Goal: Information Seeking & Learning: Find specific fact

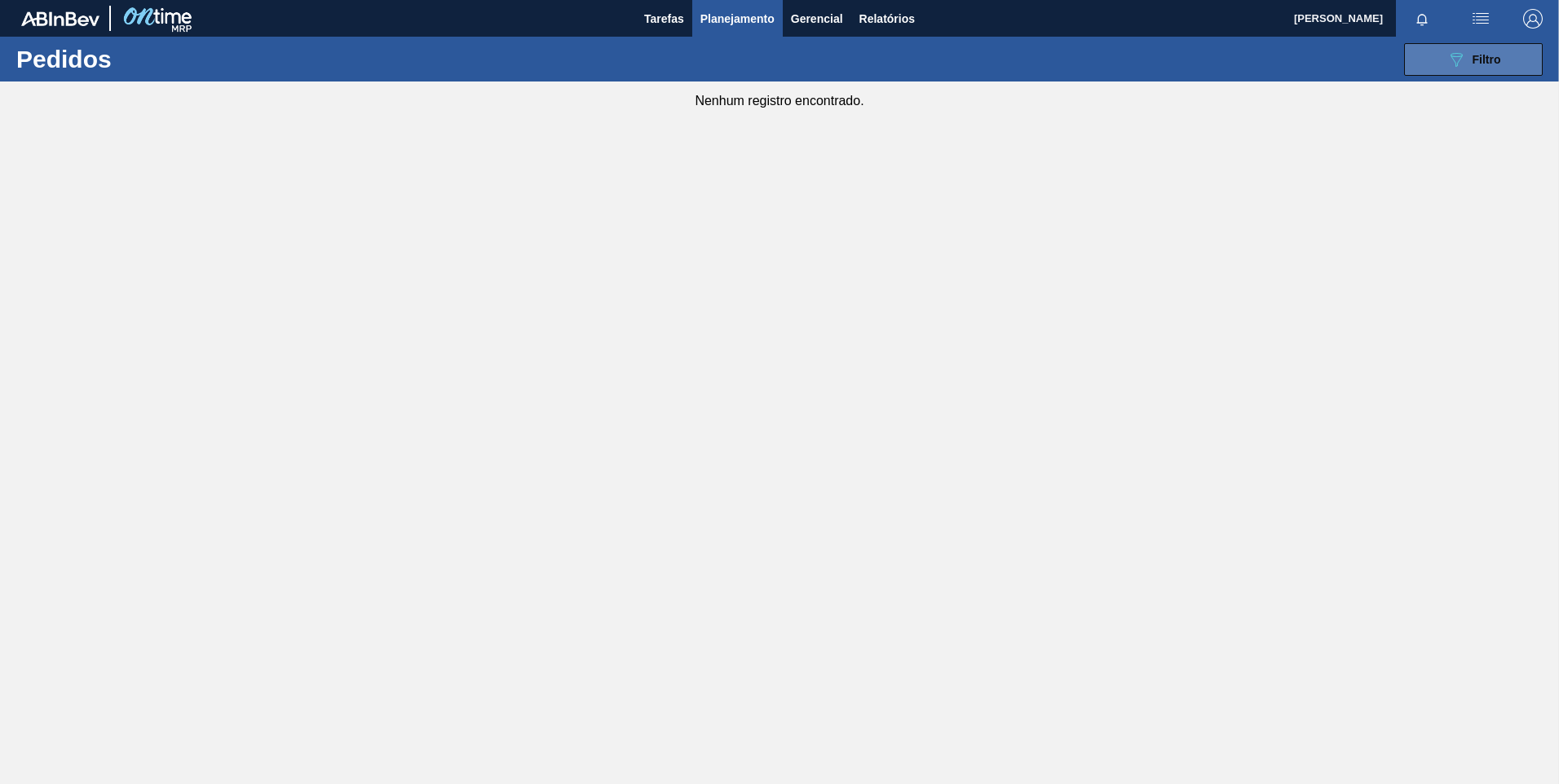
click at [1502, 46] on button "089F7B8B-B2A5-4AFE-B5C0-19BA573D28AC Filtro" at bounding box center [1474, 60] width 138 height 32
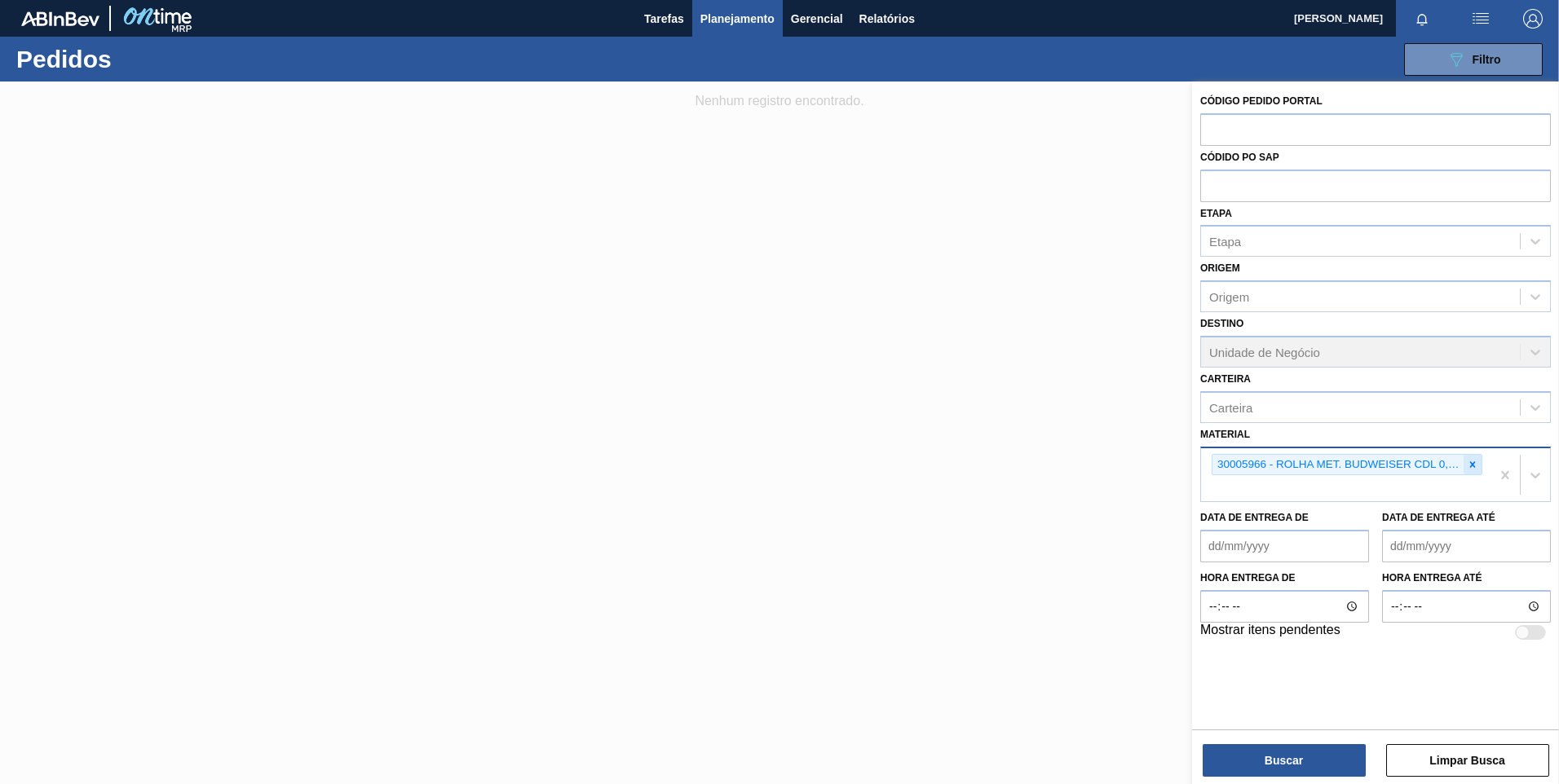
click at [1479, 465] on div at bounding box center [1472, 465] width 18 height 20
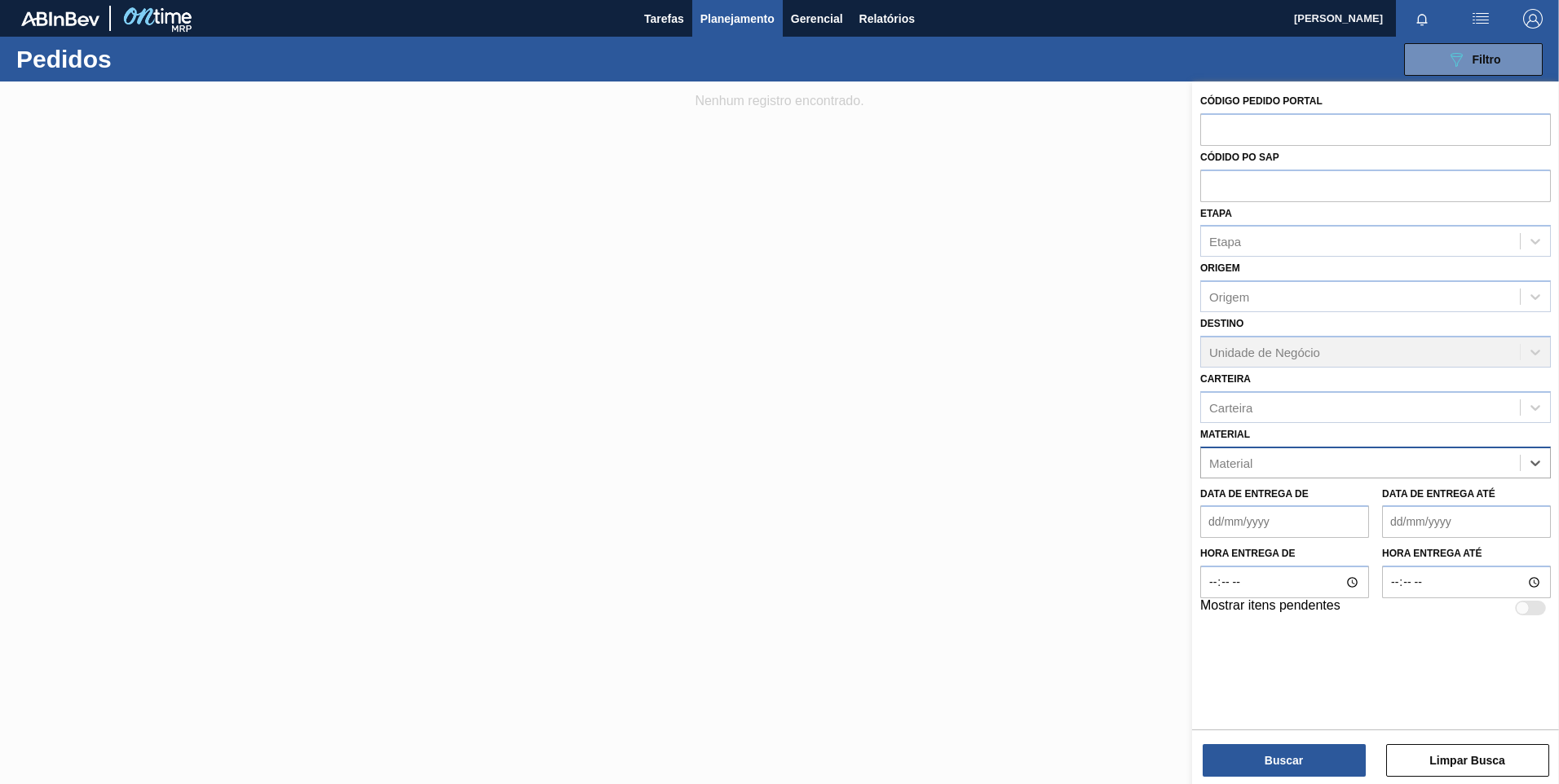
click at [1471, 465] on div "Material" at bounding box center [1360, 462] width 319 height 24
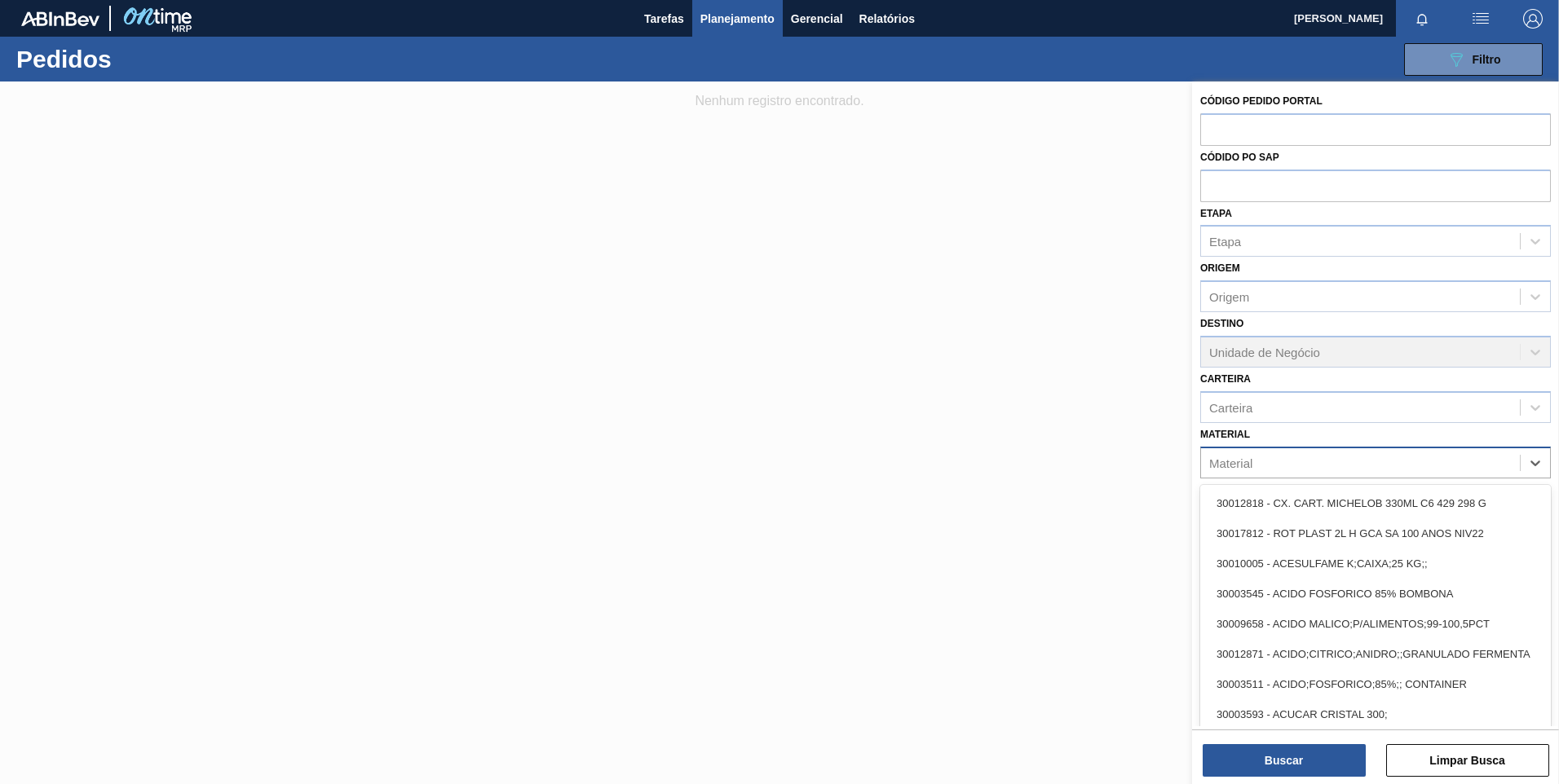
paste input "20005490"
type input "20005490"
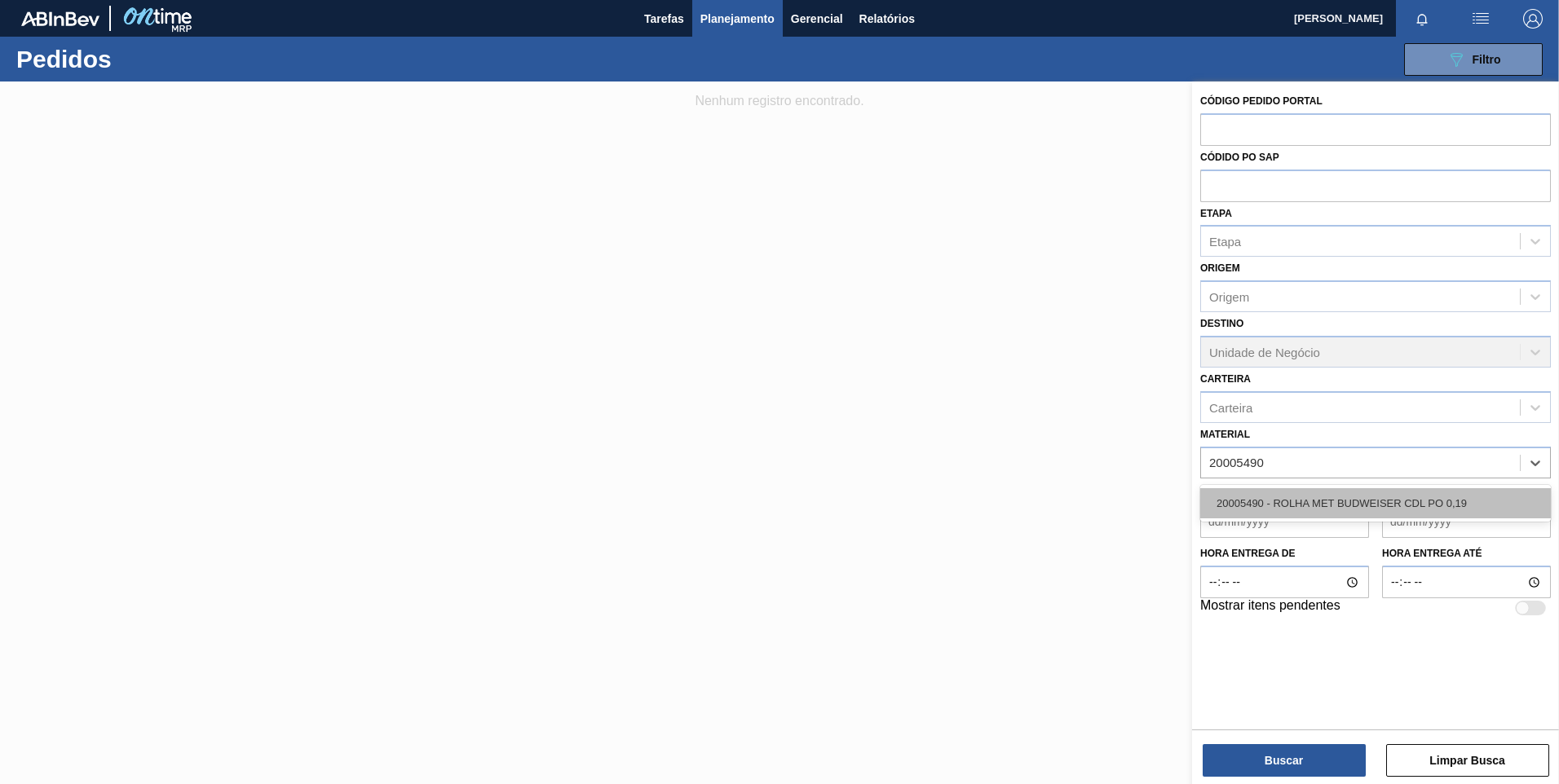
click at [1400, 494] on div "20005490 - ROLHA MET BUDWEISER CDL PO 0,19" at bounding box center [1376, 503] width 351 height 30
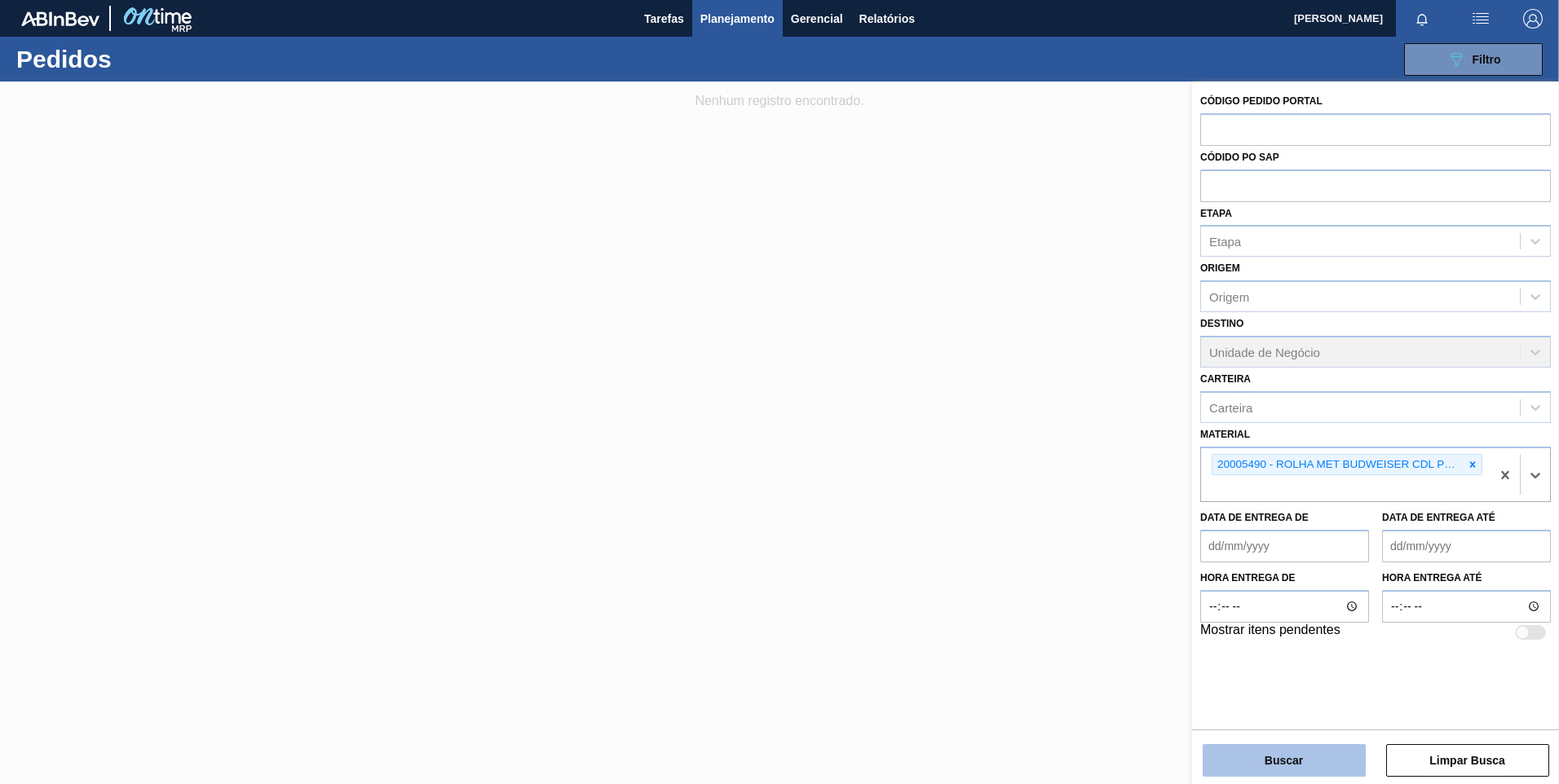
click at [1339, 766] on button "Buscar" at bounding box center [1284, 760] width 163 height 32
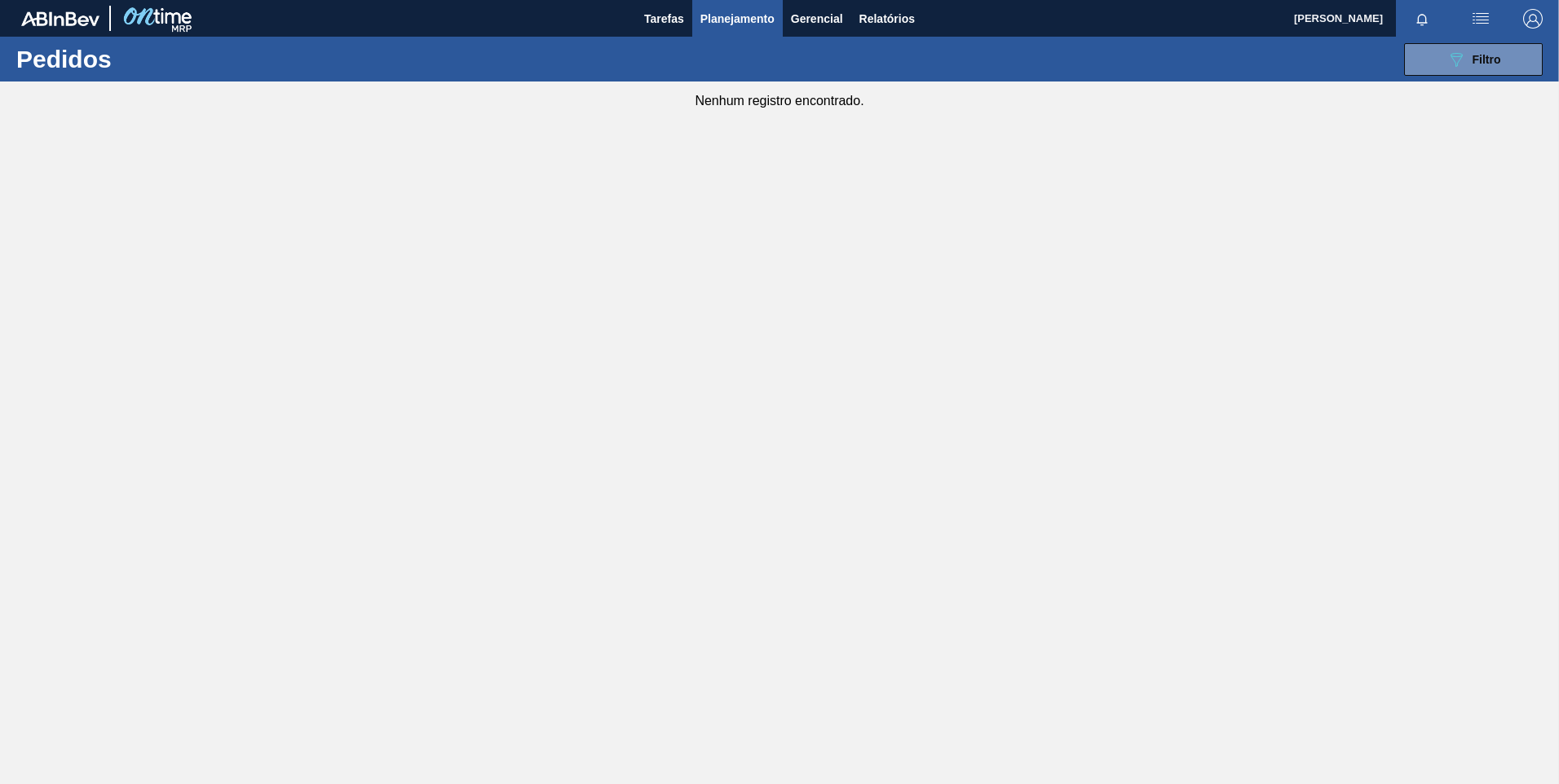
click at [680, 229] on main "Tarefas Planejamento Gerencial Relatórios DOUGLAS GOMES LACERDA Marcar todas co…" at bounding box center [780, 392] width 1559 height 784
drag, startPoint x: 694, startPoint y: 218, endPoint x: 712, endPoint y: 200, distance: 25.5
click at [699, 212] on main "Tarefas Planejamento Gerencial Relatórios DOUGLAS GOMES LACERDA Marcar todas co…" at bounding box center [780, 392] width 1559 height 784
click at [715, 197] on main "Tarefas Planejamento Gerencial Relatórios DOUGLAS GOMES LACERDA Marcar todas co…" at bounding box center [780, 392] width 1559 height 784
drag, startPoint x: 261, startPoint y: 6, endPoint x: 1041, endPoint y: 131, distance: 790.0
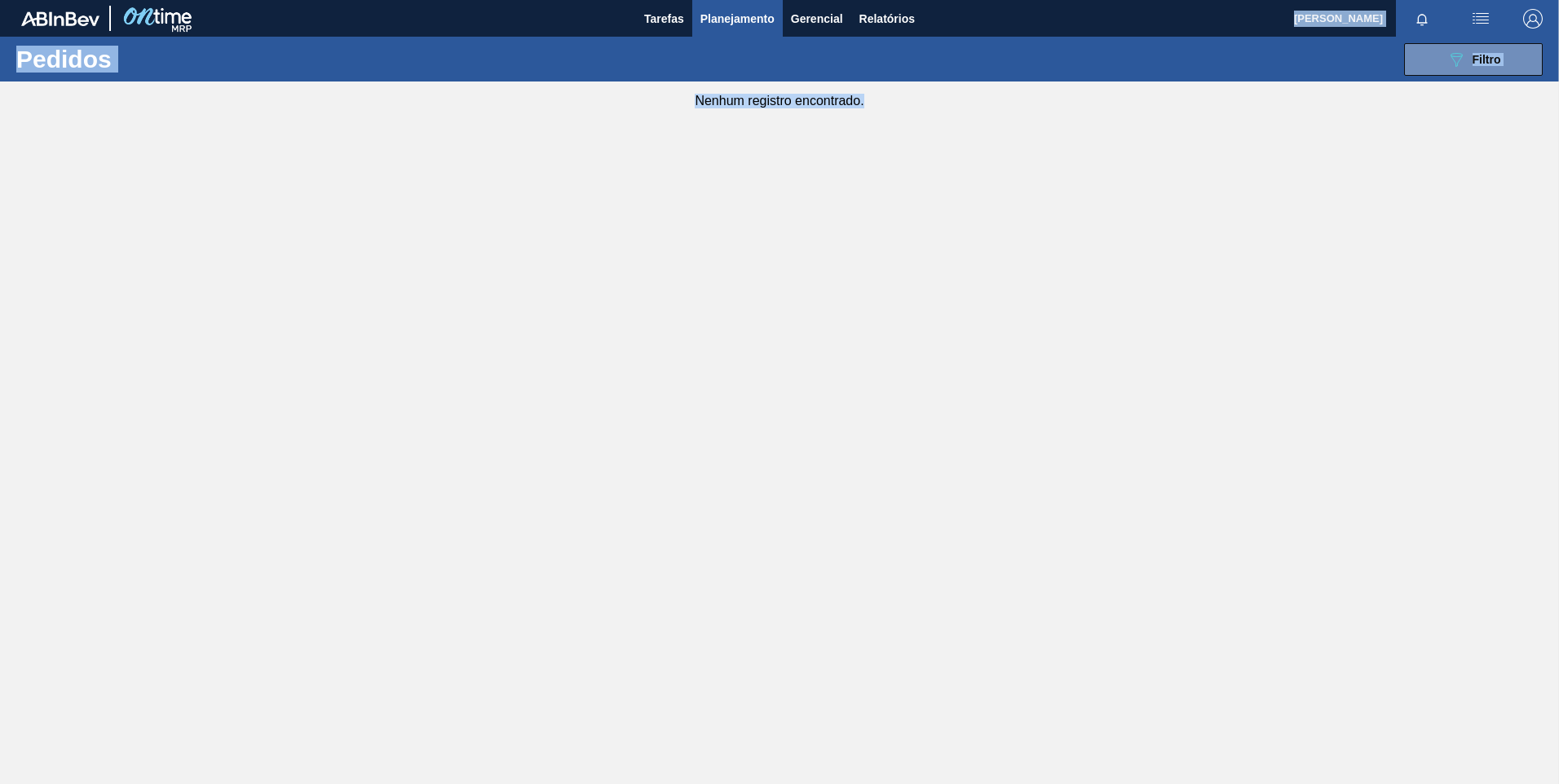
click at [1041, 131] on main "Tarefas Planejamento Gerencial Relatórios [PERSON_NAME] LACERDA Marcar todas co…" at bounding box center [780, 392] width 1559 height 784
drag, startPoint x: 1041, startPoint y: 131, endPoint x: 802, endPoint y: 105, distance: 240.4
click at [802, 105] on div "Nenhum registro encontrado." at bounding box center [780, 95] width 1559 height 27
drag, startPoint x: 788, startPoint y: 63, endPoint x: 468, endPoint y: 36, distance: 321.1
click at [468, 36] on main "Tarefas Planejamento Gerencial Relatórios [PERSON_NAME] LACERDA Marcar todas co…" at bounding box center [780, 392] width 1559 height 784
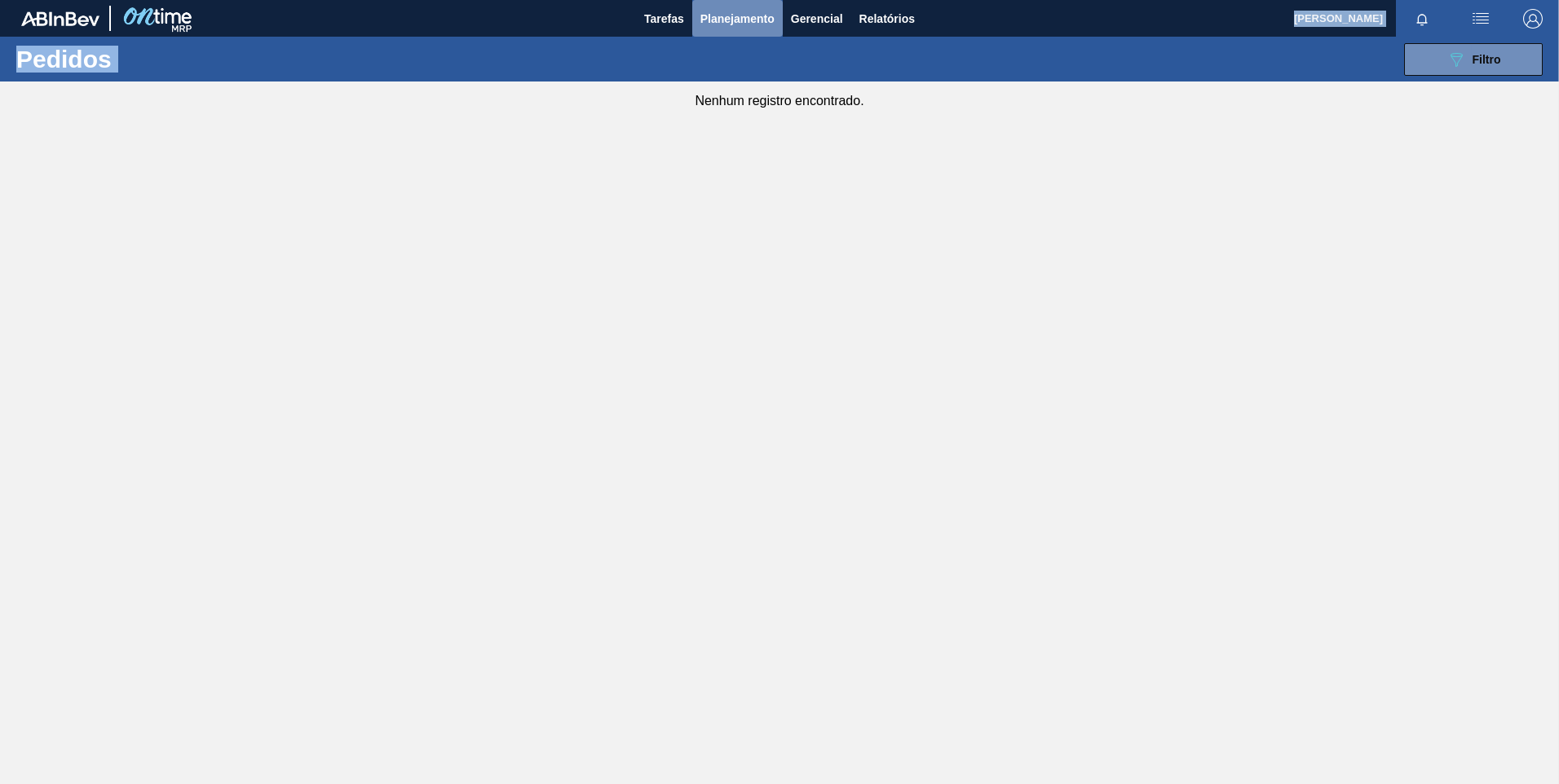
click at [759, 21] on span "Planejamento" at bounding box center [738, 18] width 74 height 20
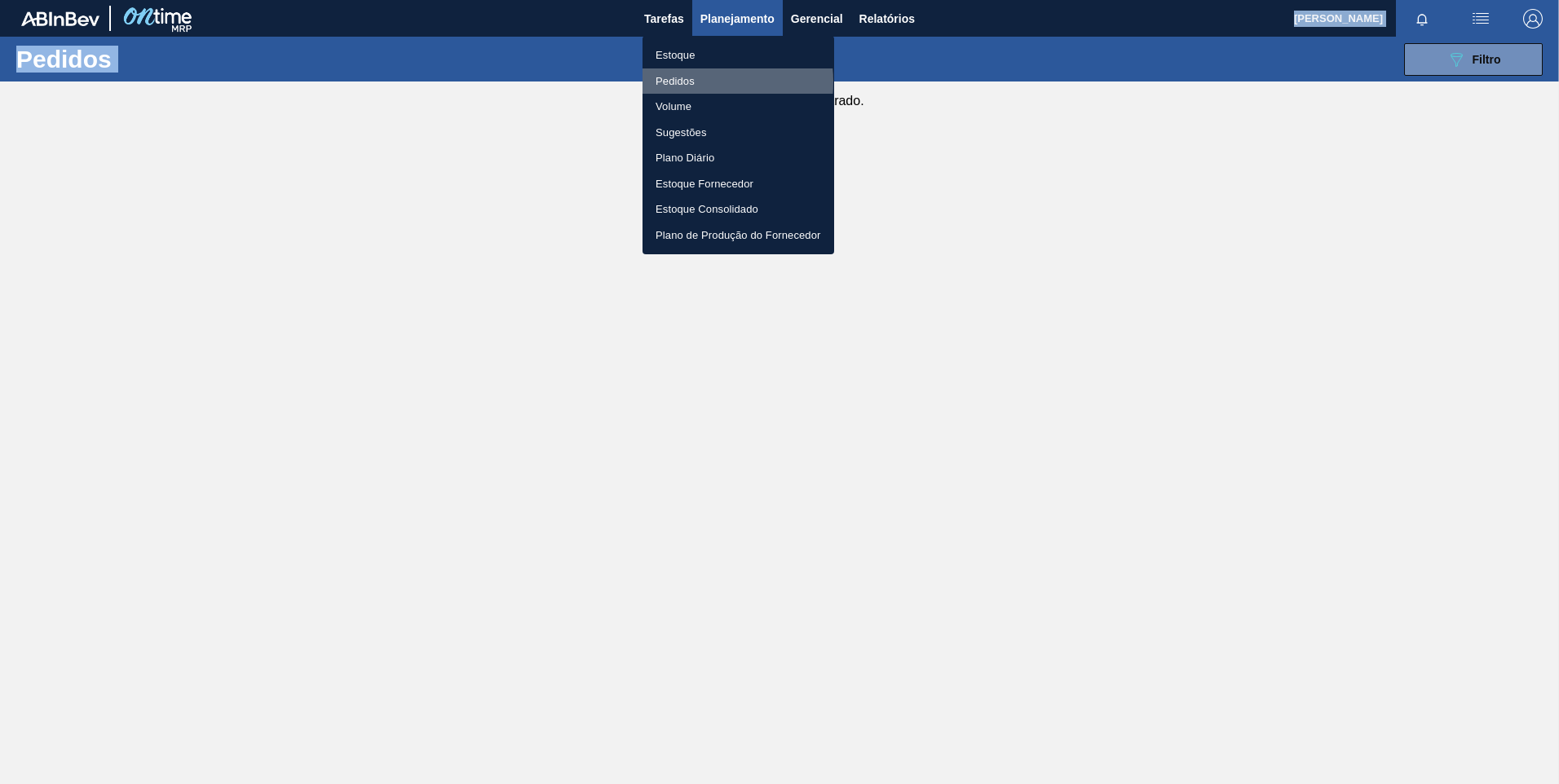
click at [686, 82] on li "Pedidos" at bounding box center [739, 82] width 192 height 27
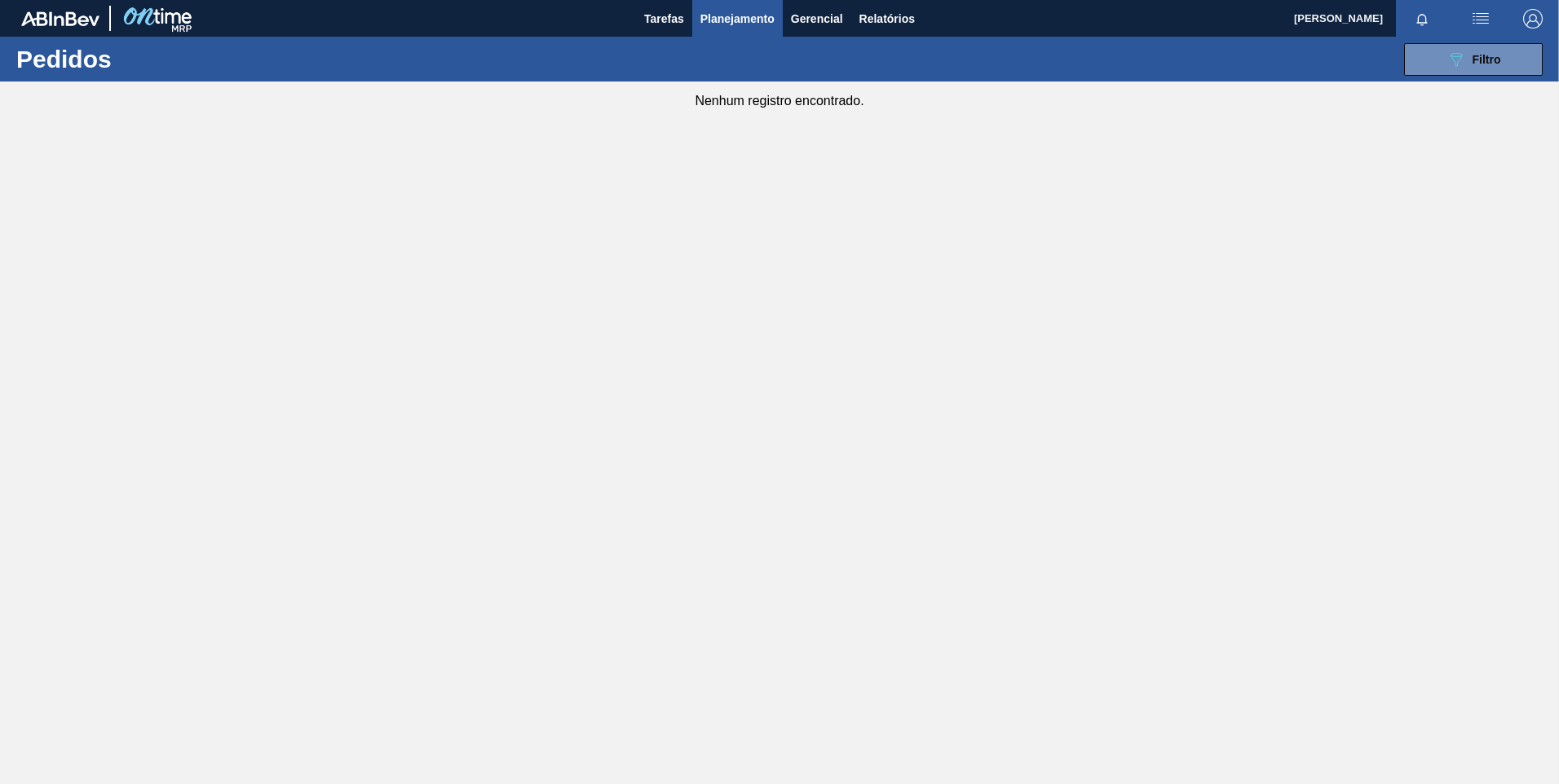
click at [837, 86] on div "Nenhum registro encontrado." at bounding box center [780, 95] width 1559 height 27
drag, startPoint x: 837, startPoint y: 86, endPoint x: 592, endPoint y: 81, distance: 245.1
click at [541, 82] on div "089F7B8B-B2A5-4AFE-B5C0-19BA573D28AC Filtro Código Pedido Portal Códido PO SAP …" at bounding box center [905, 60] width 1291 height 49
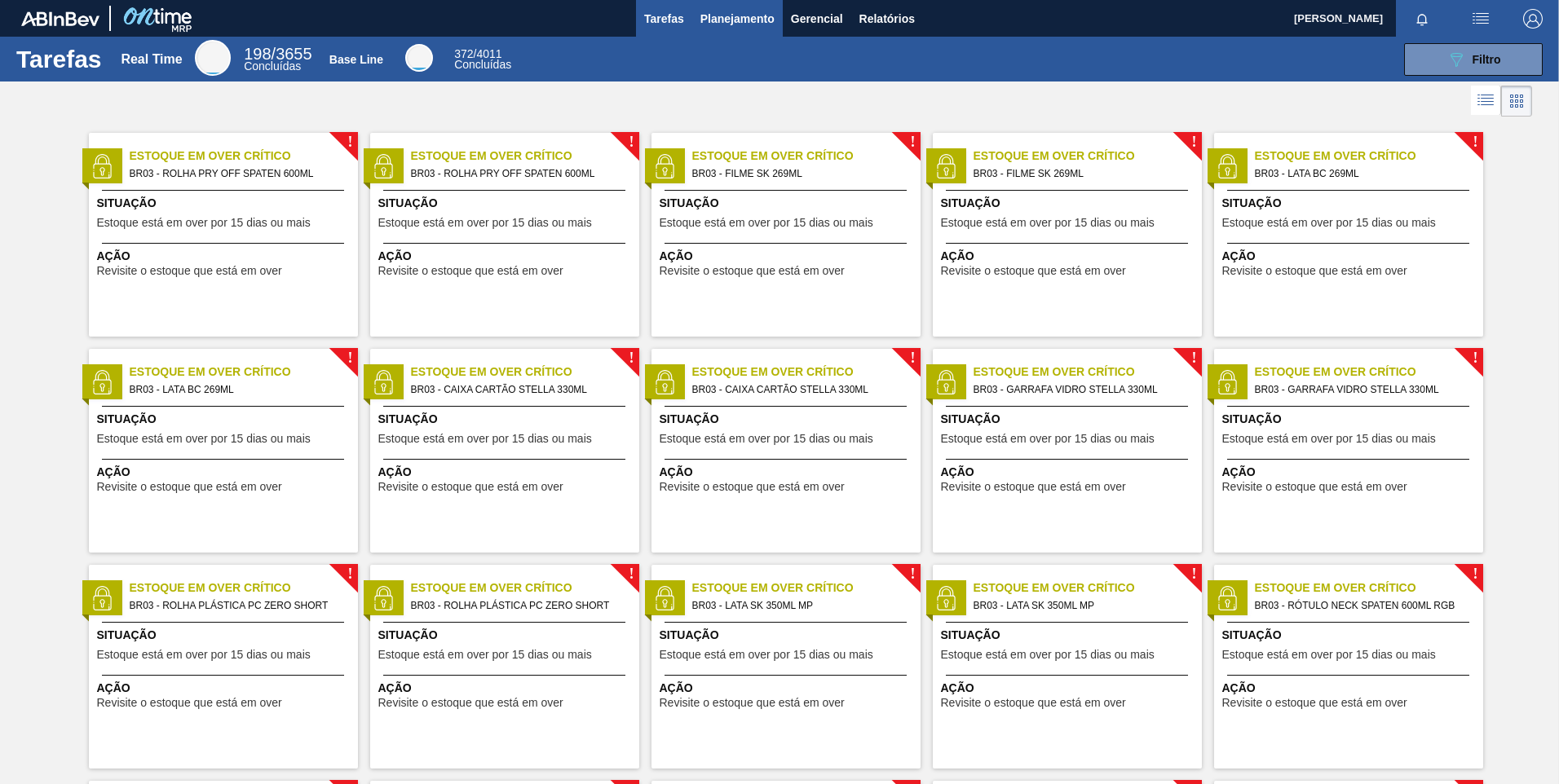
click at [719, 9] on span "Planejamento" at bounding box center [738, 18] width 74 height 20
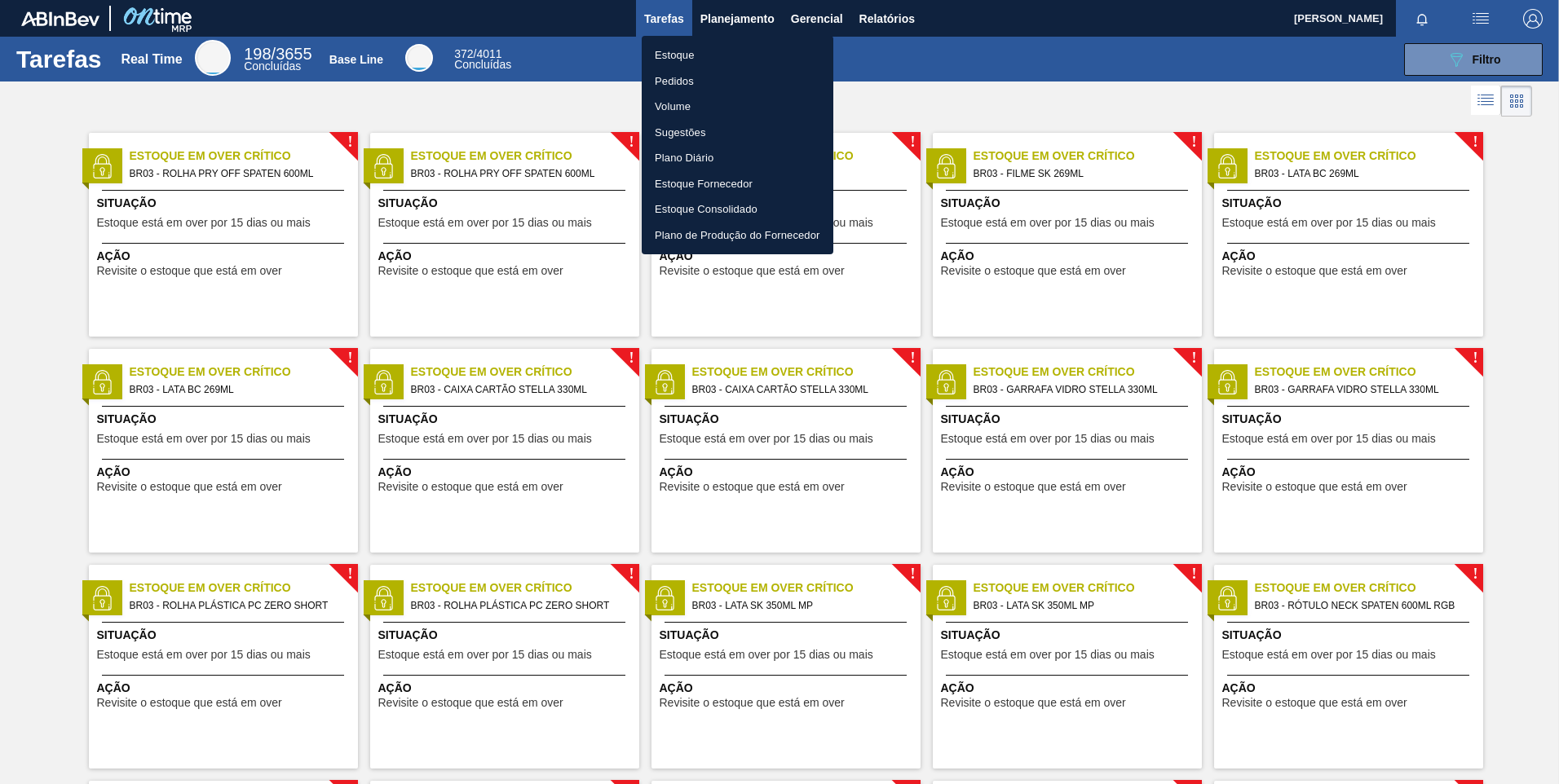
click at [682, 74] on li "Pedidos" at bounding box center [738, 82] width 192 height 27
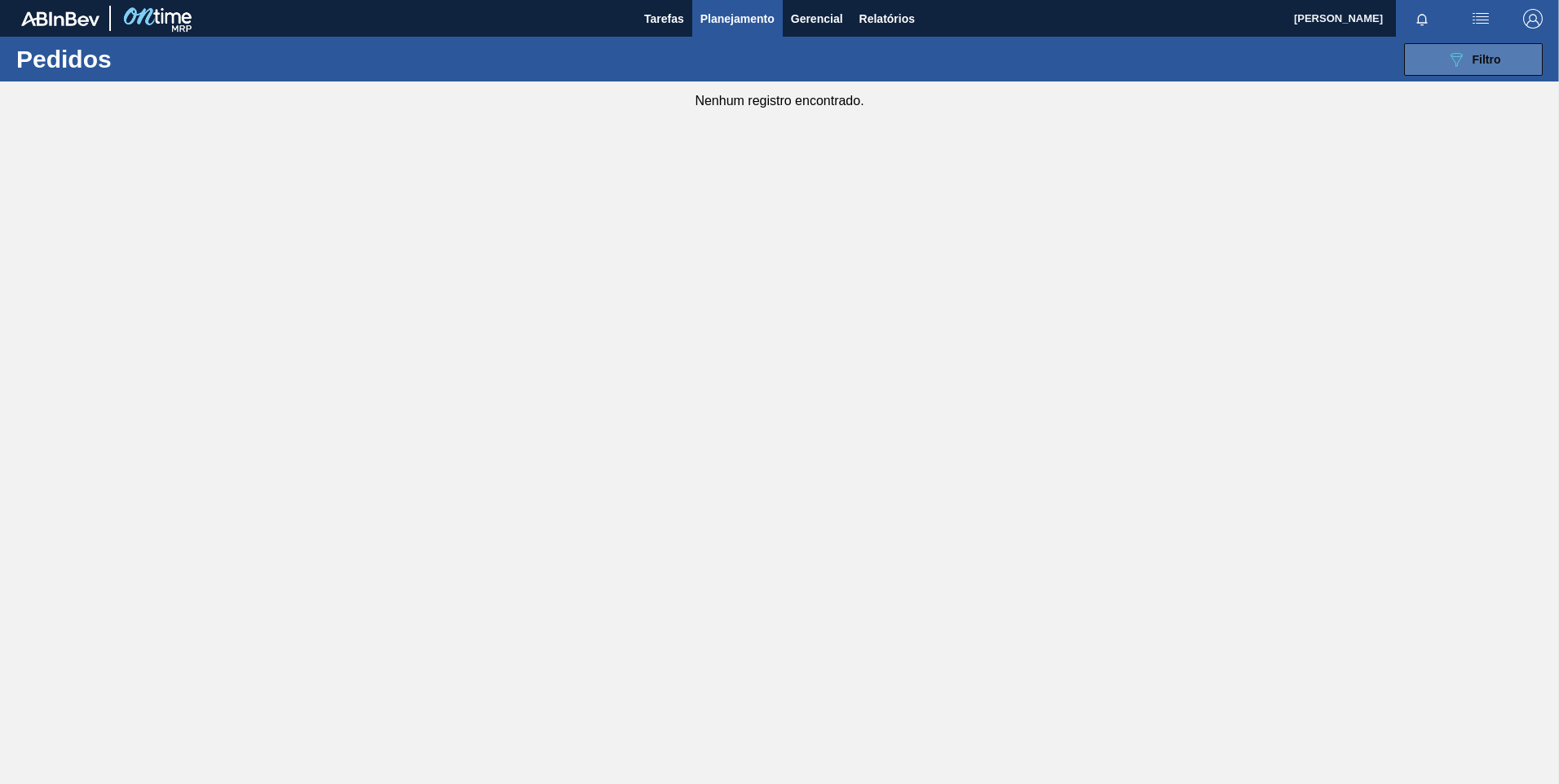
click at [1458, 53] on icon at bounding box center [1457, 60] width 12 height 14
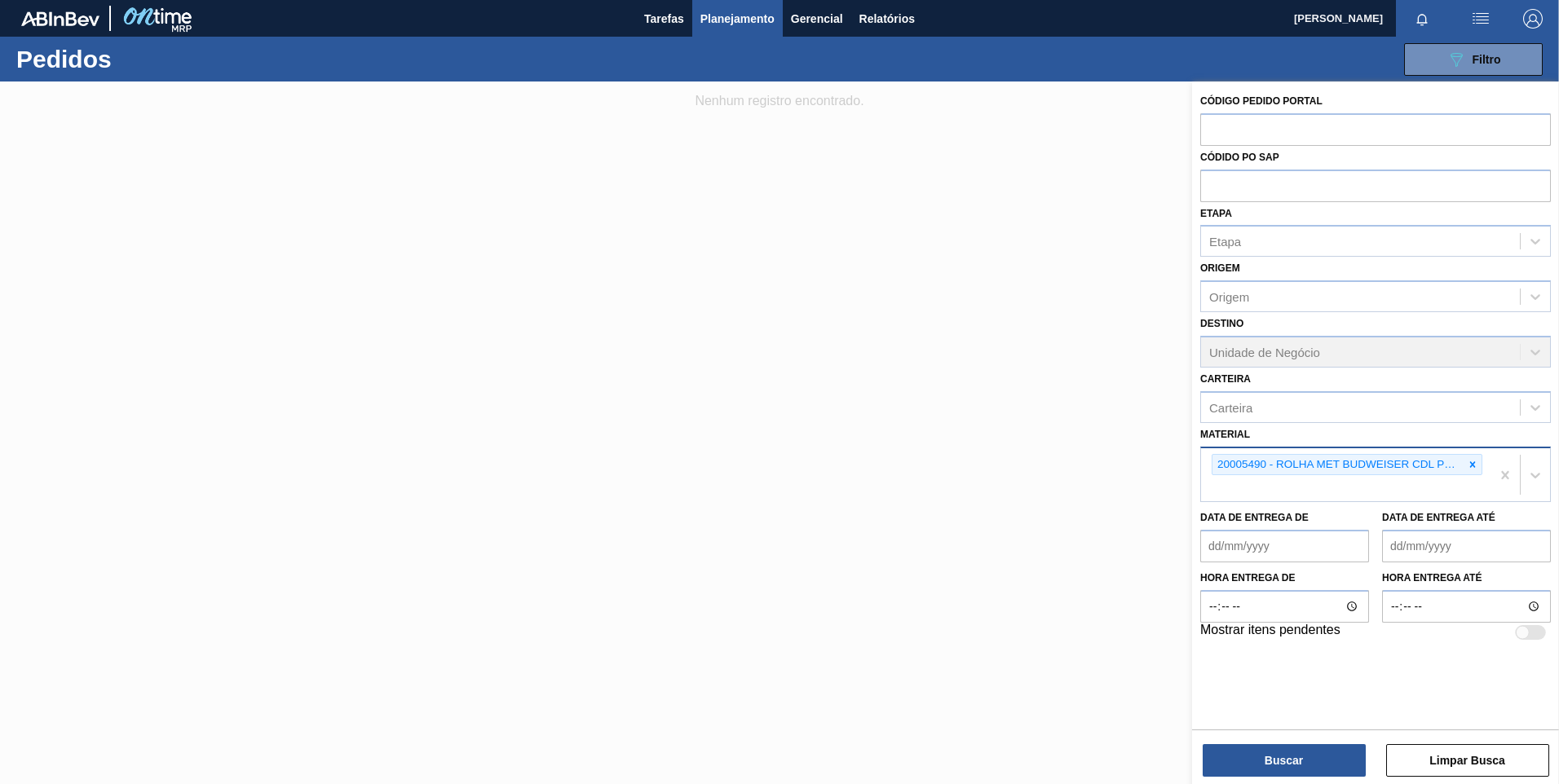
click at [1459, 469] on div "20005490 - ROLHA MET BUDWEISER CDL PO 0,19" at bounding box center [1337, 465] width 251 height 20
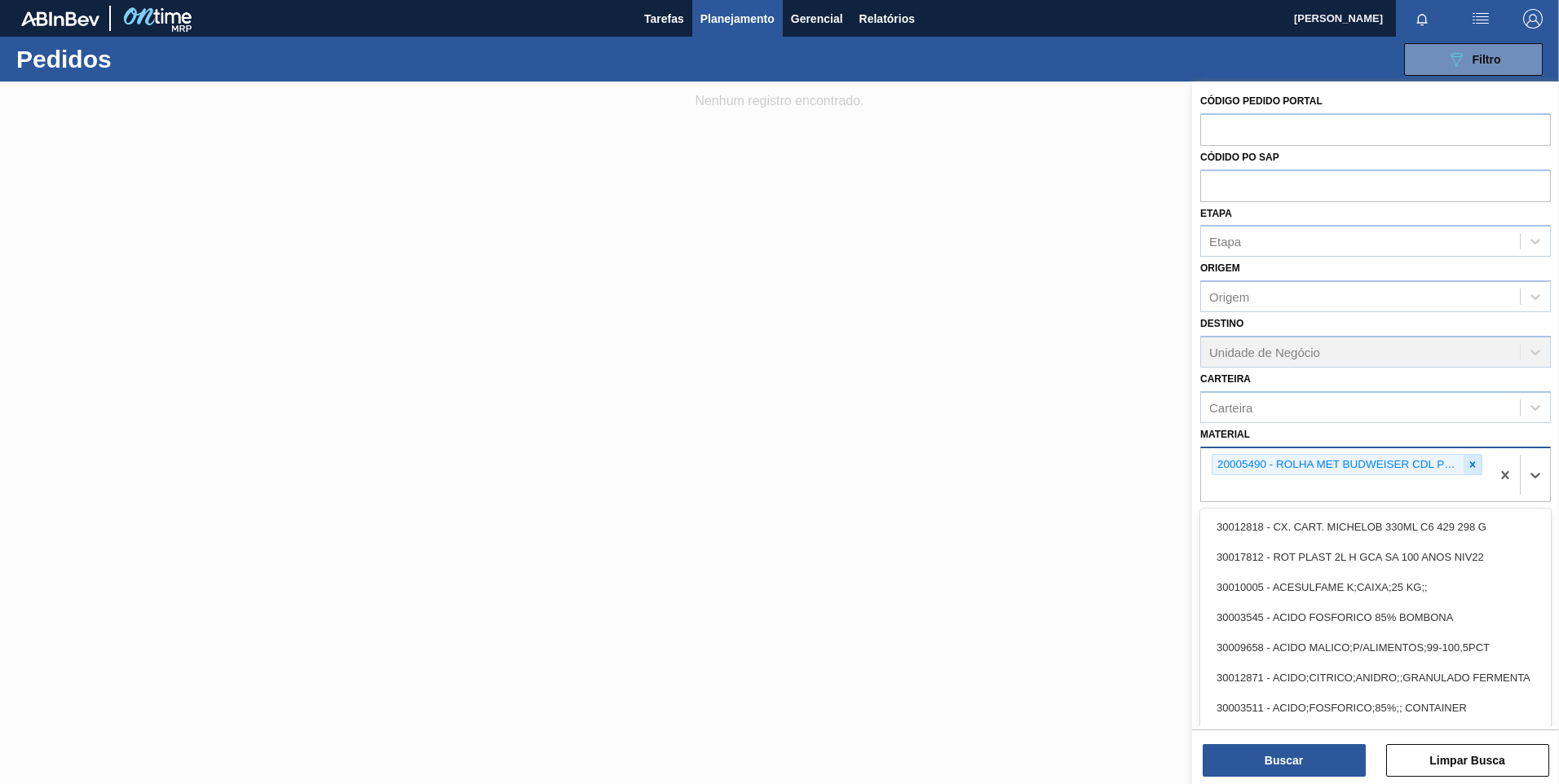
click at [1472, 460] on icon at bounding box center [1473, 465] width 11 height 11
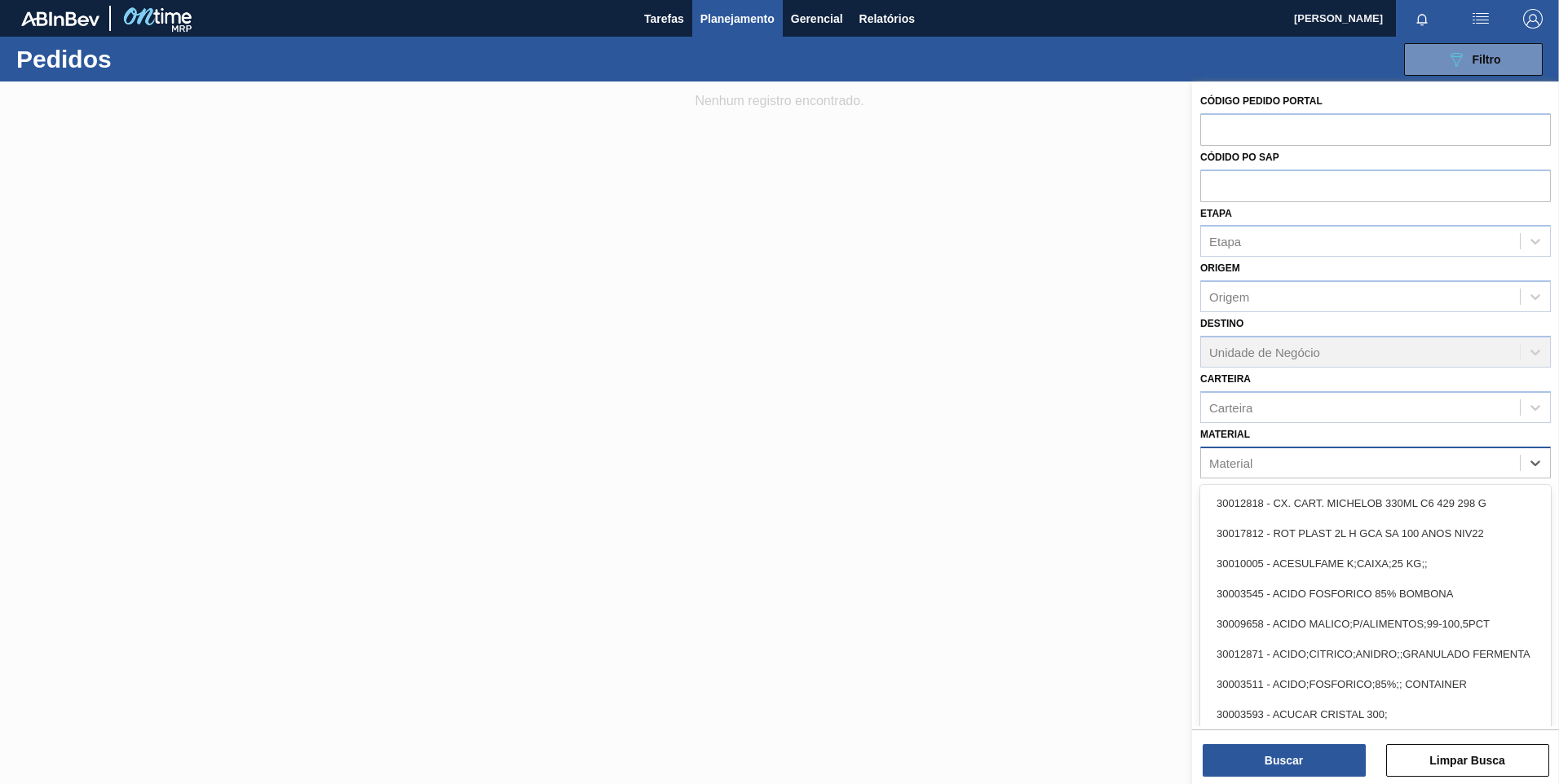
click at [1470, 462] on div "Material" at bounding box center [1360, 462] width 319 height 24
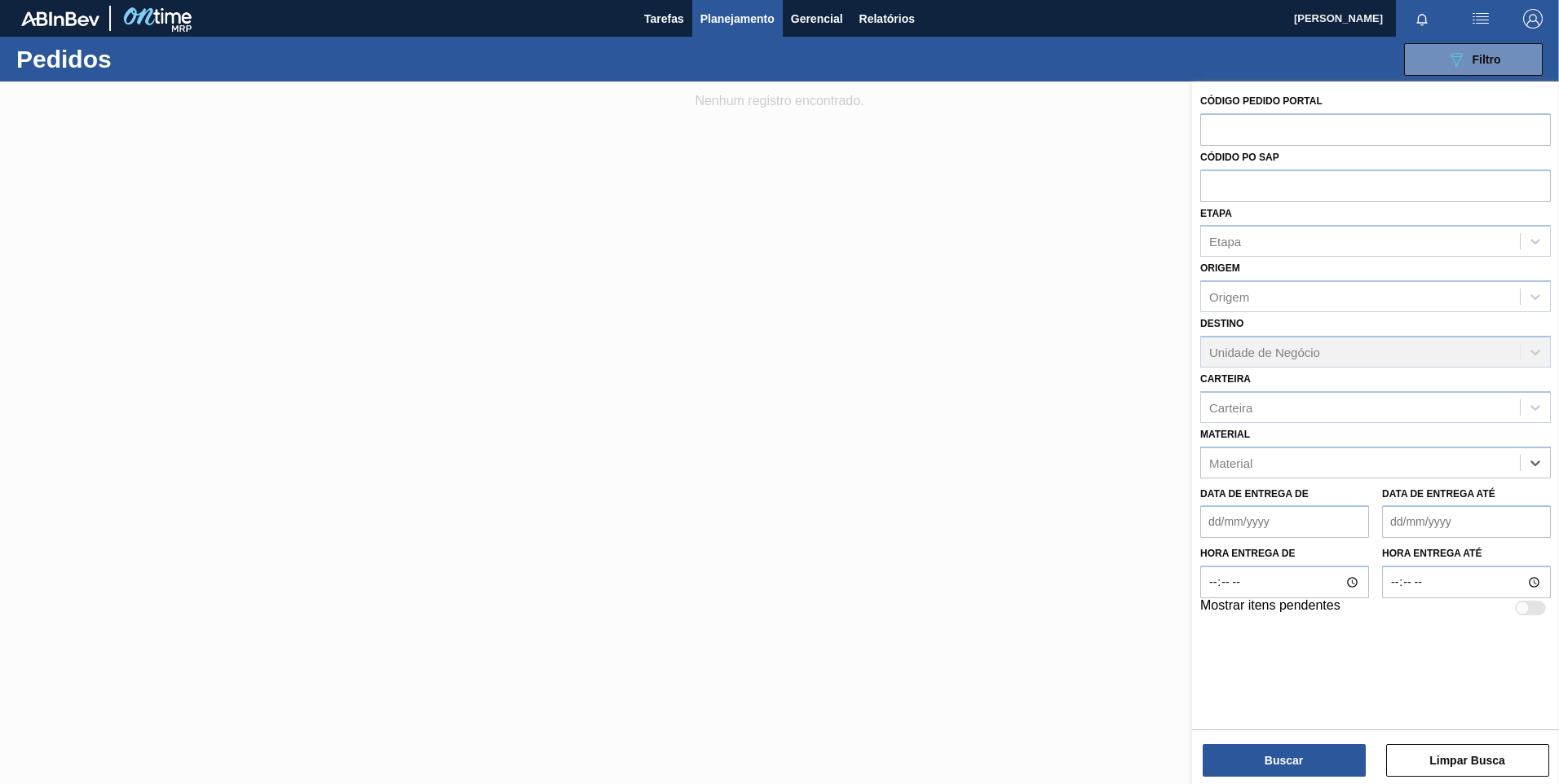
paste input "20005490"
type input "20005490"
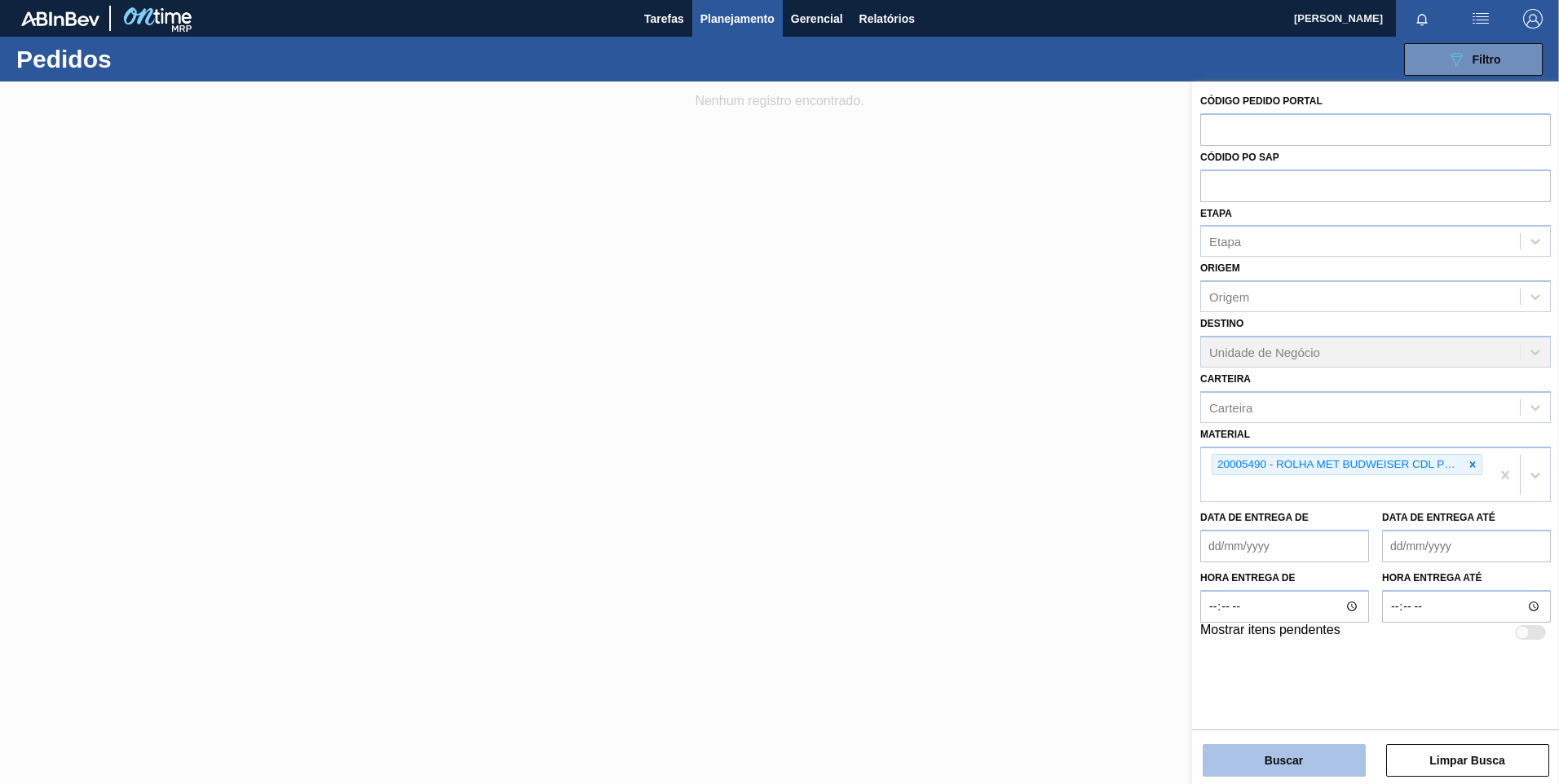
click at [1308, 757] on button "Buscar" at bounding box center [1284, 760] width 163 height 32
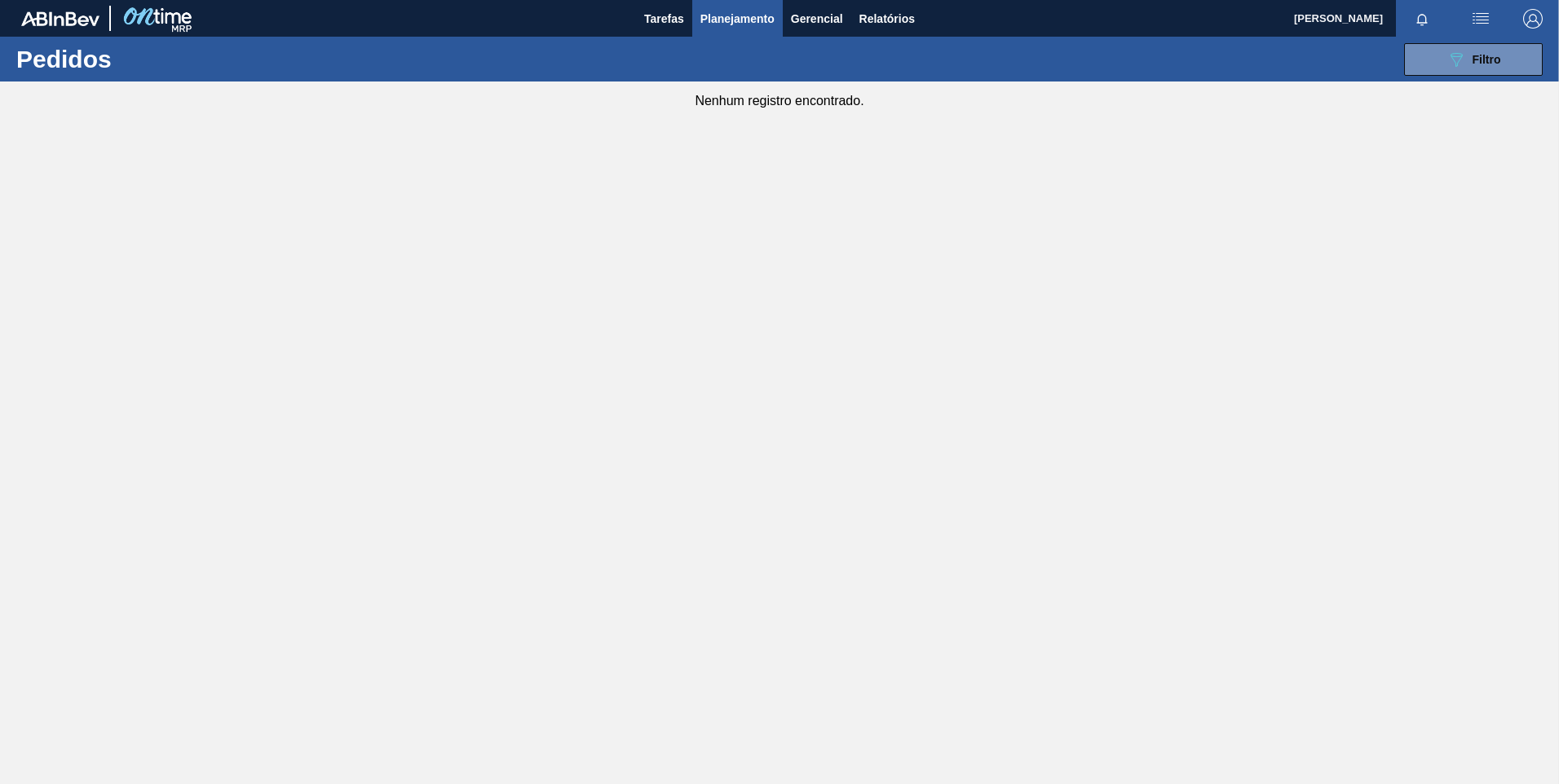
click at [1398, 76] on div "089F7B8B-B2A5-4AFE-B5C0-19BA573D28AC Filtro Código Pedido Portal Códido PO SAP …" at bounding box center [905, 60] width 1291 height 49
click at [1447, 64] on icon "089F7B8B-B2A5-4AFE-B5C0-19BA573D28AC" at bounding box center [1456, 59] width 20 height 20
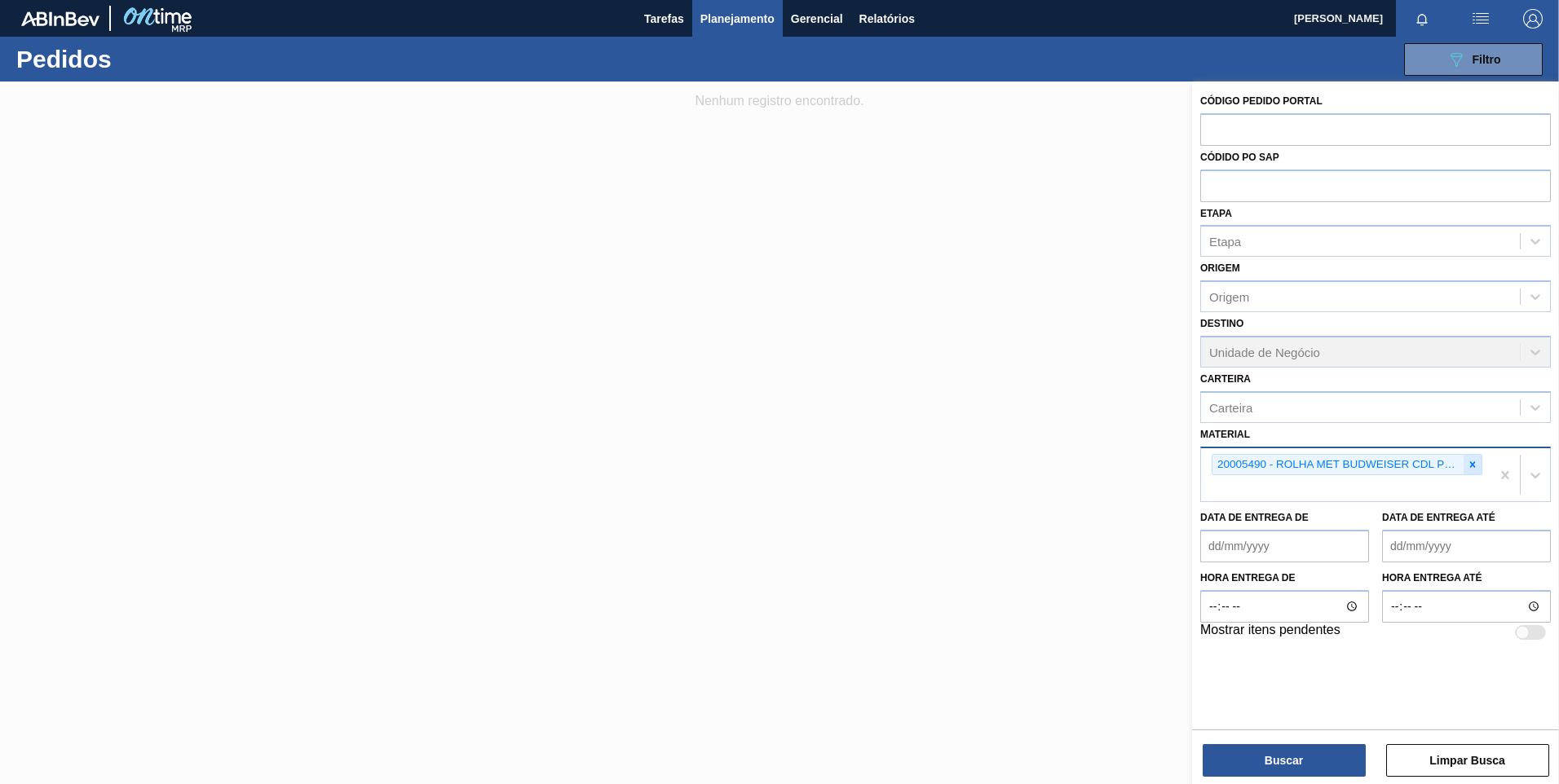
click at [1465, 467] on div at bounding box center [1472, 465] width 18 height 20
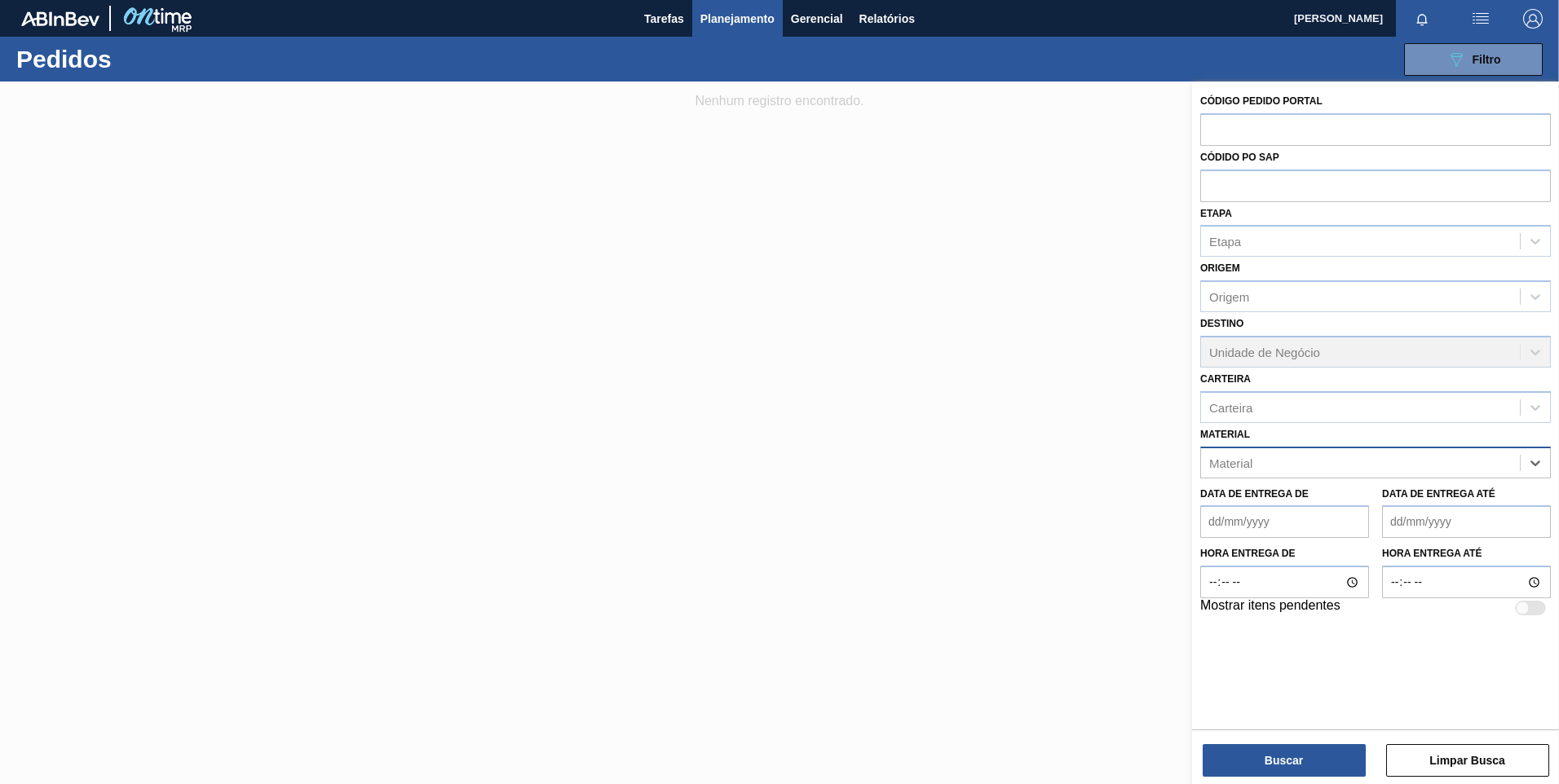
click at [1471, 461] on div "Material" at bounding box center [1360, 462] width 319 height 24
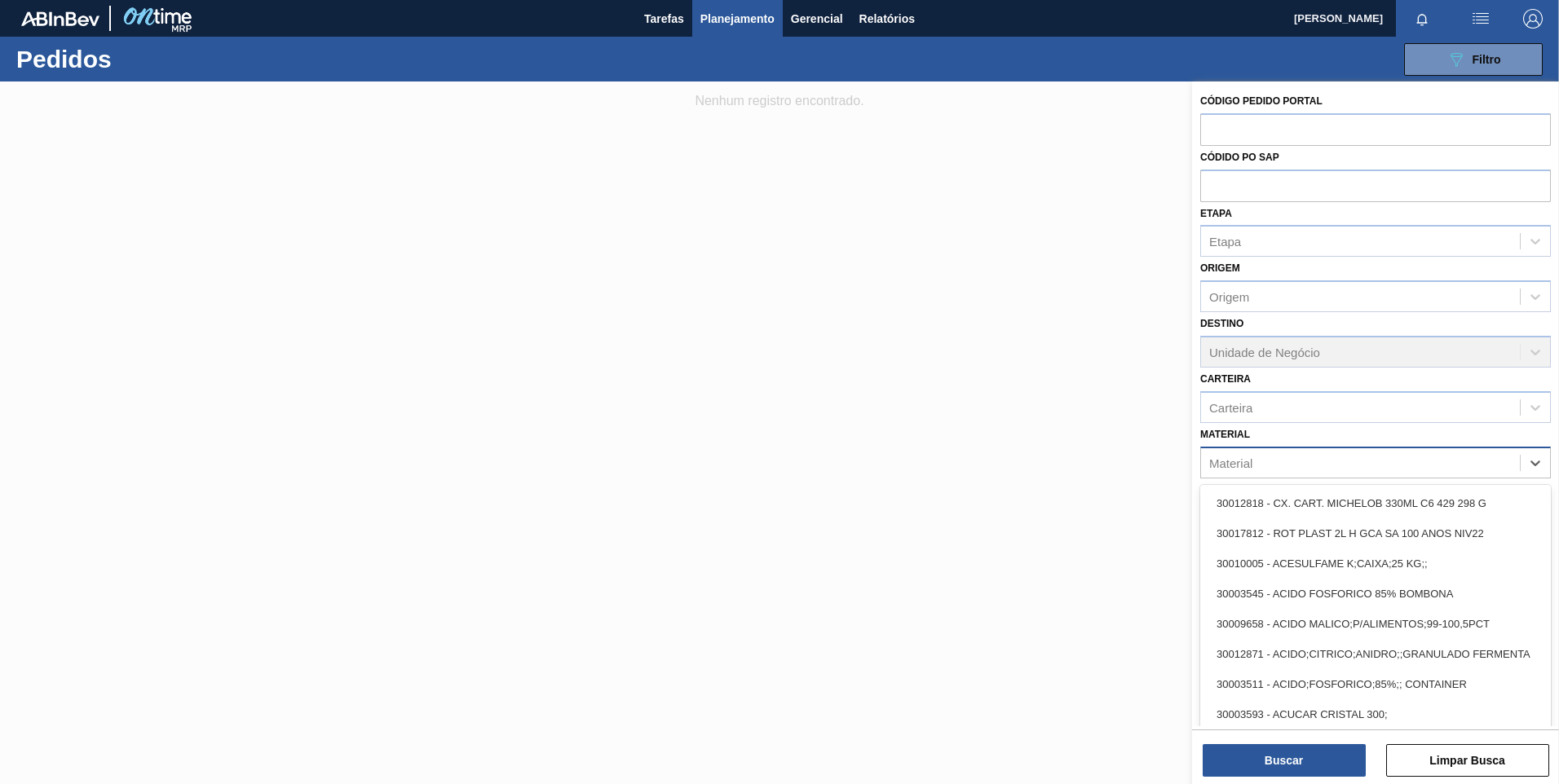
paste input "30005966"
type input "30005966"
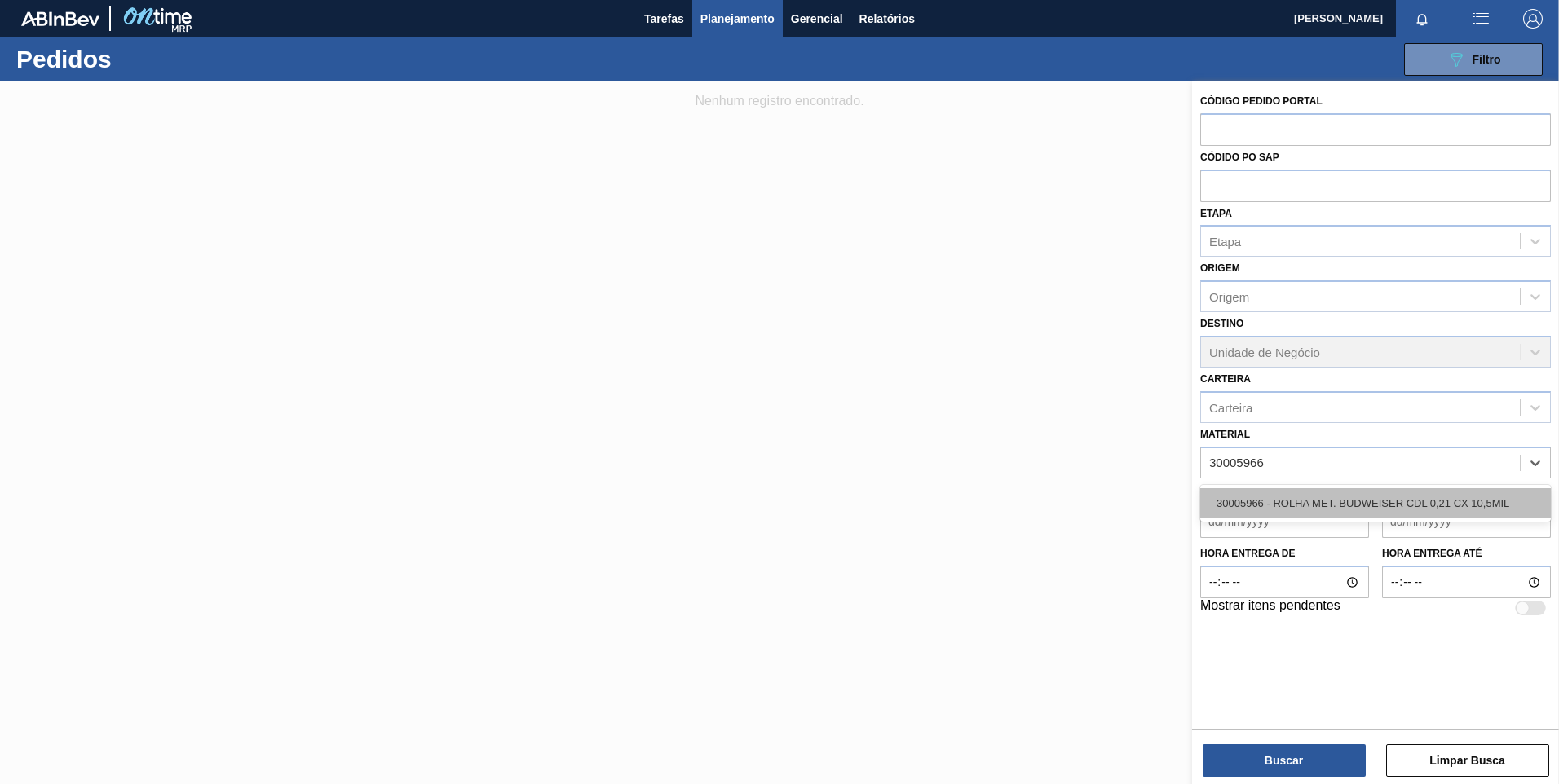
click at [1355, 503] on div "30005966 - ROLHA MET. BUDWEISER CDL 0,21 CX 10,5MIL" at bounding box center [1376, 503] width 351 height 30
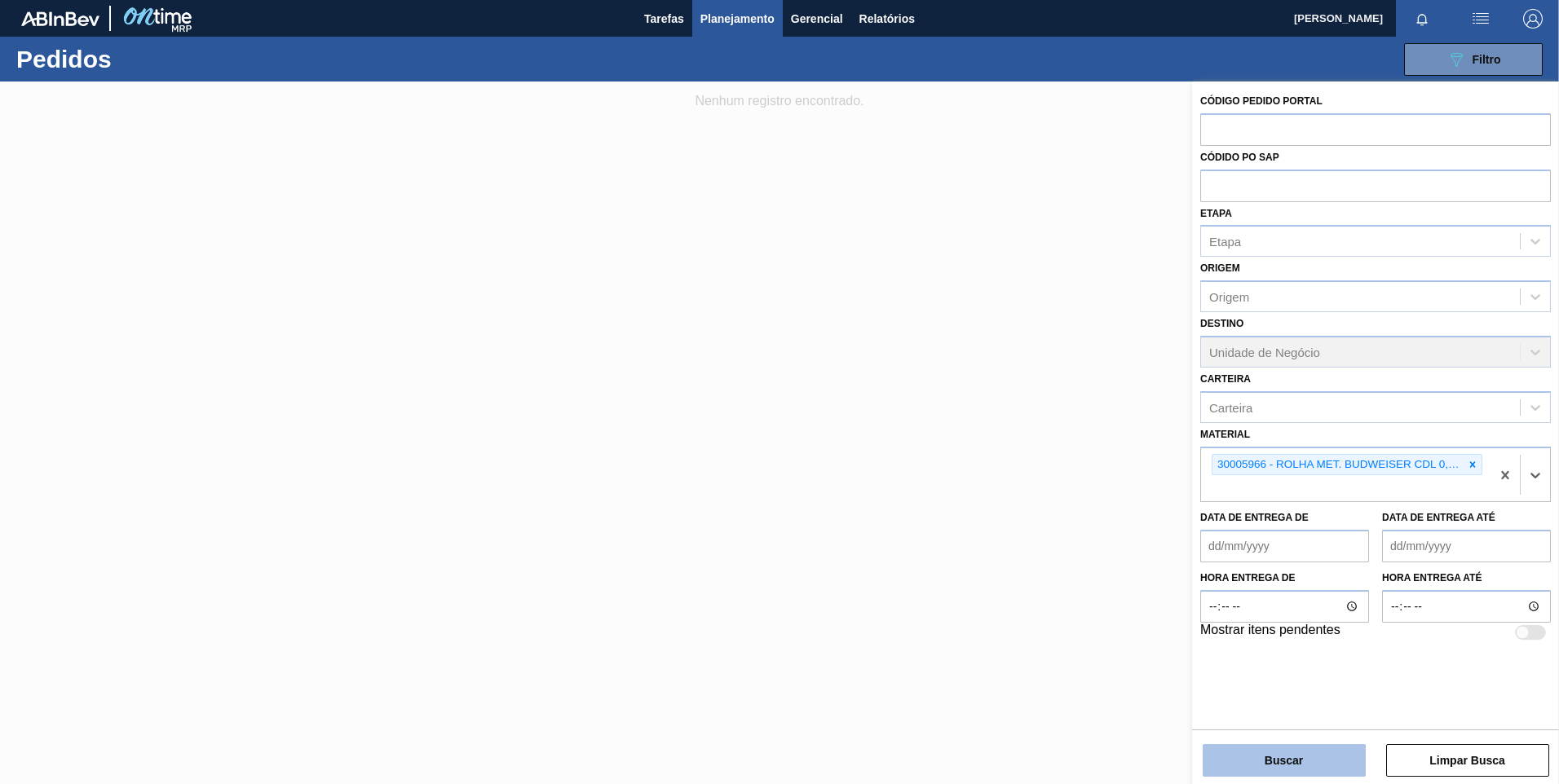
click at [1293, 760] on button "Buscar" at bounding box center [1284, 760] width 163 height 32
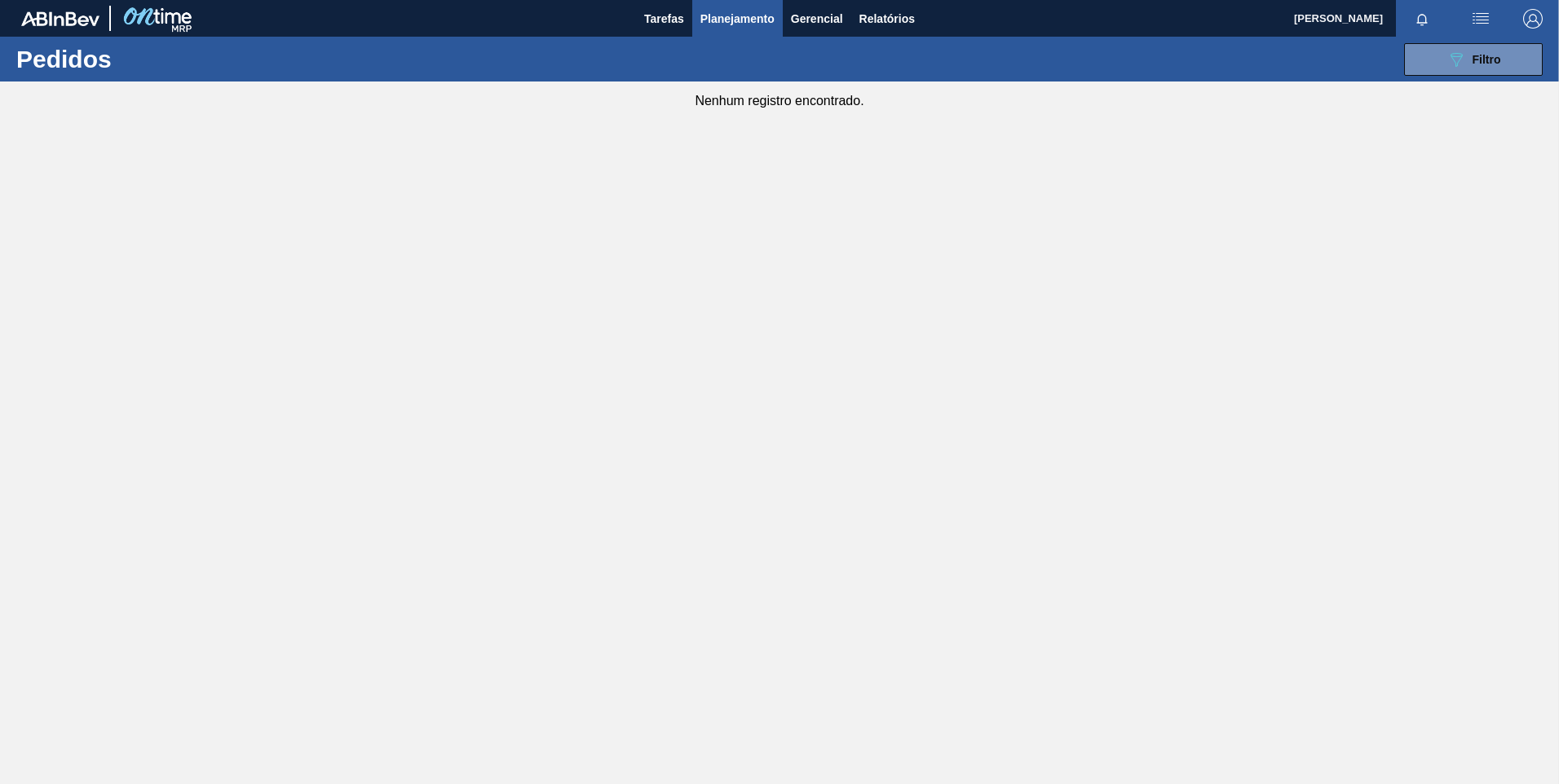
drag, startPoint x: 887, startPoint y: 56, endPoint x: 794, endPoint y: 80, distance: 96.0
click at [510, 63] on div "089F7B8B-B2A5-4AFE-B5C0-19BA573D28AC Filtro Código Pedido Portal Códido PO SAP …" at bounding box center [905, 60] width 1291 height 49
click at [794, 80] on div "089F7B8B-B2A5-4AFE-B5C0-19BA573D28AC Filtro Código Pedido Portal Códido PO SAP …" at bounding box center [905, 60] width 1291 height 49
drag, startPoint x: 779, startPoint y: 79, endPoint x: 736, endPoint y: 64, distance: 45.5
click at [767, 79] on div "089F7B8B-B2A5-4AFE-B5C0-19BA573D28AC Filtro Código Pedido Portal Códido PO SAP …" at bounding box center [905, 60] width 1291 height 49
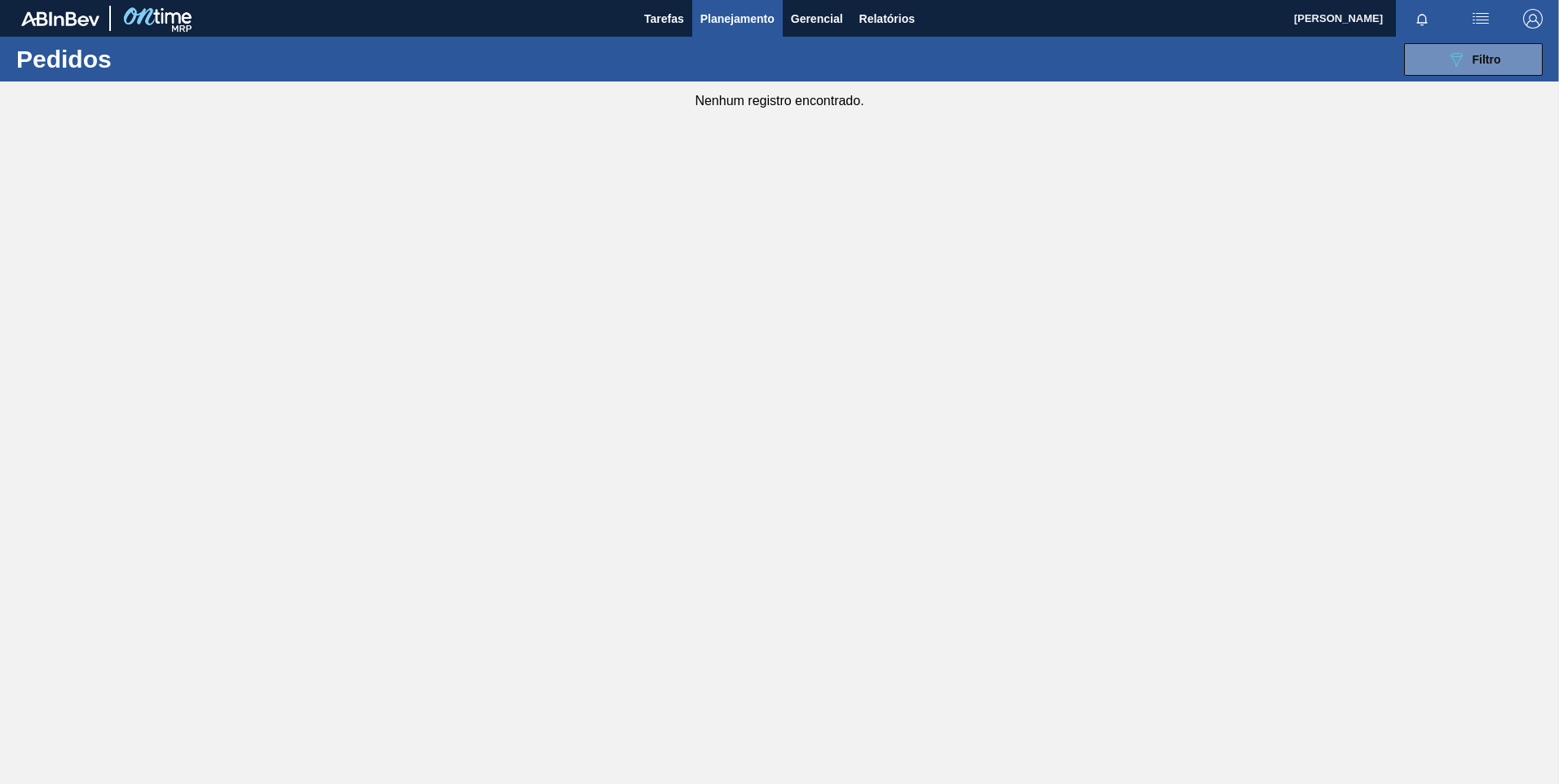
click at [736, 64] on div "089F7B8B-B2A5-4AFE-B5C0-19BA573D28AC Filtro Código Pedido Portal Códido PO SAP …" at bounding box center [905, 60] width 1291 height 49
click at [736, 60] on div "089F7B8B-B2A5-4AFE-B5C0-19BA573D28AC Filtro Código Pedido Portal Códido PO SAP …" at bounding box center [905, 60] width 1291 height 49
click at [902, 69] on div "089F7B8B-B2A5-4AFE-B5C0-19BA573D28AC Filtro Código Pedido Portal Códido PO SAP …" at bounding box center [905, 60] width 1291 height 49
drag, startPoint x: 1381, startPoint y: 60, endPoint x: 1288, endPoint y: 74, distance: 94.0
click at [1342, 70] on div "089F7B8B-B2A5-4AFE-B5C0-19BA573D28AC Filtro Código Pedido Portal Códido PO SAP …" at bounding box center [905, 60] width 1291 height 49
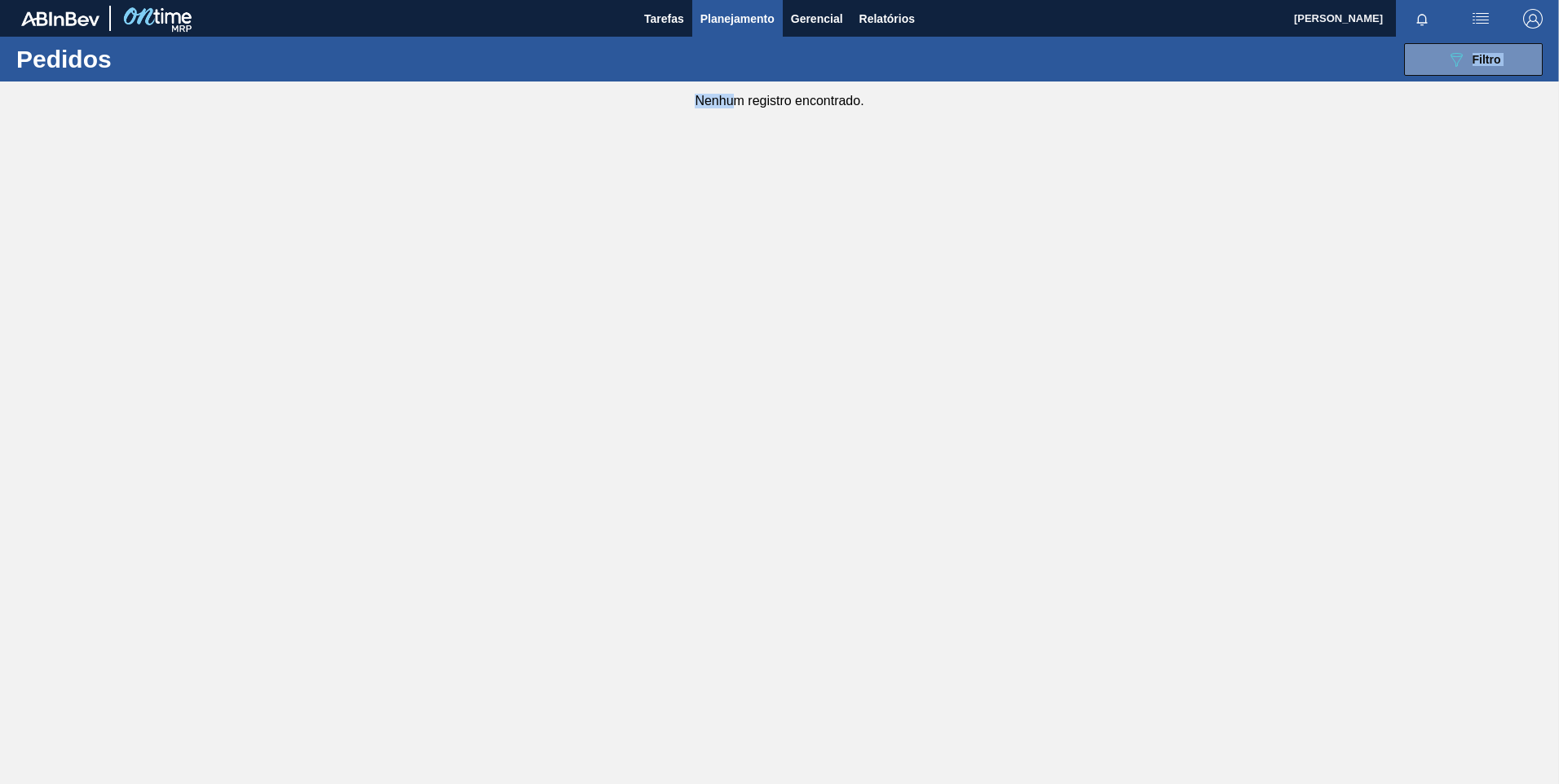
drag, startPoint x: 1286, startPoint y: 74, endPoint x: 653, endPoint y: 82, distance: 633.1
click at [676, 89] on main "Tarefas Planejamento Gerencial Relatórios [PERSON_NAME] Marcar todas como lido …" at bounding box center [780, 392] width 1559 height 784
click at [387, 152] on main "Tarefas Planejamento Gerencial Relatórios [PERSON_NAME] Marcar todas como lido …" at bounding box center [780, 392] width 1559 height 784
click at [1469, 56] on div "089F7B8B-B2A5-4AFE-B5C0-19BA573D28AC Filtro" at bounding box center [1474, 59] width 55 height 20
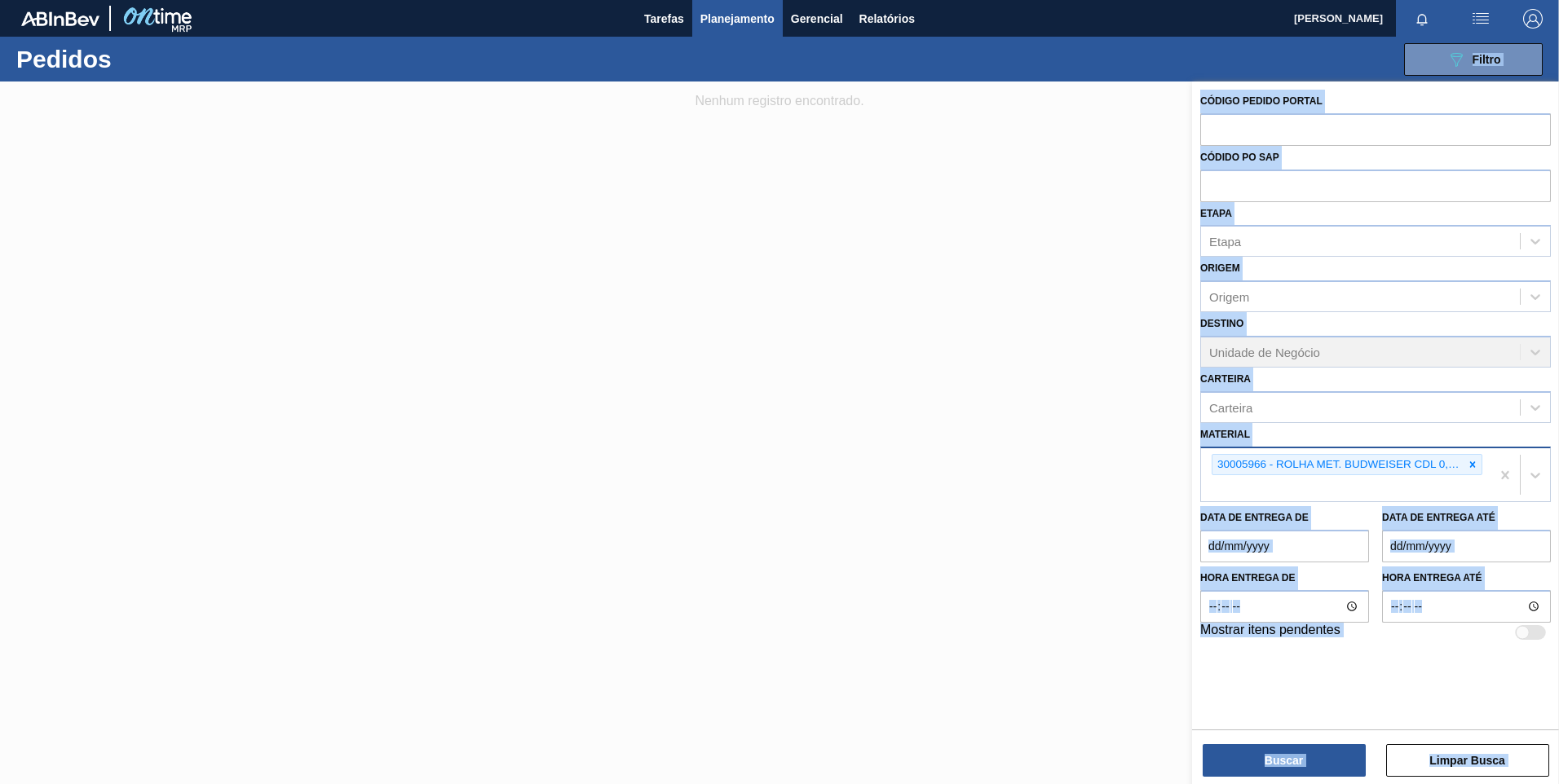
click at [1375, 465] on div "30005966 - ROLHA MET. BUDWEISER CDL 0,21 CX 10,5MIL" at bounding box center [1337, 465] width 251 height 20
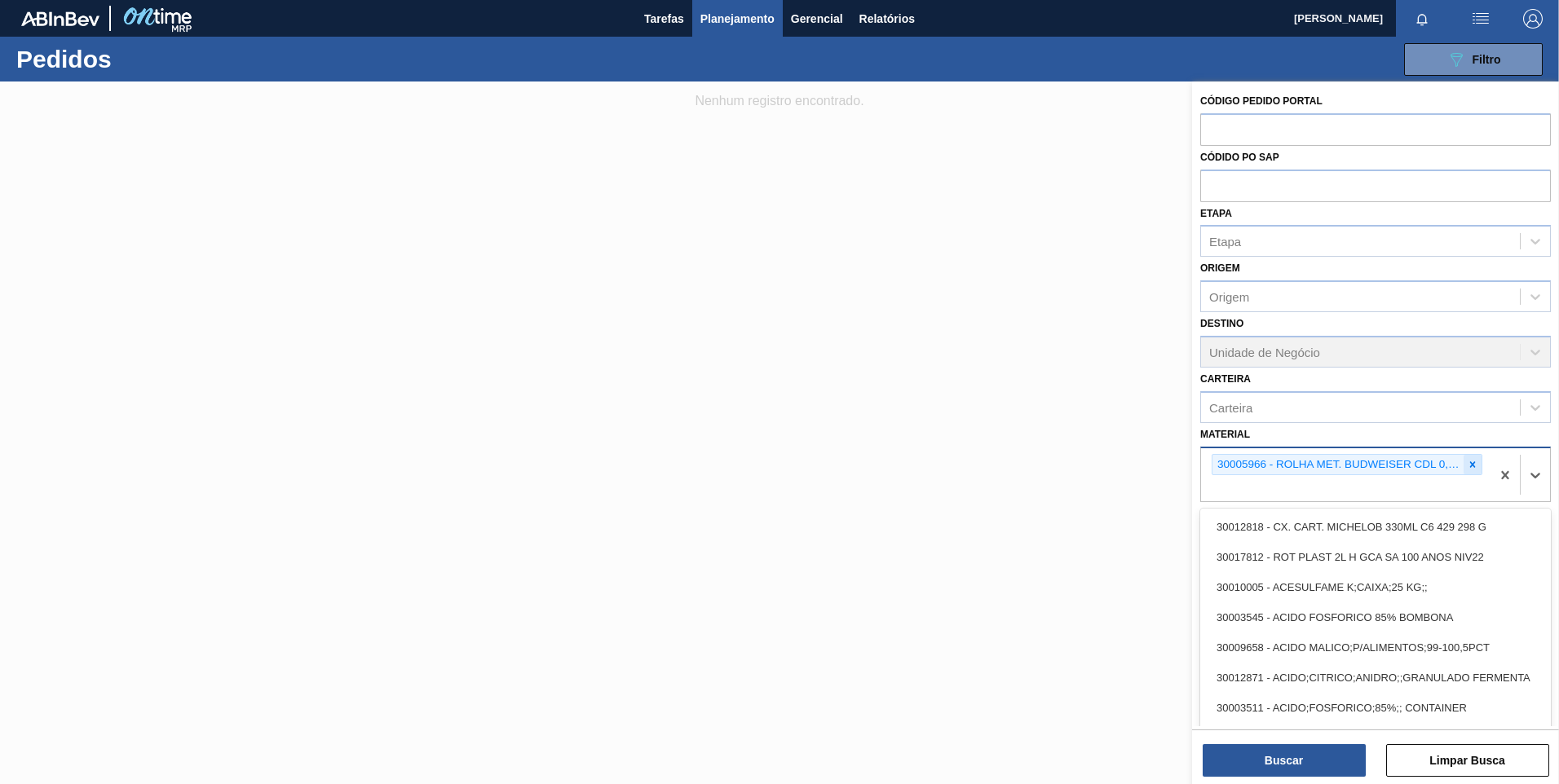
click at [1473, 462] on icon at bounding box center [1473, 465] width 6 height 6
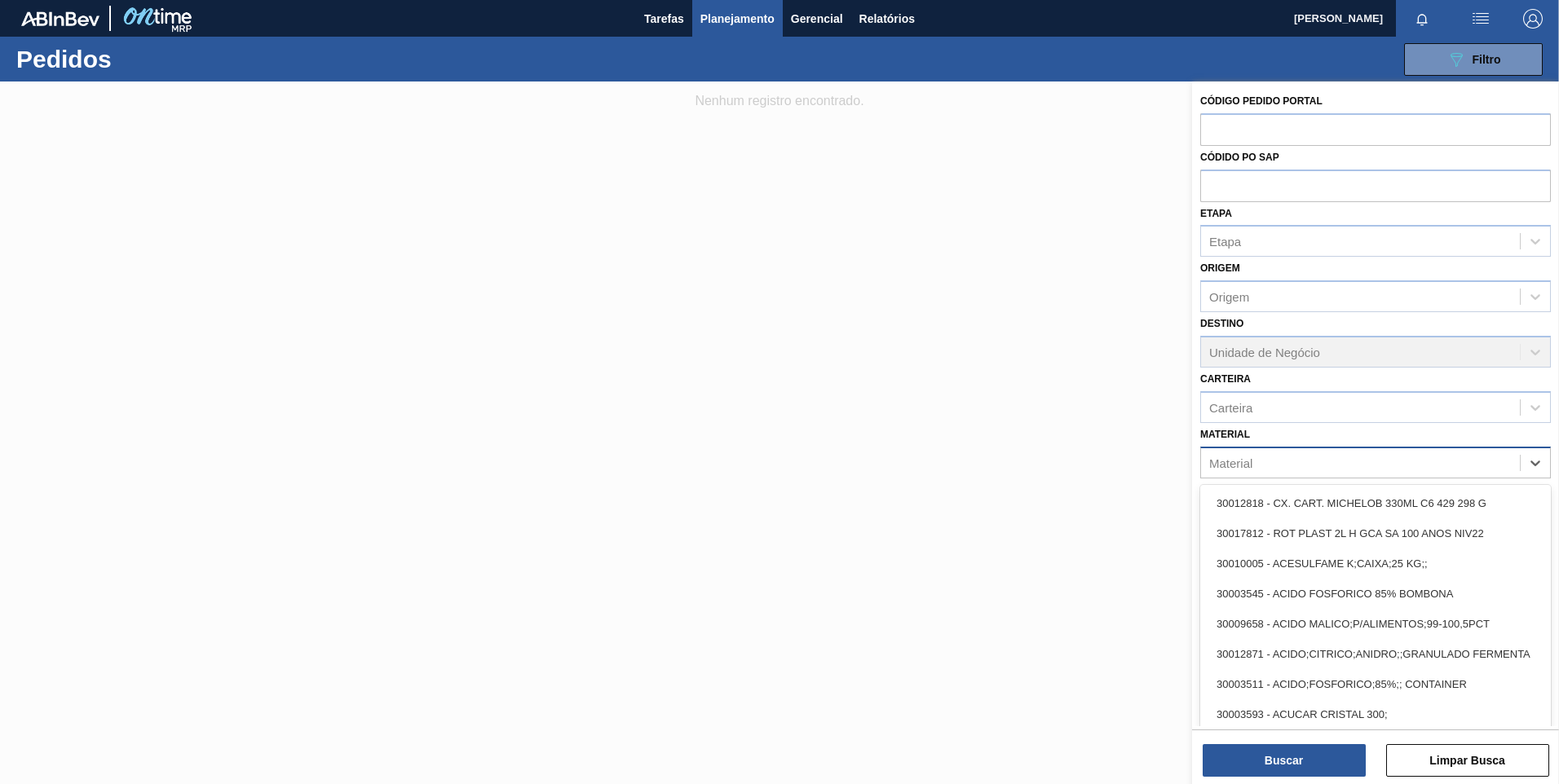
click at [1471, 462] on div "Material" at bounding box center [1360, 462] width 319 height 24
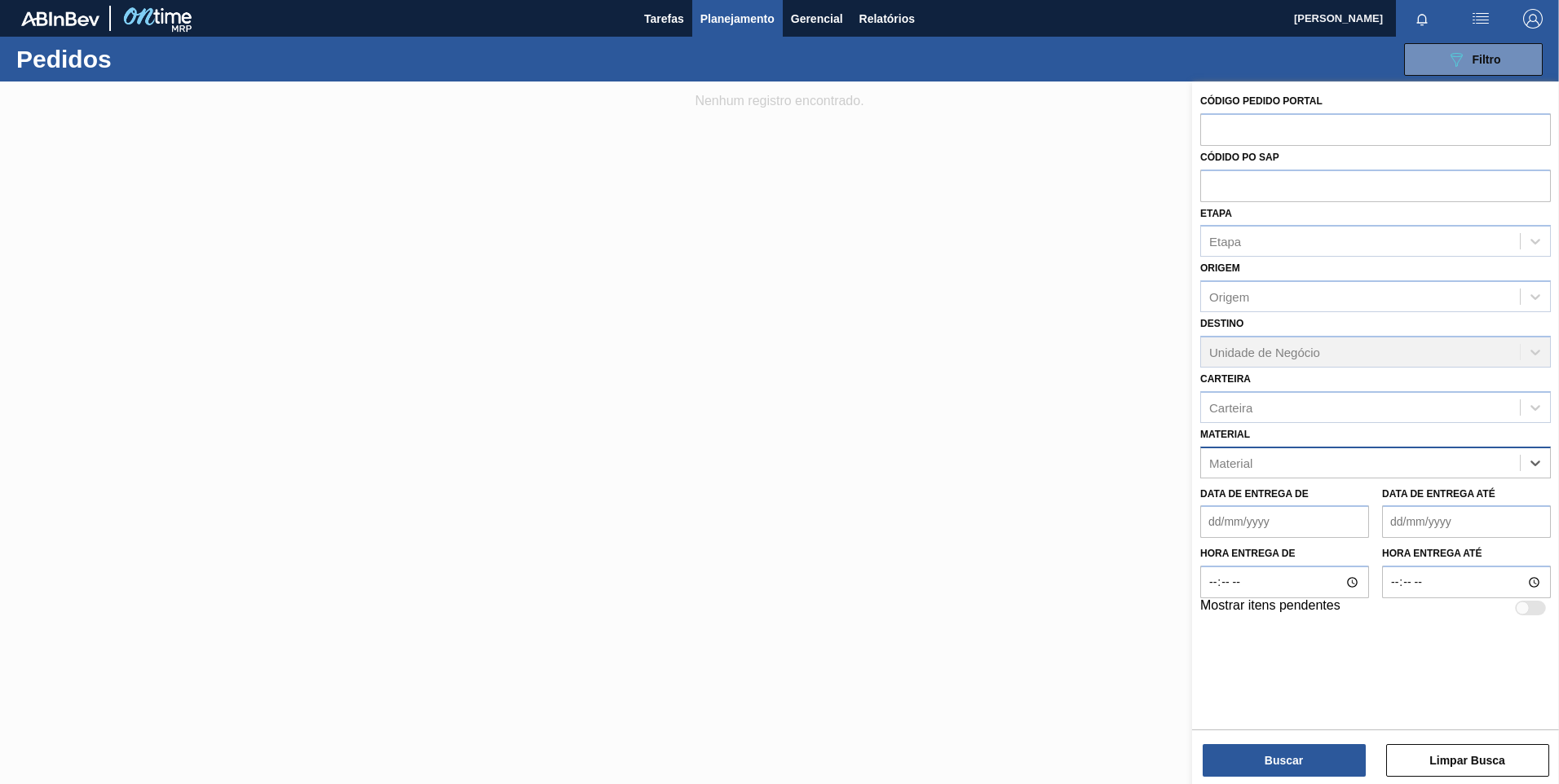
paste input "20005490"
type input "20005490"
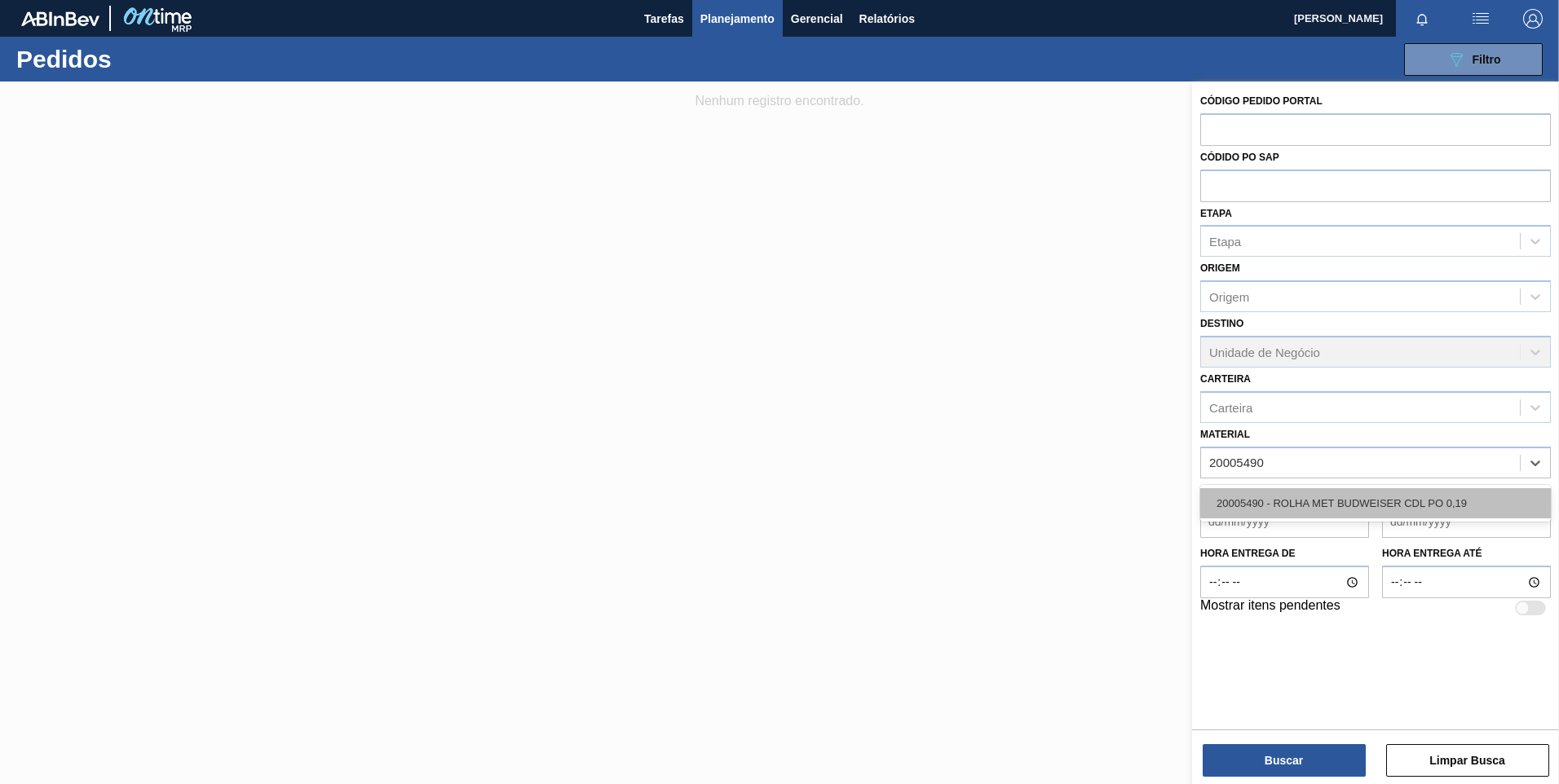
click at [1364, 497] on div "20005490 - ROLHA MET BUDWEISER CDL PO 0,19" at bounding box center [1376, 503] width 351 height 30
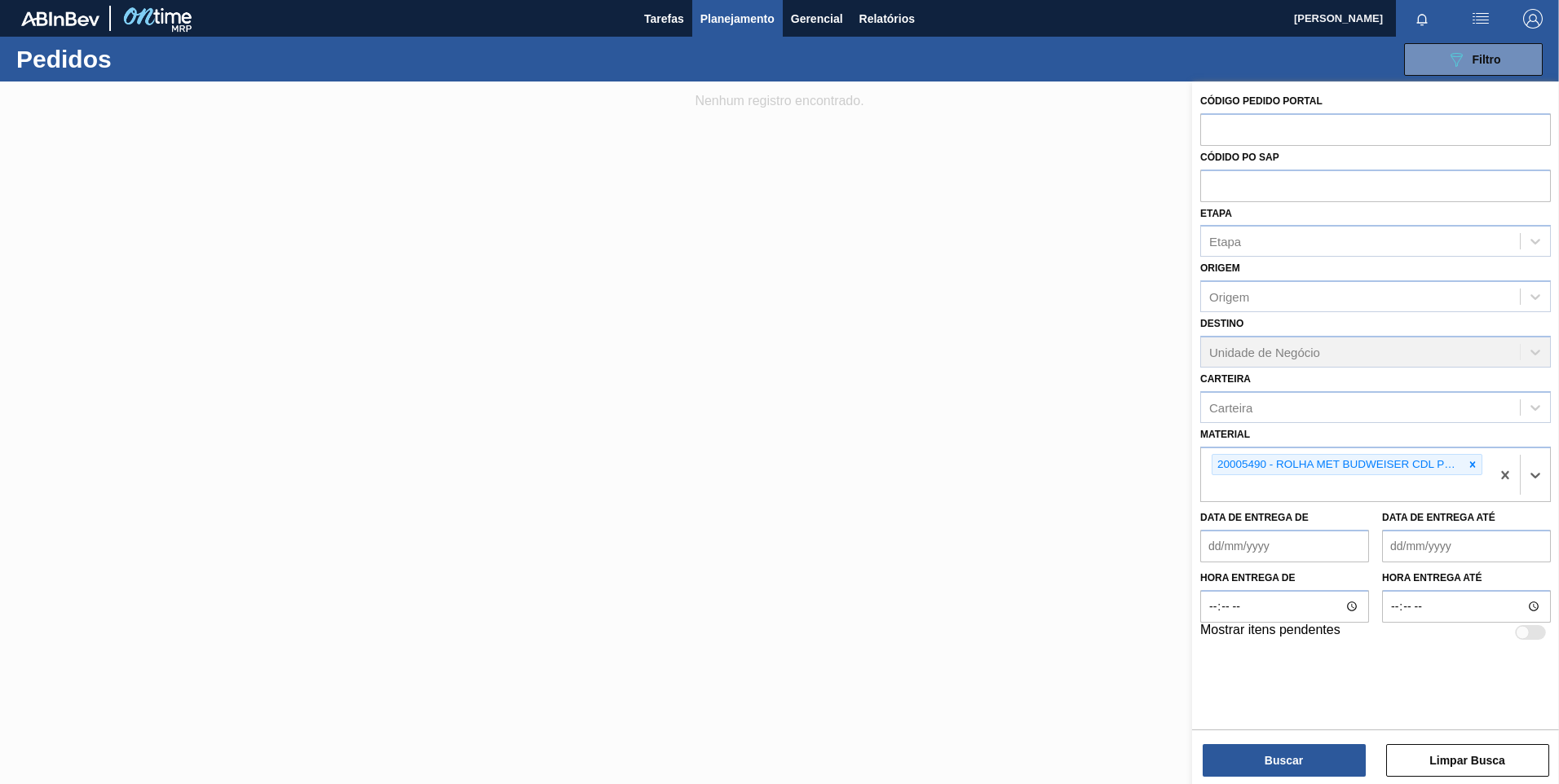
click at [1265, 778] on div "Código Pedido Portal Códido PO SAP Etapa Etapa Origem Origem Destino Unidade de…" at bounding box center [1375, 434] width 367 height 706
click at [1265, 768] on button "Buscar" at bounding box center [1284, 760] width 163 height 32
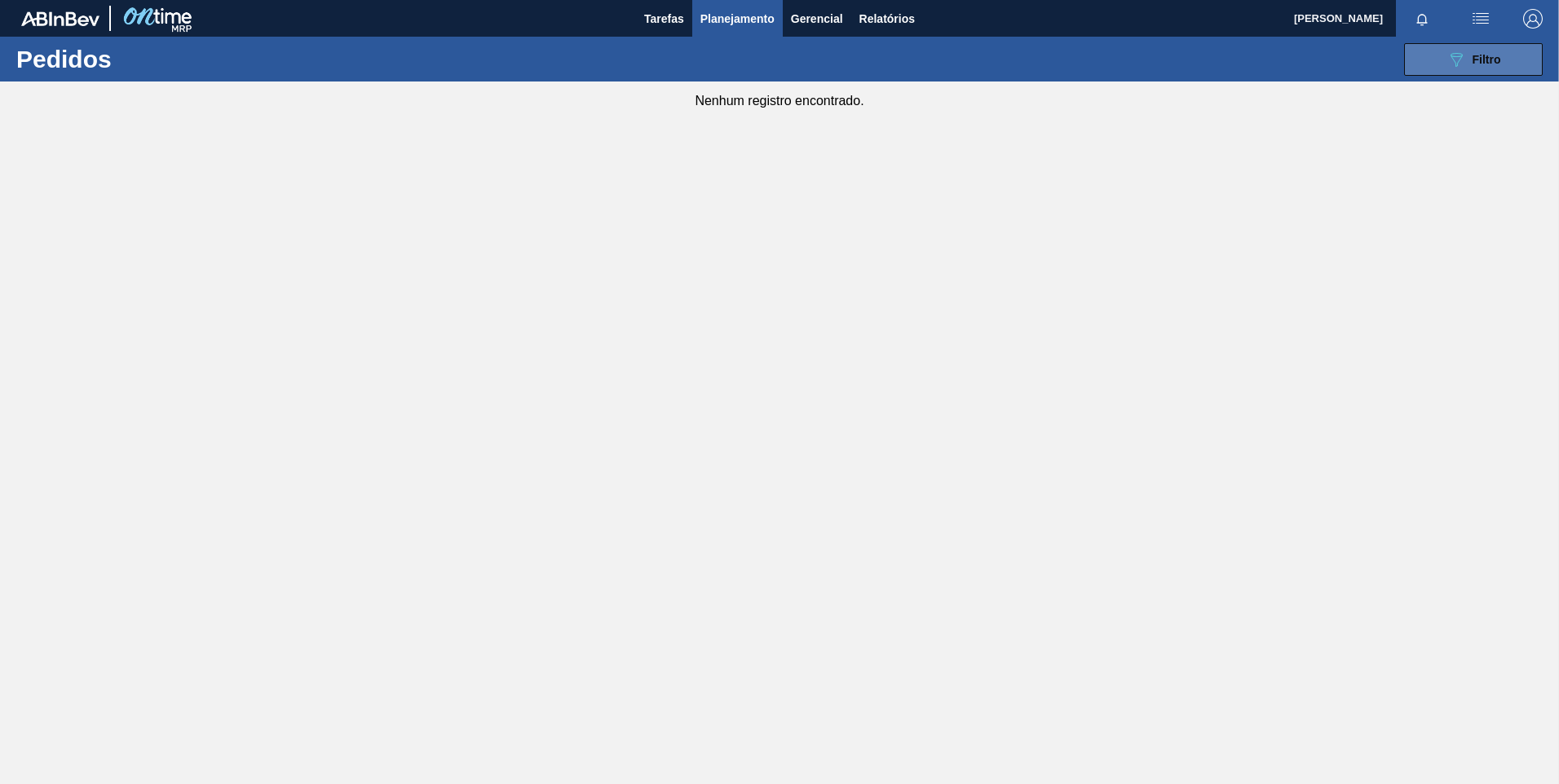
click at [1425, 67] on button "089F7B8B-B2A5-4AFE-B5C0-19BA573D28AC Filtro" at bounding box center [1474, 60] width 138 height 32
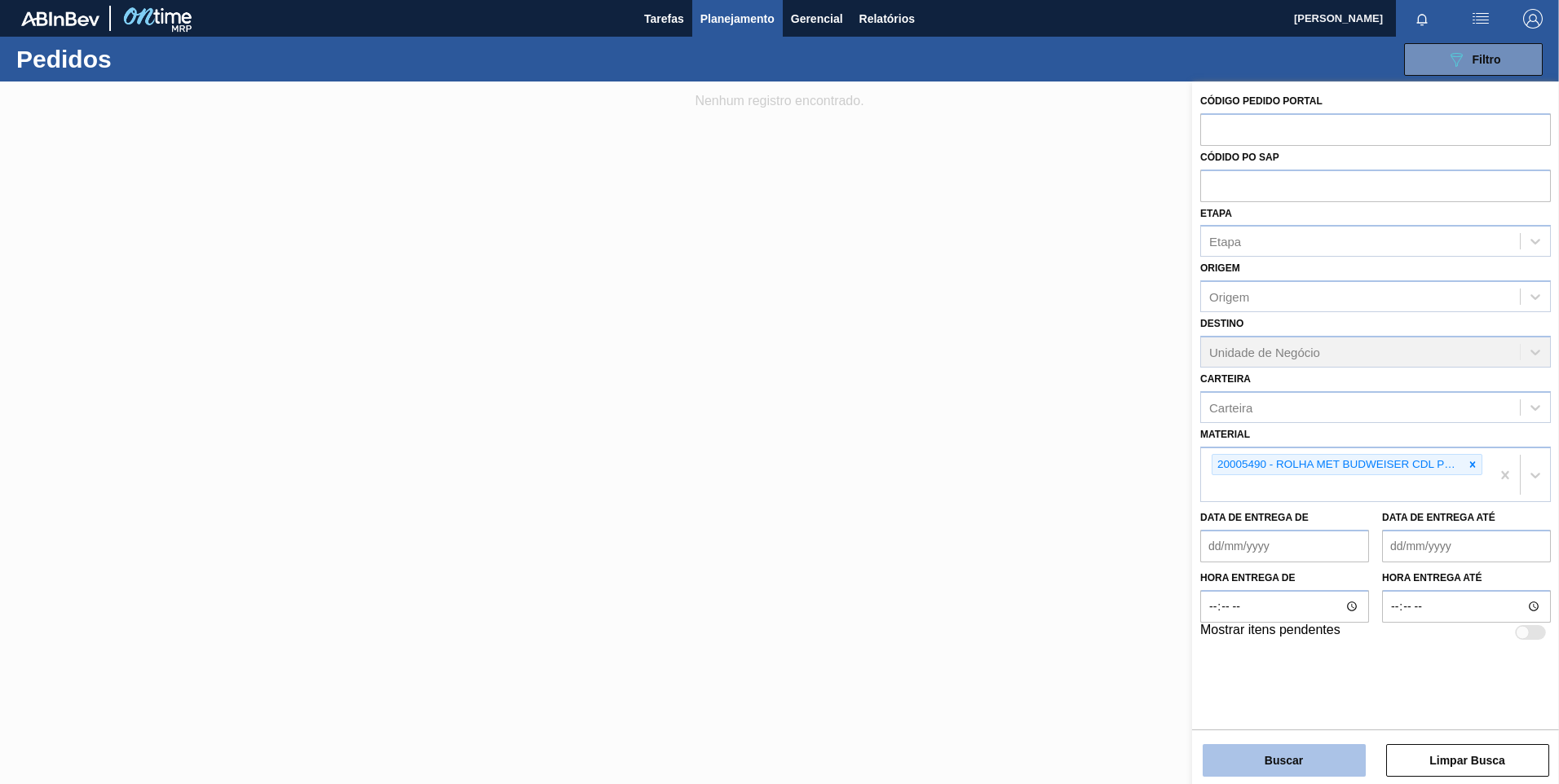
click at [1306, 771] on button "Buscar" at bounding box center [1284, 760] width 163 height 32
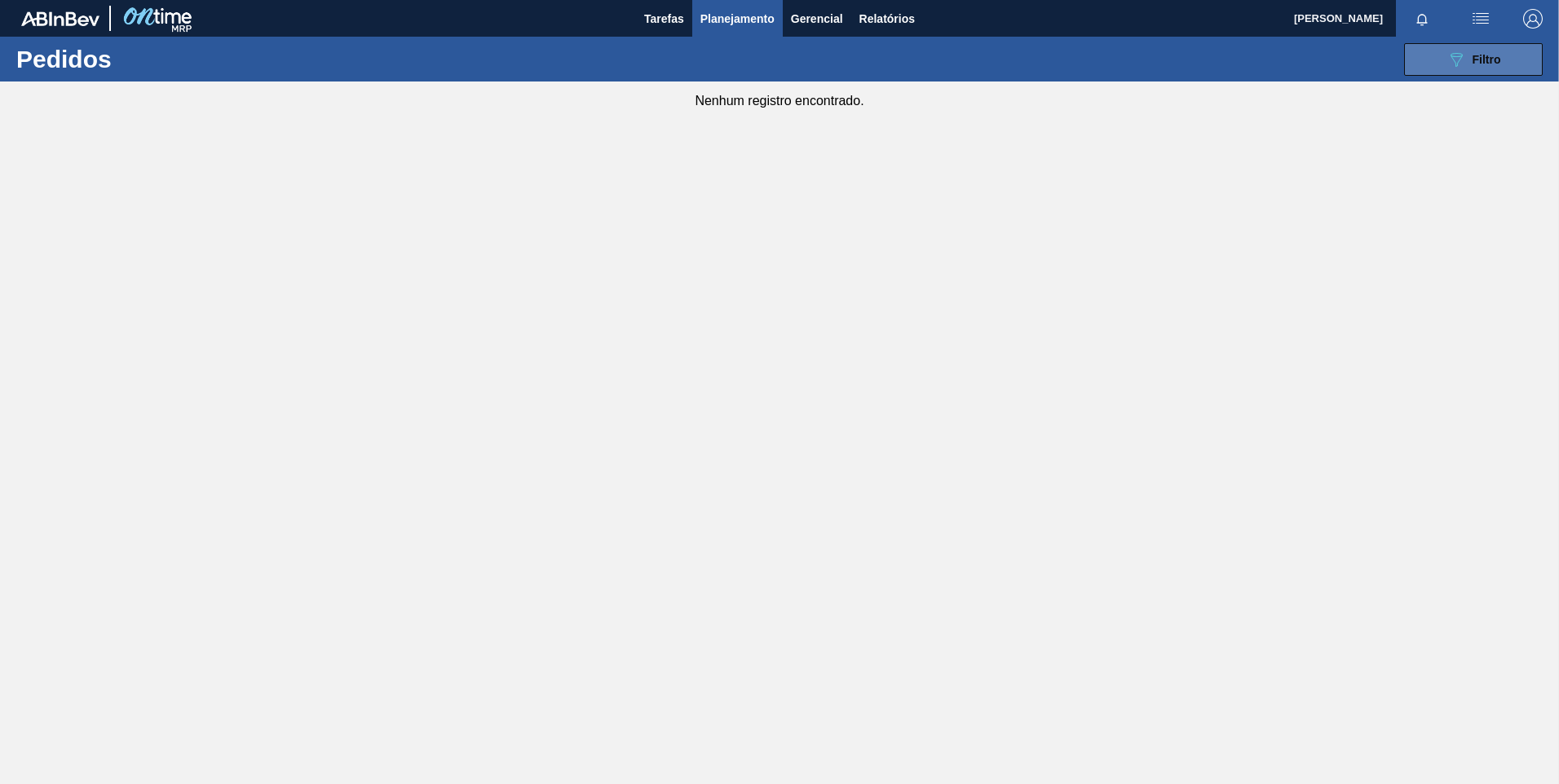
click at [1476, 69] on button "089F7B8B-B2A5-4AFE-B5C0-19BA573D28AC Filtro" at bounding box center [1474, 60] width 138 height 32
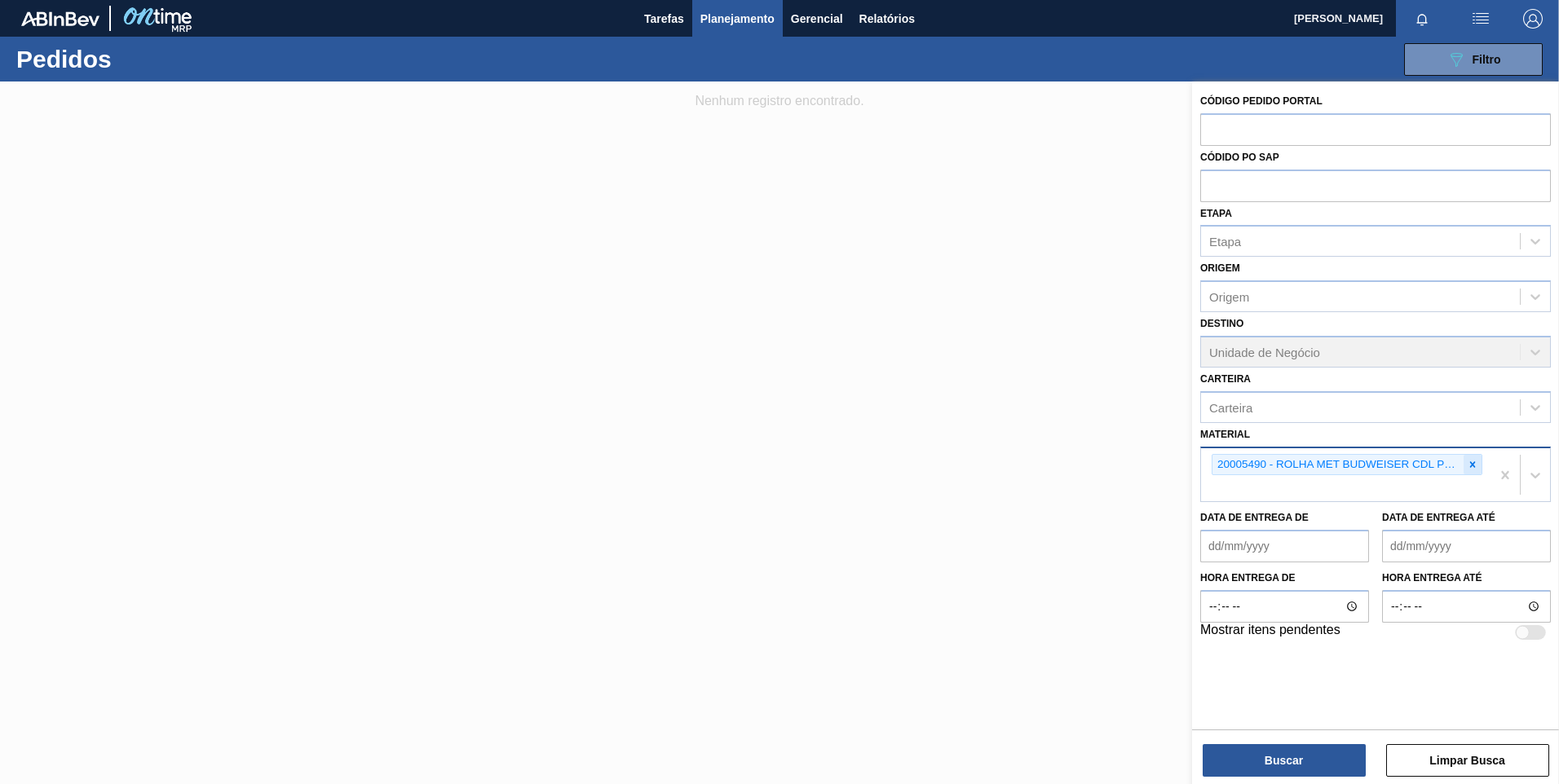
click at [1474, 464] on icon at bounding box center [1473, 465] width 6 height 6
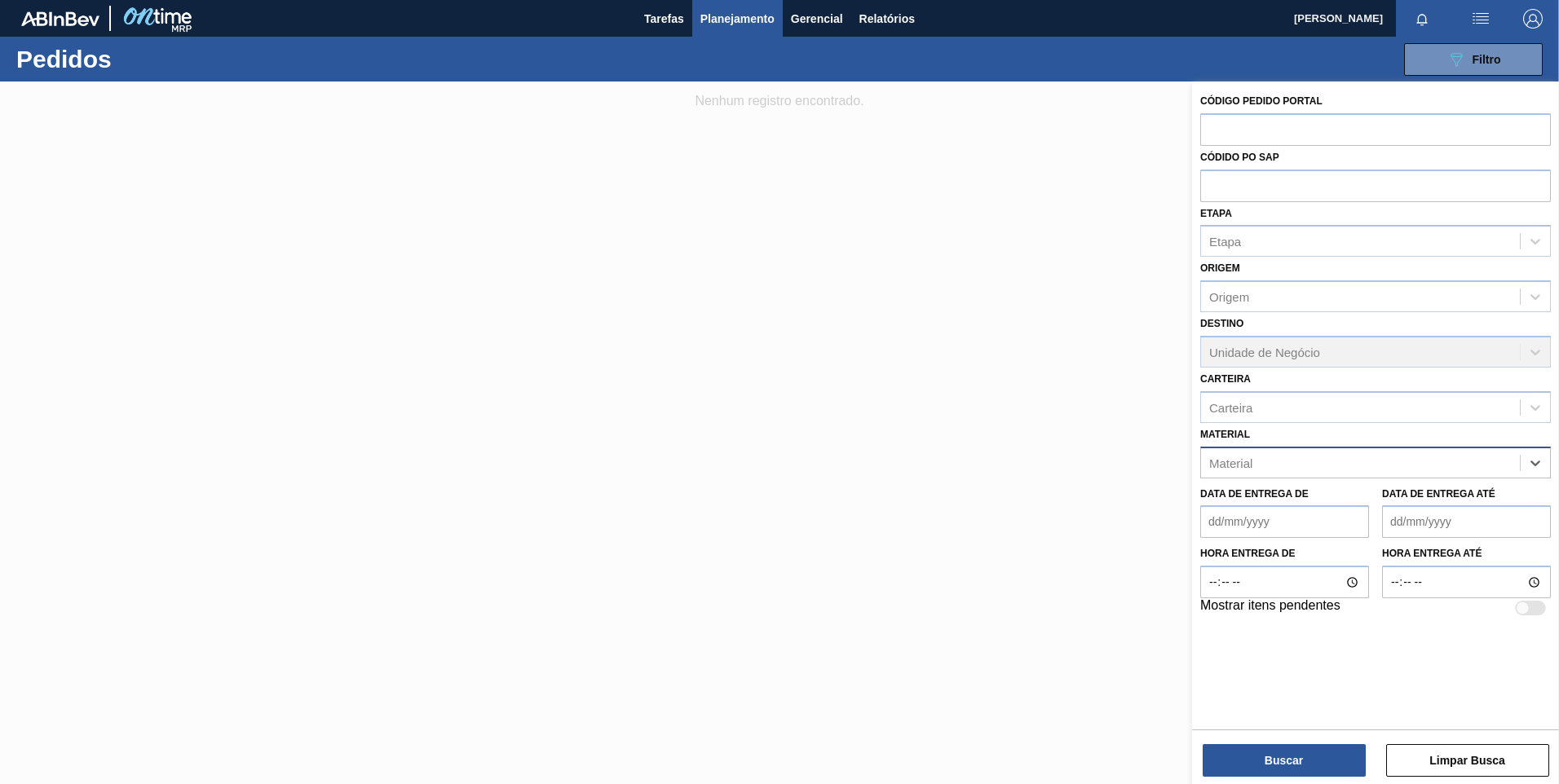
click at [1474, 464] on div "Material" at bounding box center [1360, 462] width 319 height 24
paste input "30005966"
type input "30005966"
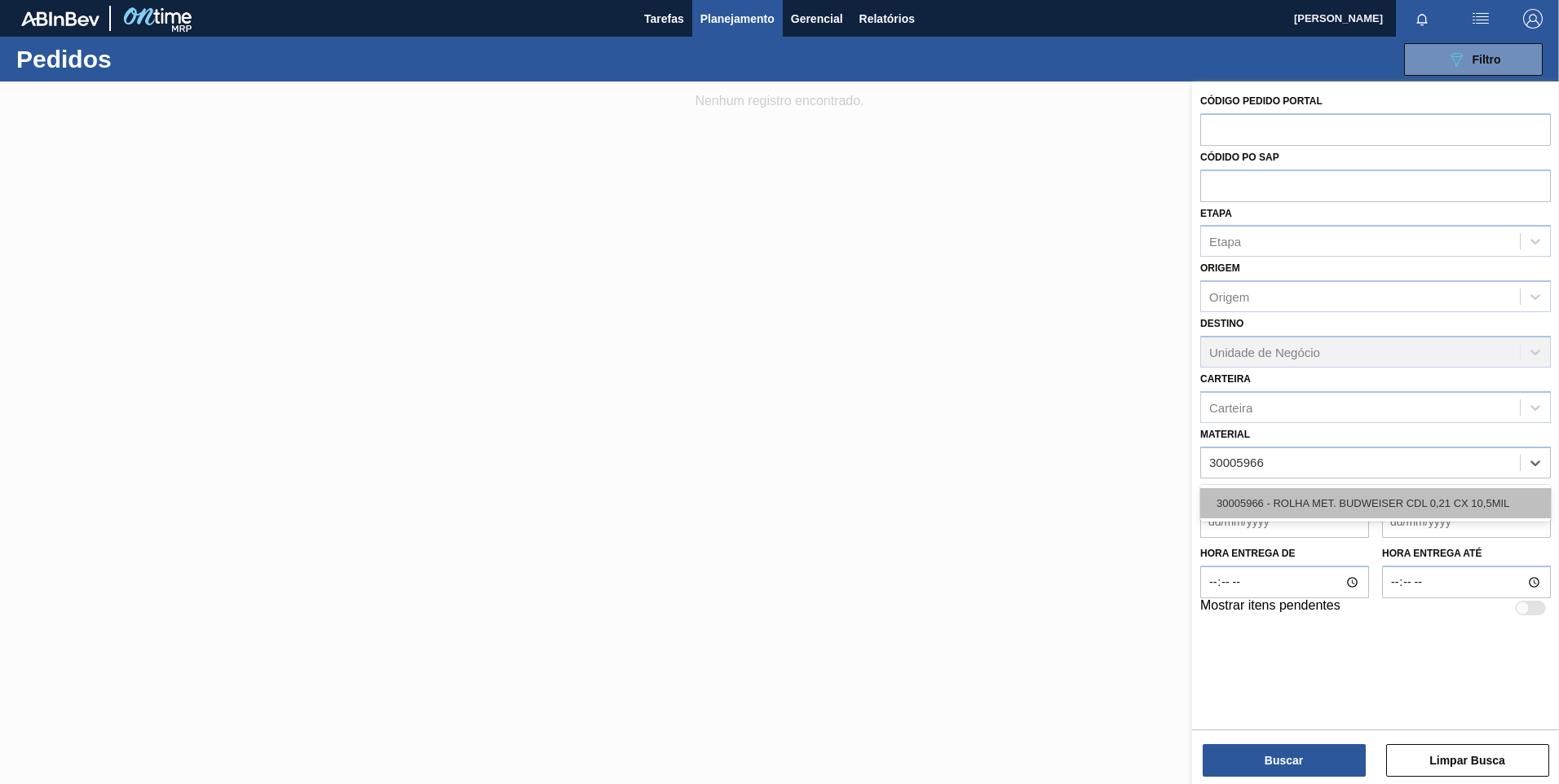
click at [1265, 503] on div "30005966 - ROLHA MET. BUDWEISER CDL 0,21 CX 10,5MIL" at bounding box center [1376, 503] width 351 height 30
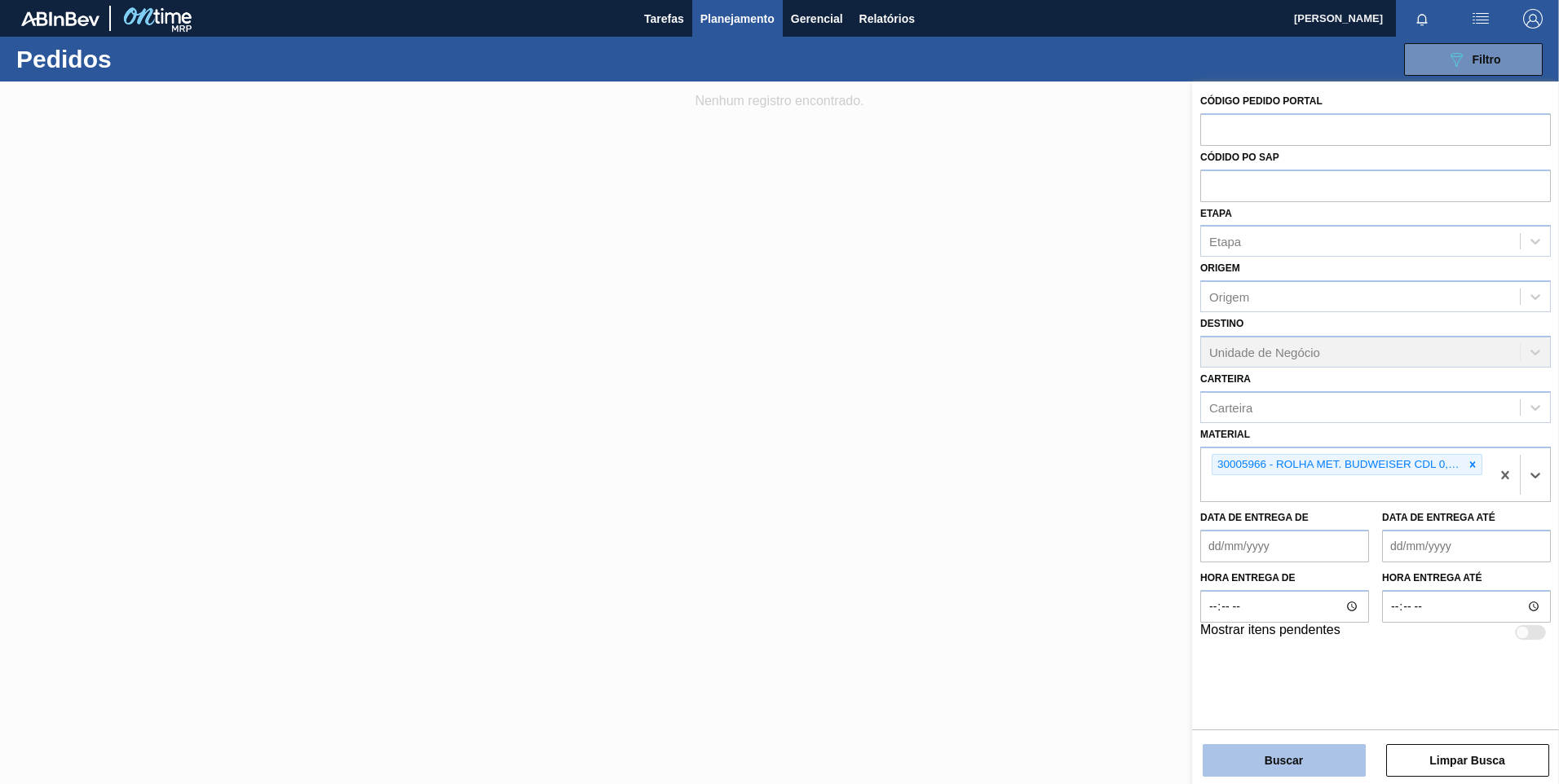
click at [1268, 750] on button "Buscar" at bounding box center [1284, 760] width 163 height 32
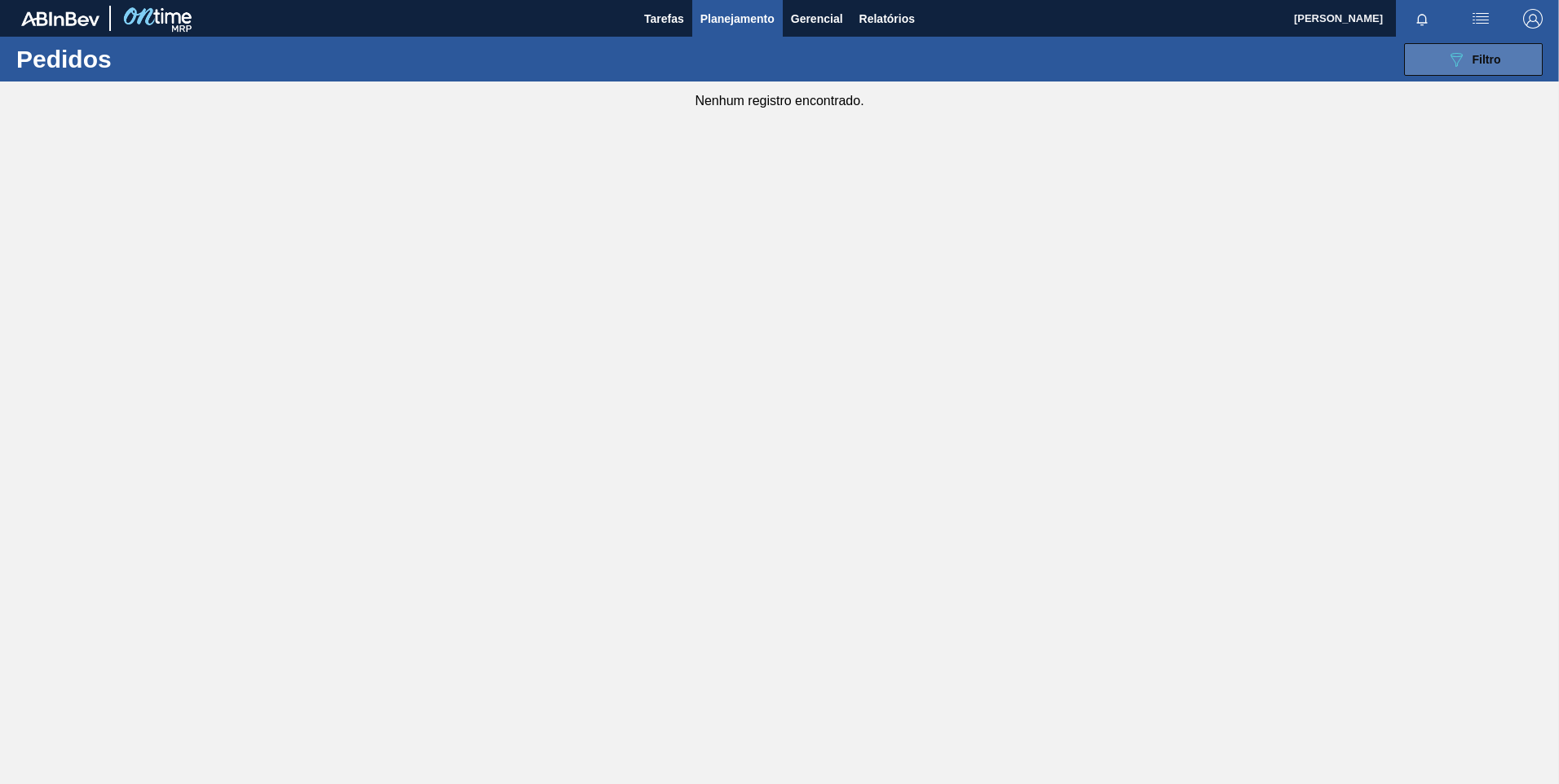
click at [1466, 59] on div "089F7B8B-B2A5-4AFE-B5C0-19BA573D28AC Filtro" at bounding box center [1474, 59] width 55 height 20
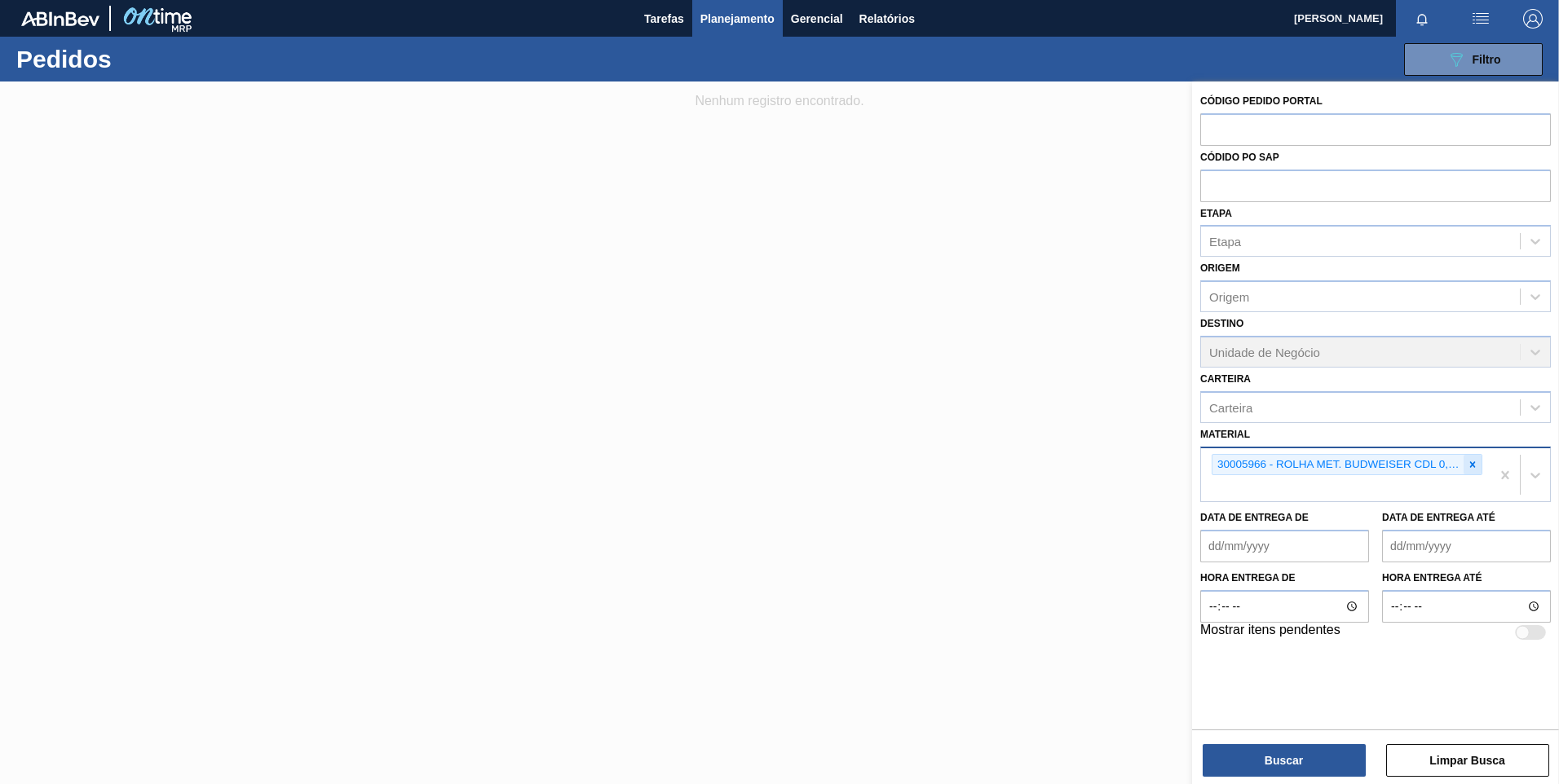
click at [1467, 461] on icon at bounding box center [1473, 465] width 11 height 11
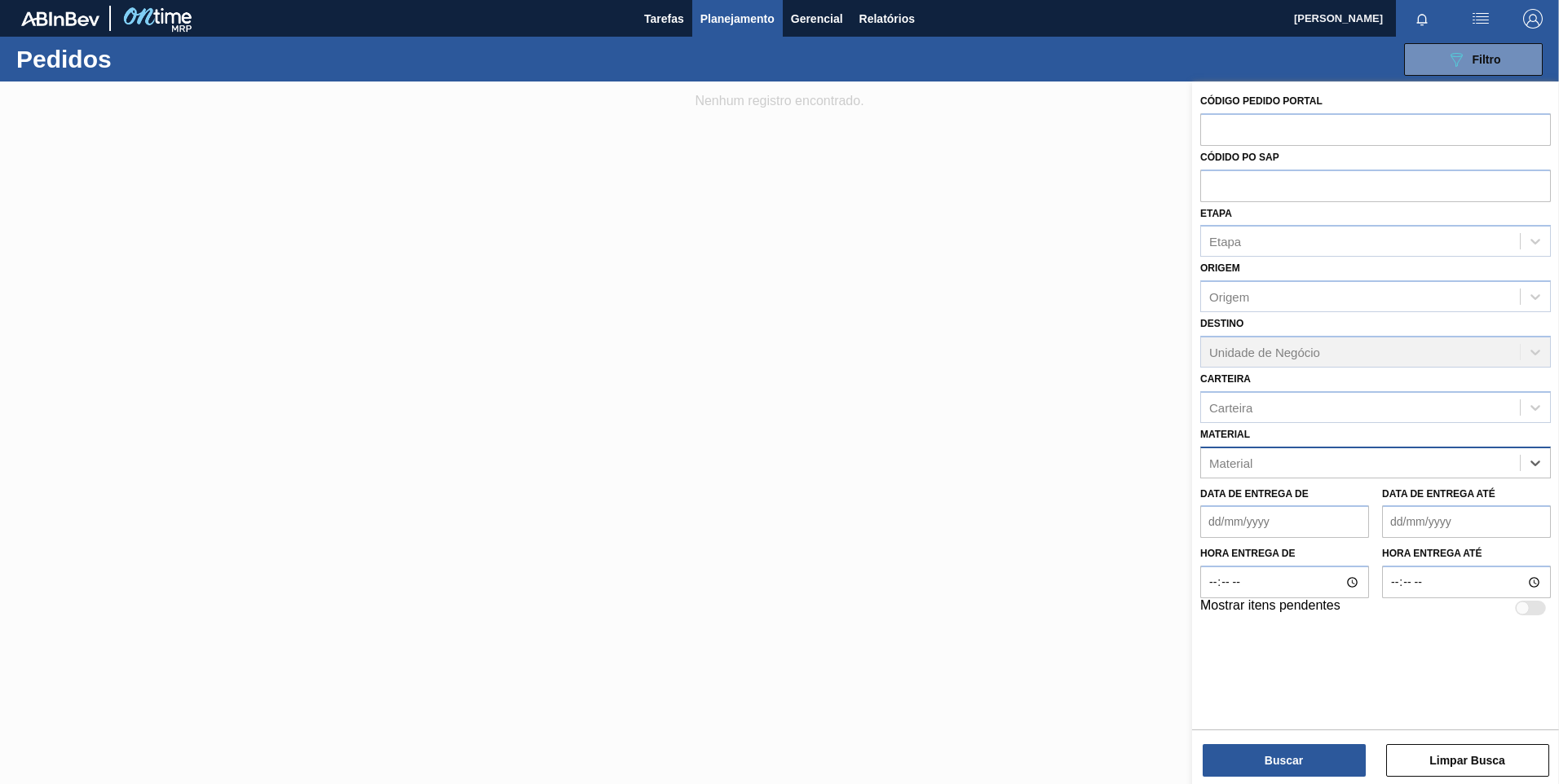
click at [1454, 462] on div "Material" at bounding box center [1360, 462] width 319 height 24
click at [1279, 448] on div "Material" at bounding box center [1376, 463] width 351 height 32
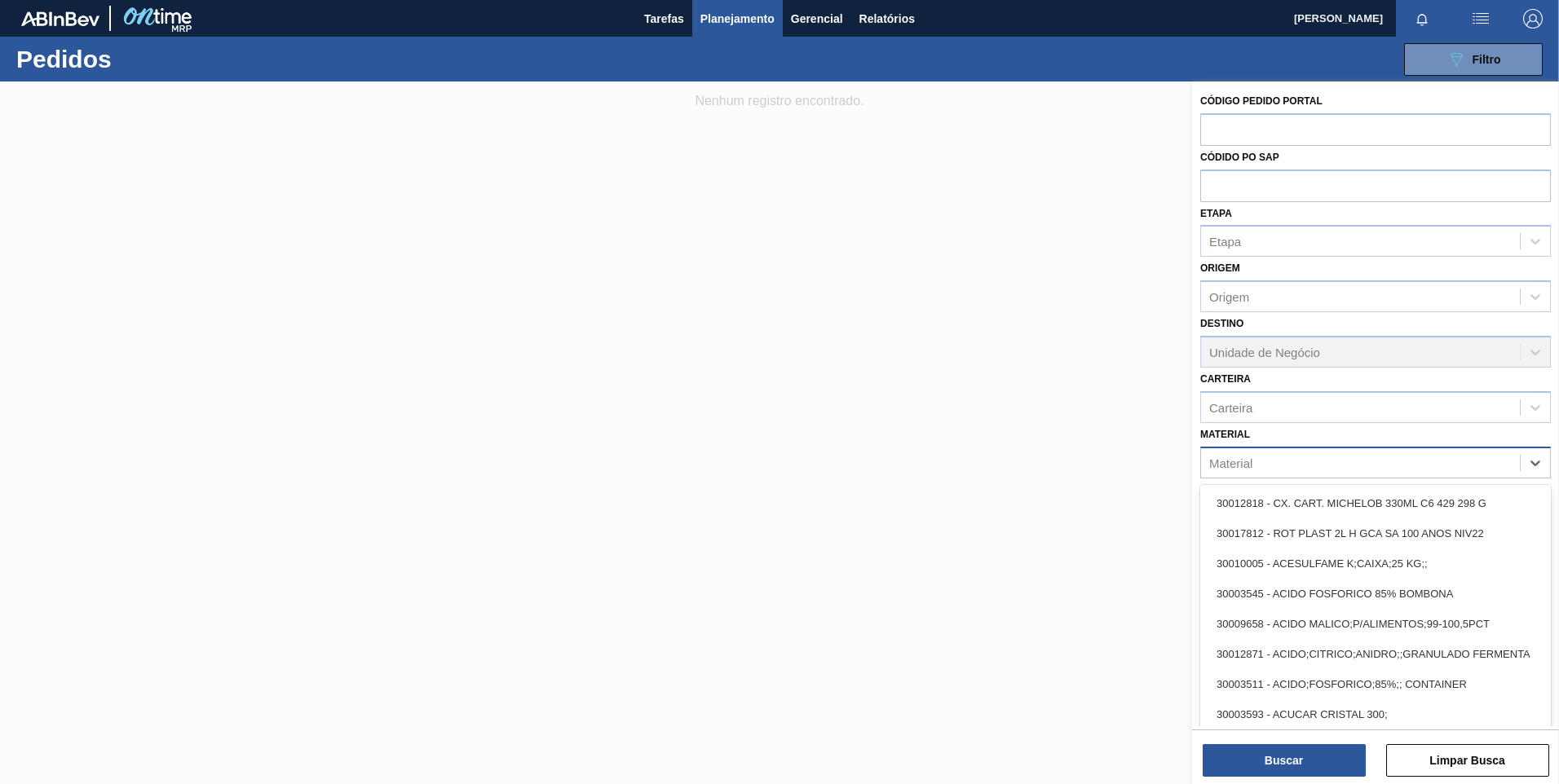
paste input "20002523"
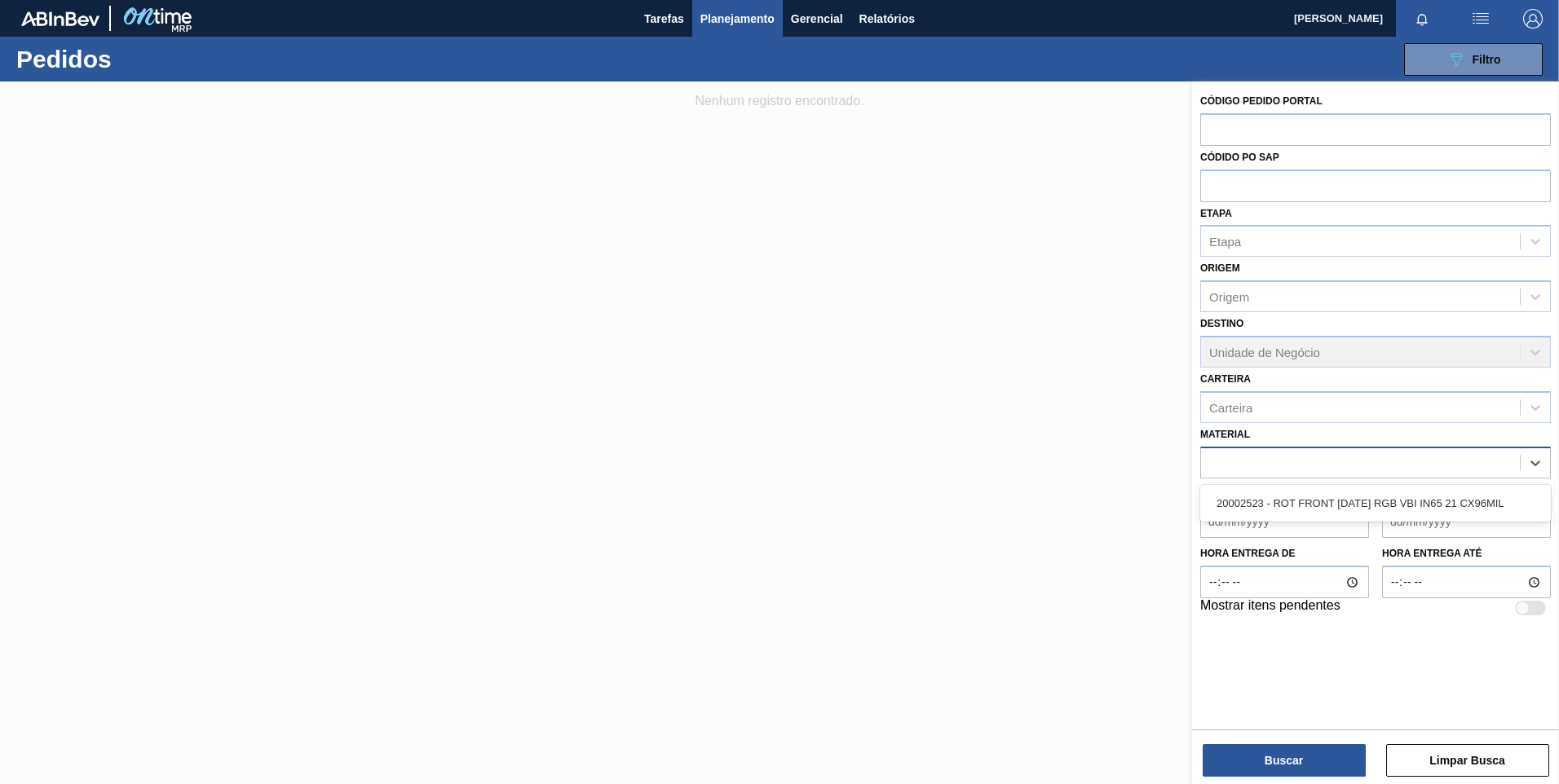
type input "20002523"
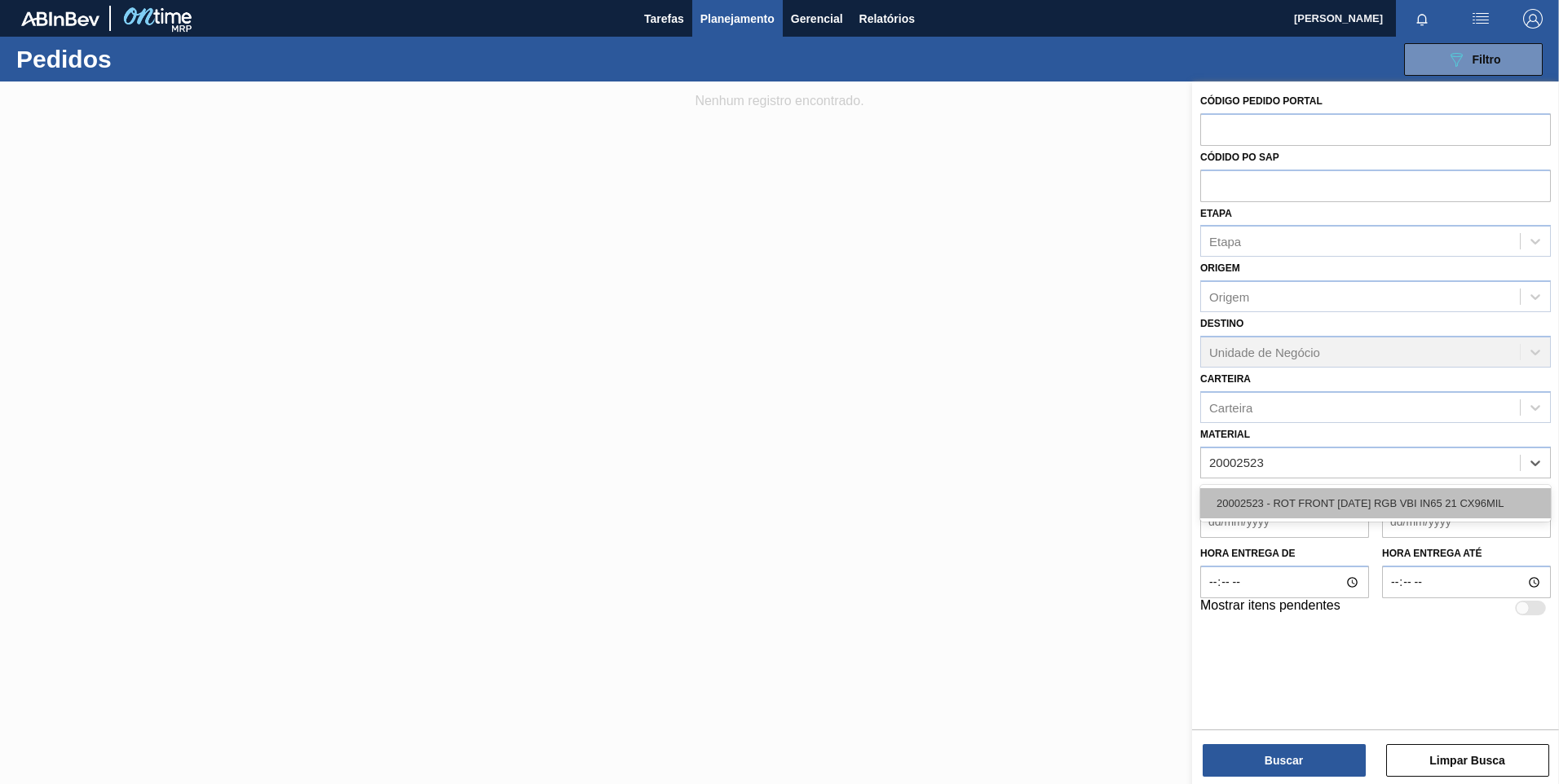
click at [1294, 504] on div "20002523 - ROT FRONT [DATE] RGB VBI IN65 21 CX96MIL" at bounding box center [1376, 503] width 351 height 30
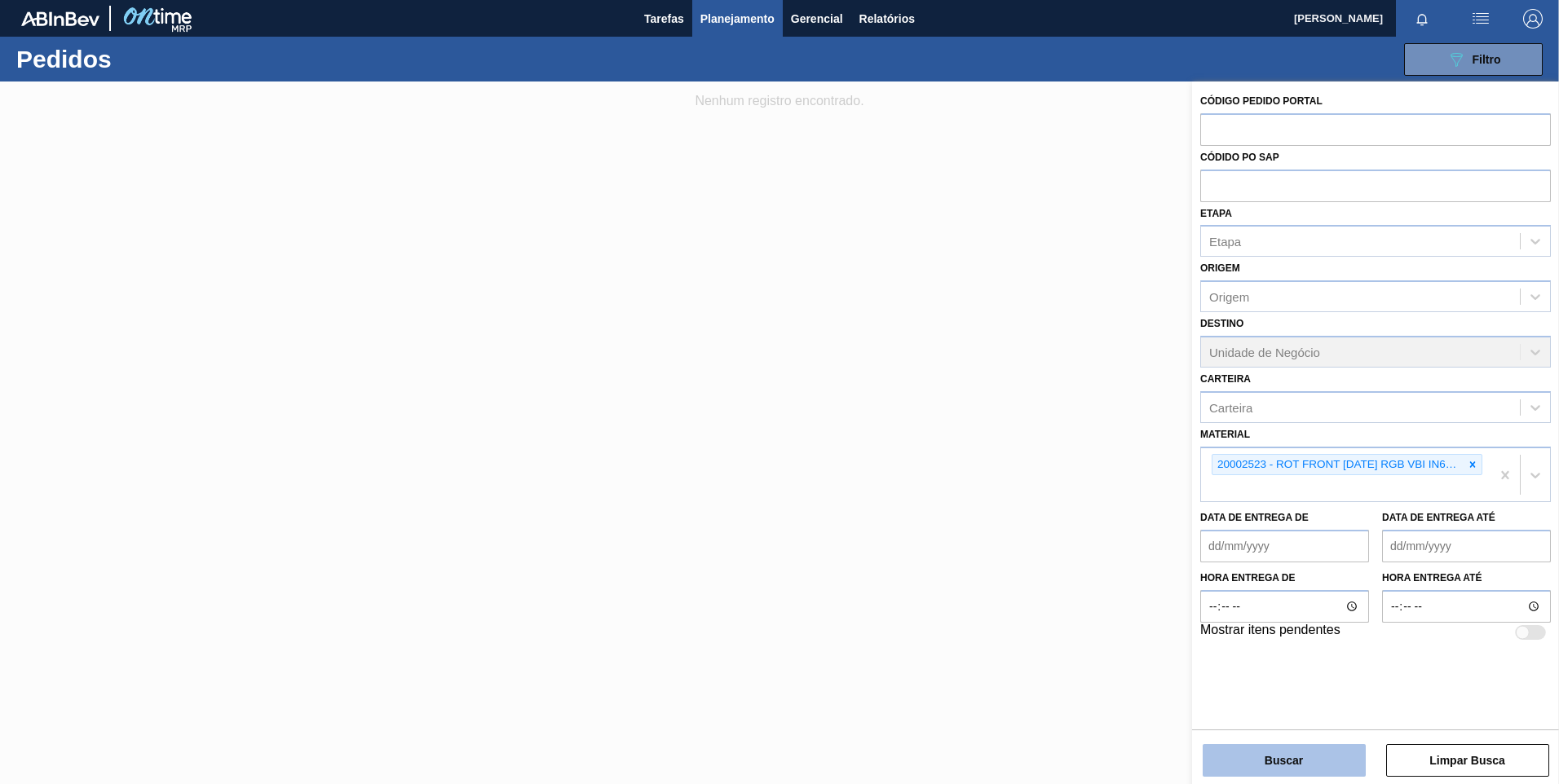
click at [1276, 764] on button "Buscar" at bounding box center [1284, 760] width 163 height 32
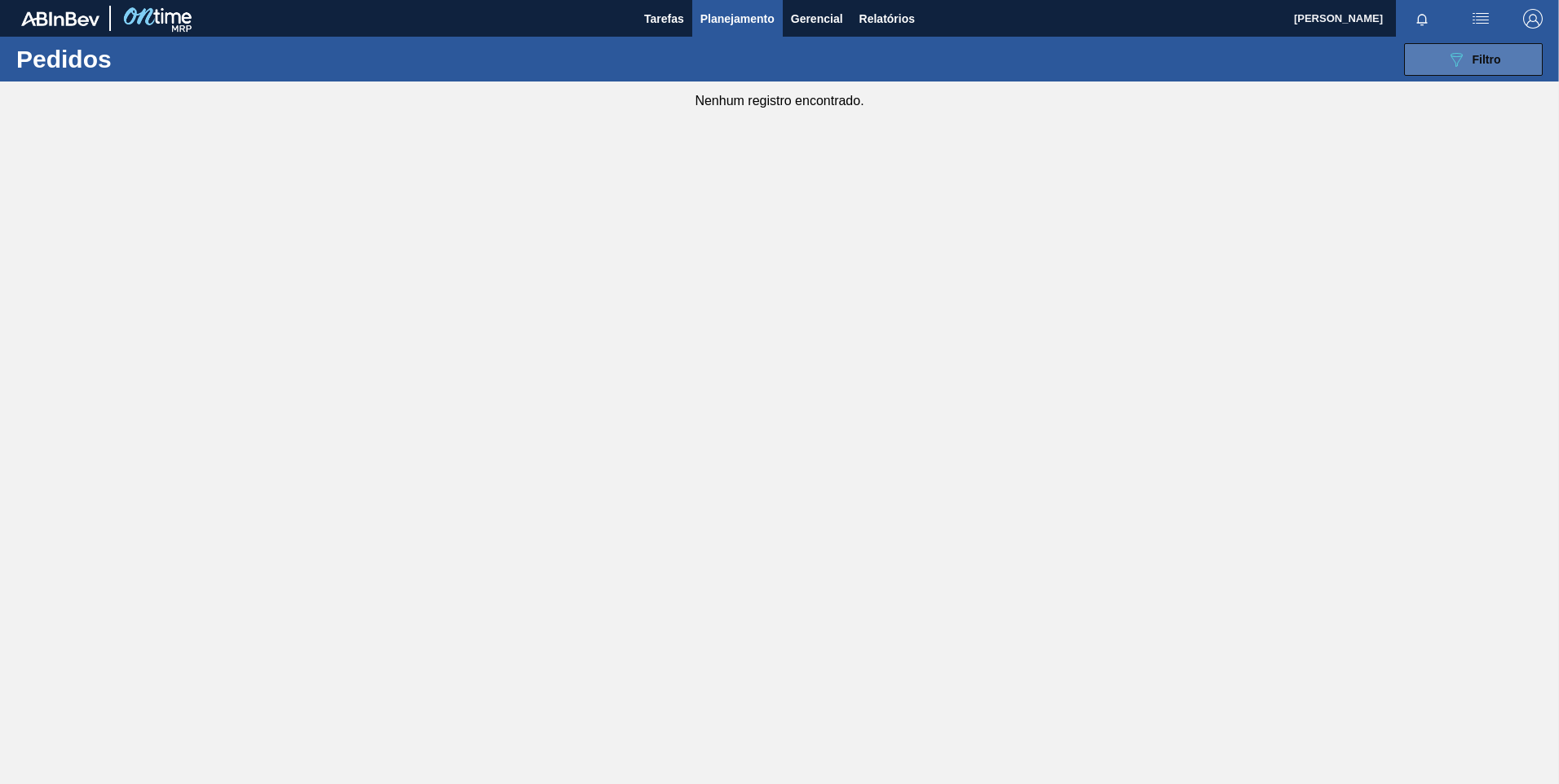
click at [1458, 44] on button "089F7B8B-B2A5-4AFE-B5C0-19BA573D28AC Filtro" at bounding box center [1474, 60] width 138 height 32
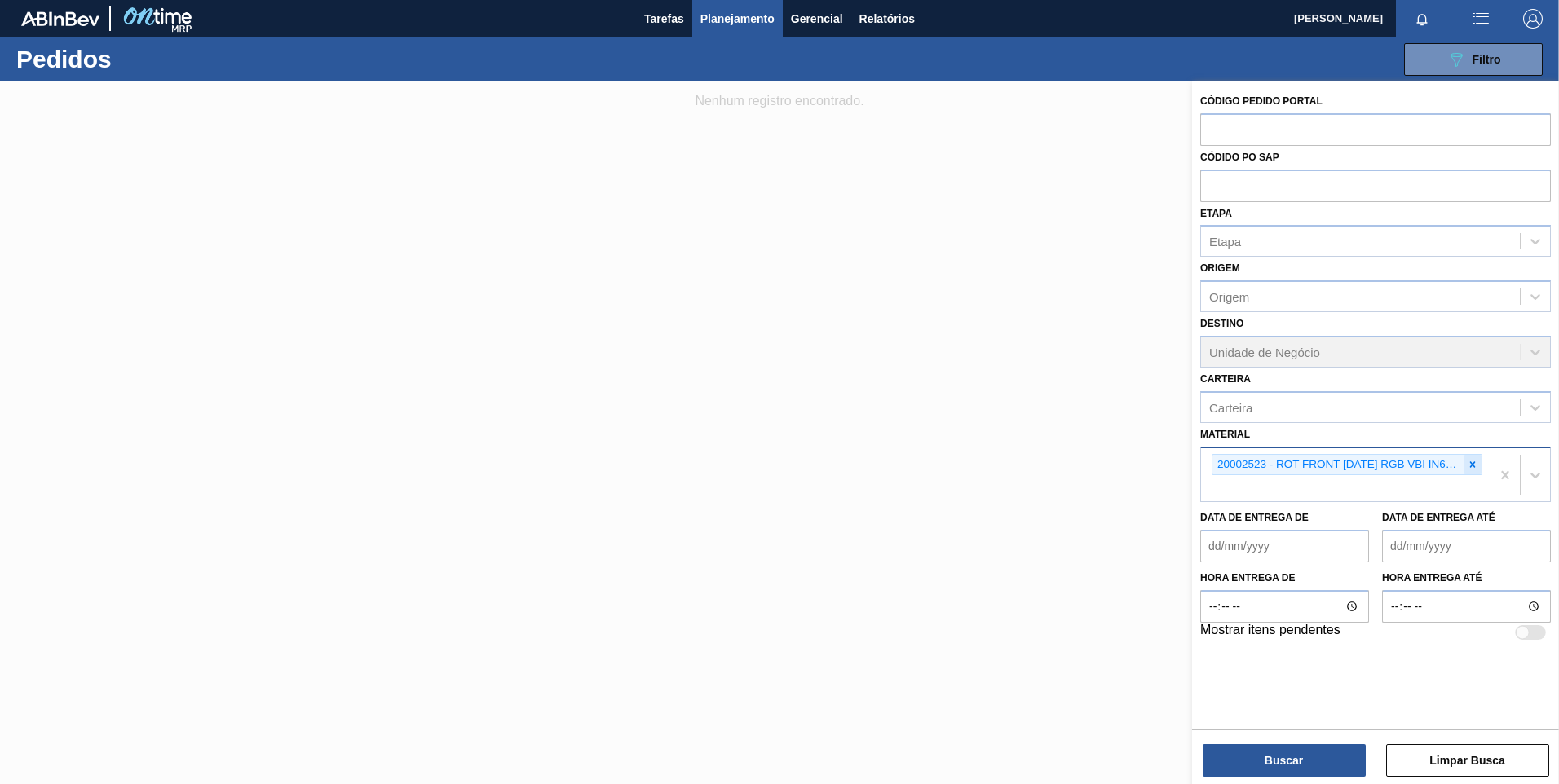
click at [1474, 469] on icon at bounding box center [1473, 465] width 11 height 11
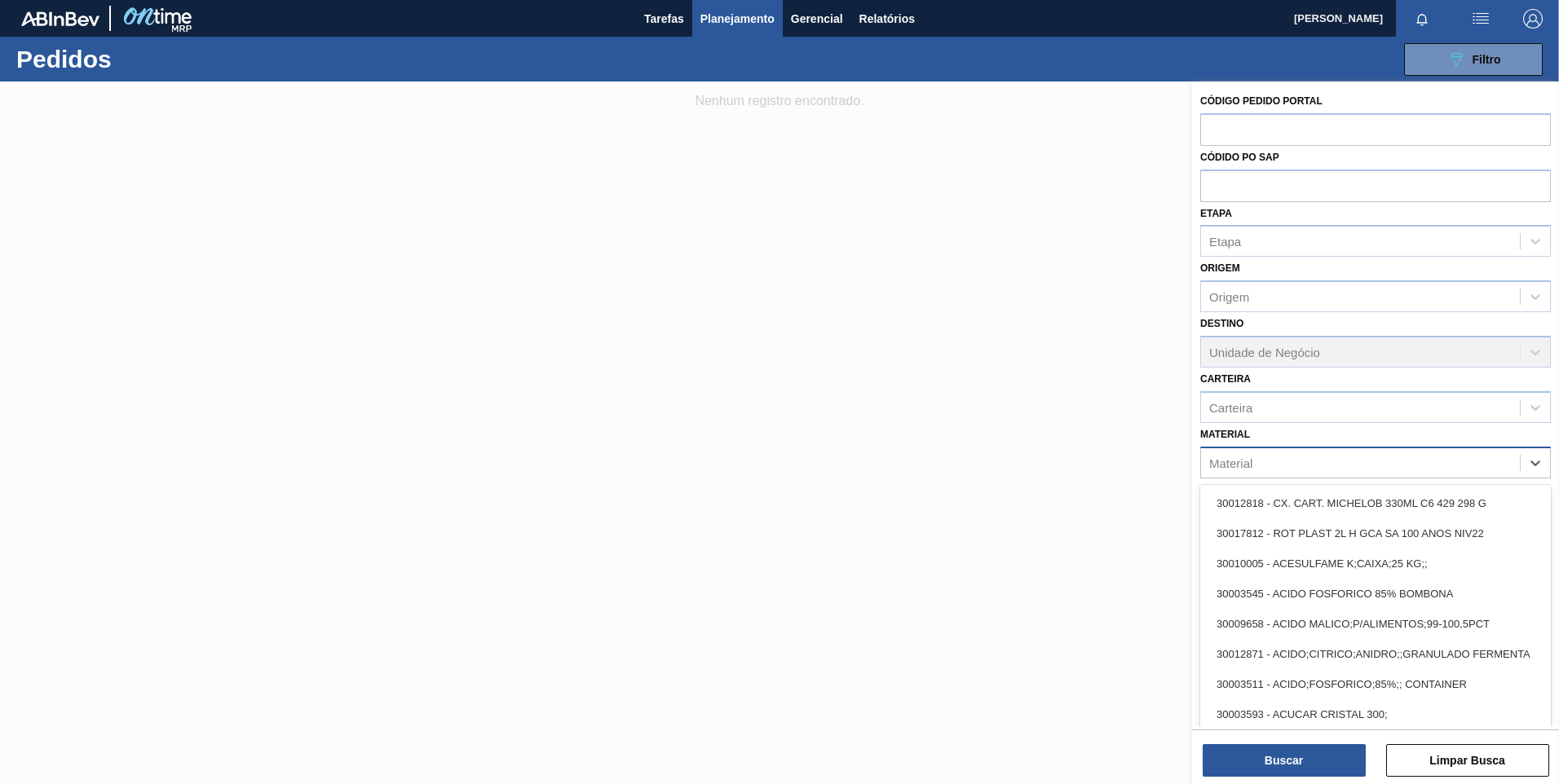
click at [1472, 464] on div "Material" at bounding box center [1360, 462] width 319 height 24
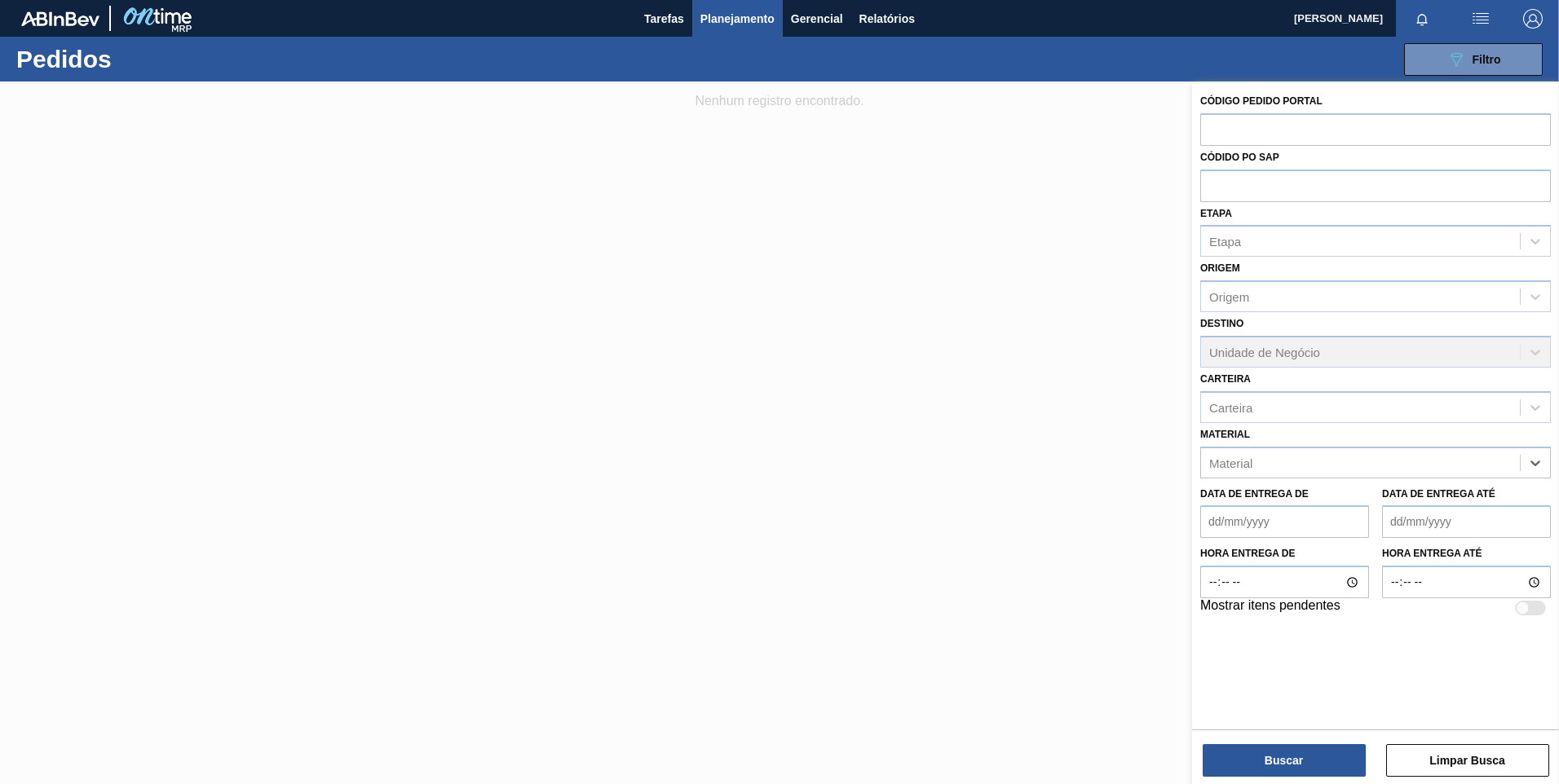
paste input "20005476"
type input "20005476"
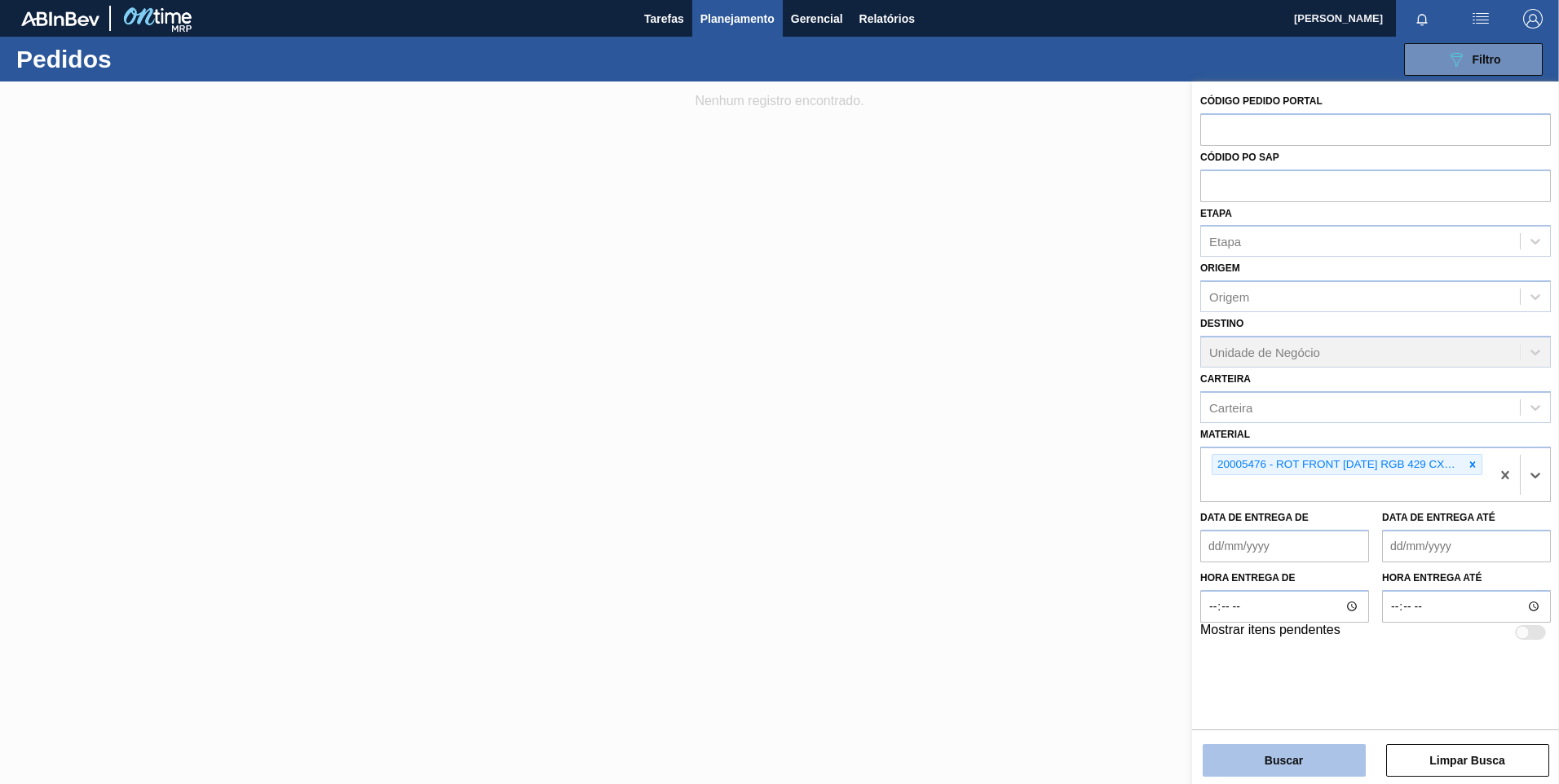
click at [1236, 758] on button "Buscar" at bounding box center [1284, 760] width 163 height 32
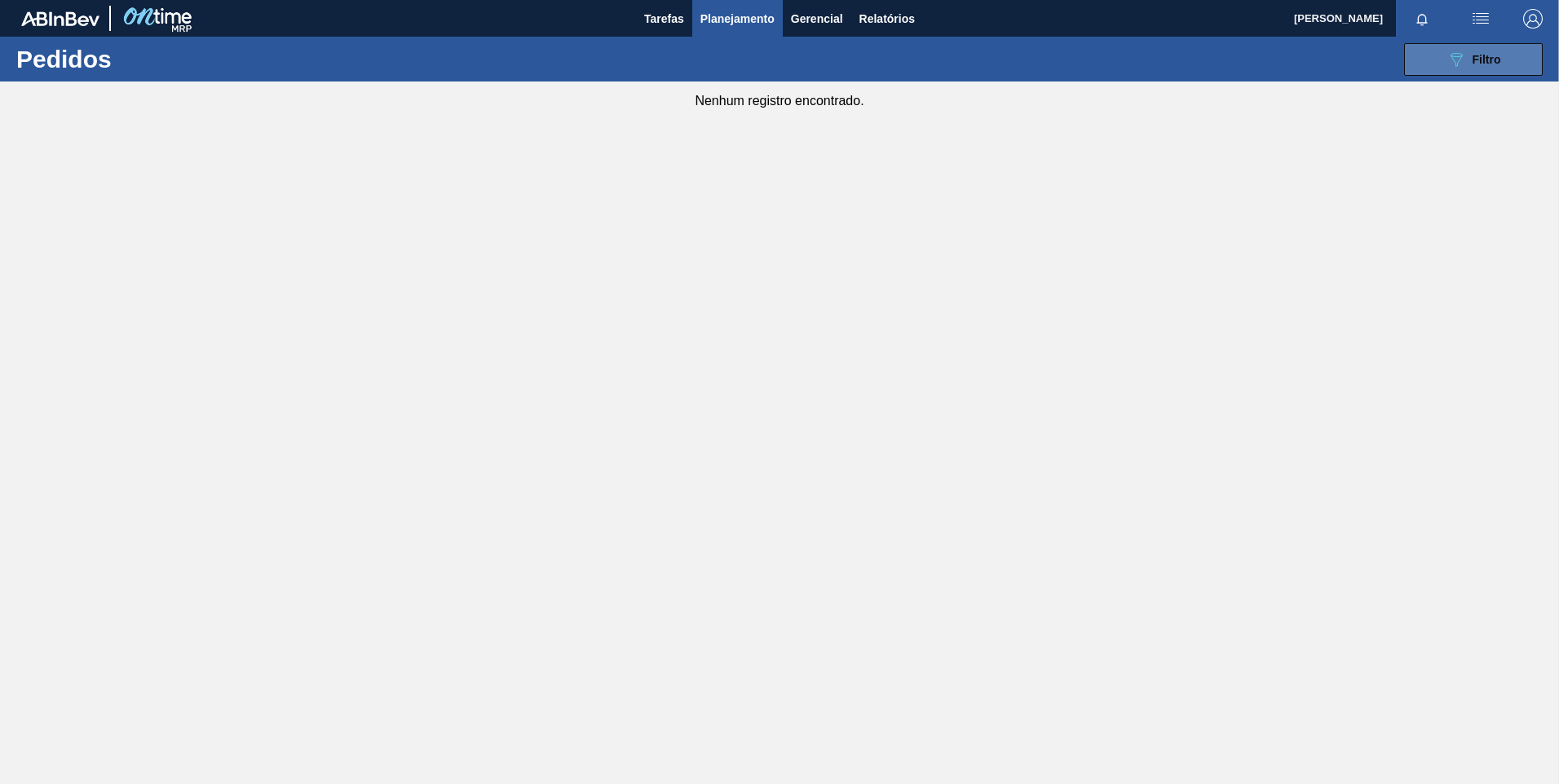
click at [1520, 47] on button "089F7B8B-B2A5-4AFE-B5C0-19BA573D28AC Filtro" at bounding box center [1474, 60] width 138 height 32
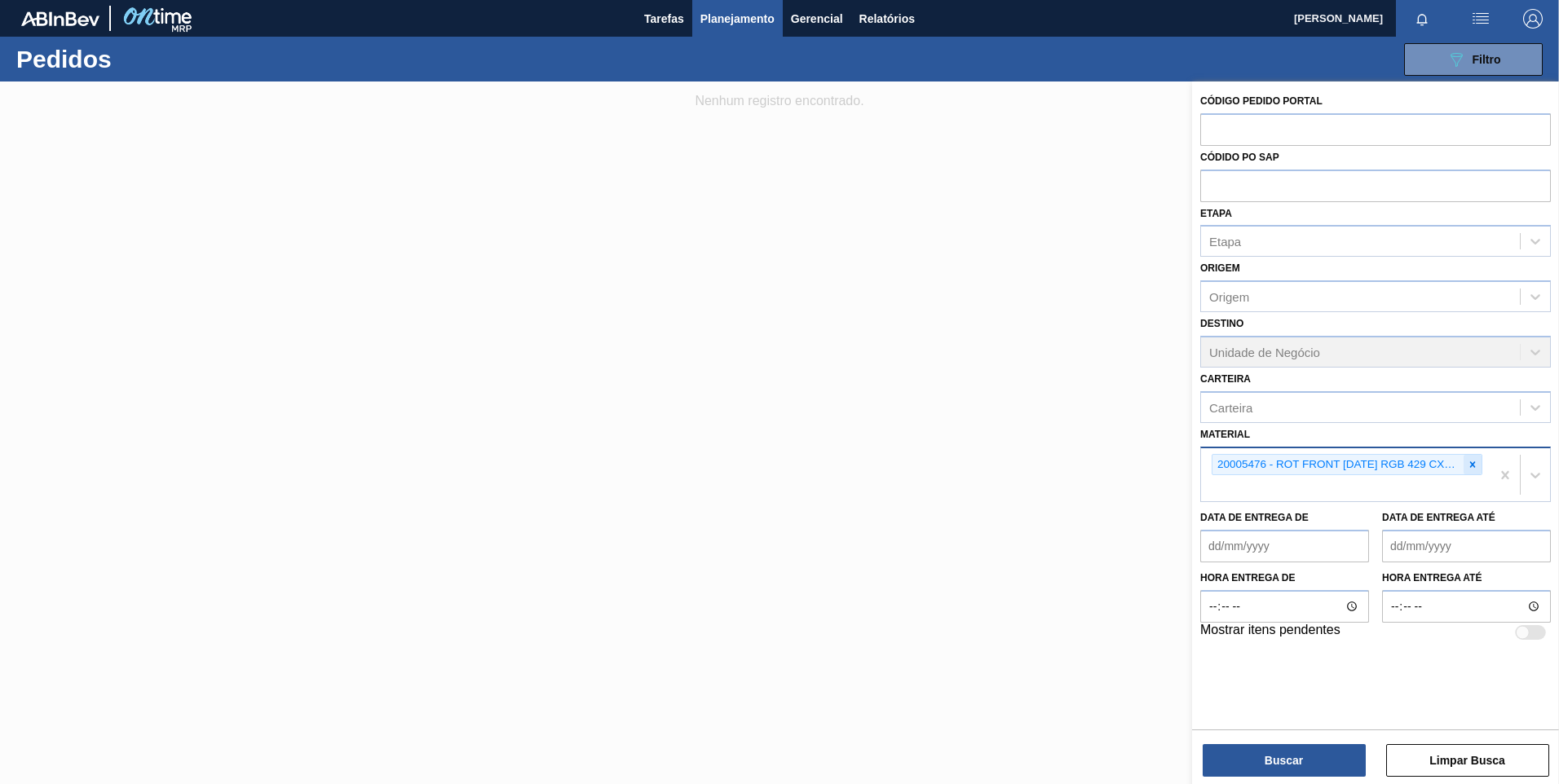
click at [1470, 465] on icon at bounding box center [1473, 465] width 11 height 11
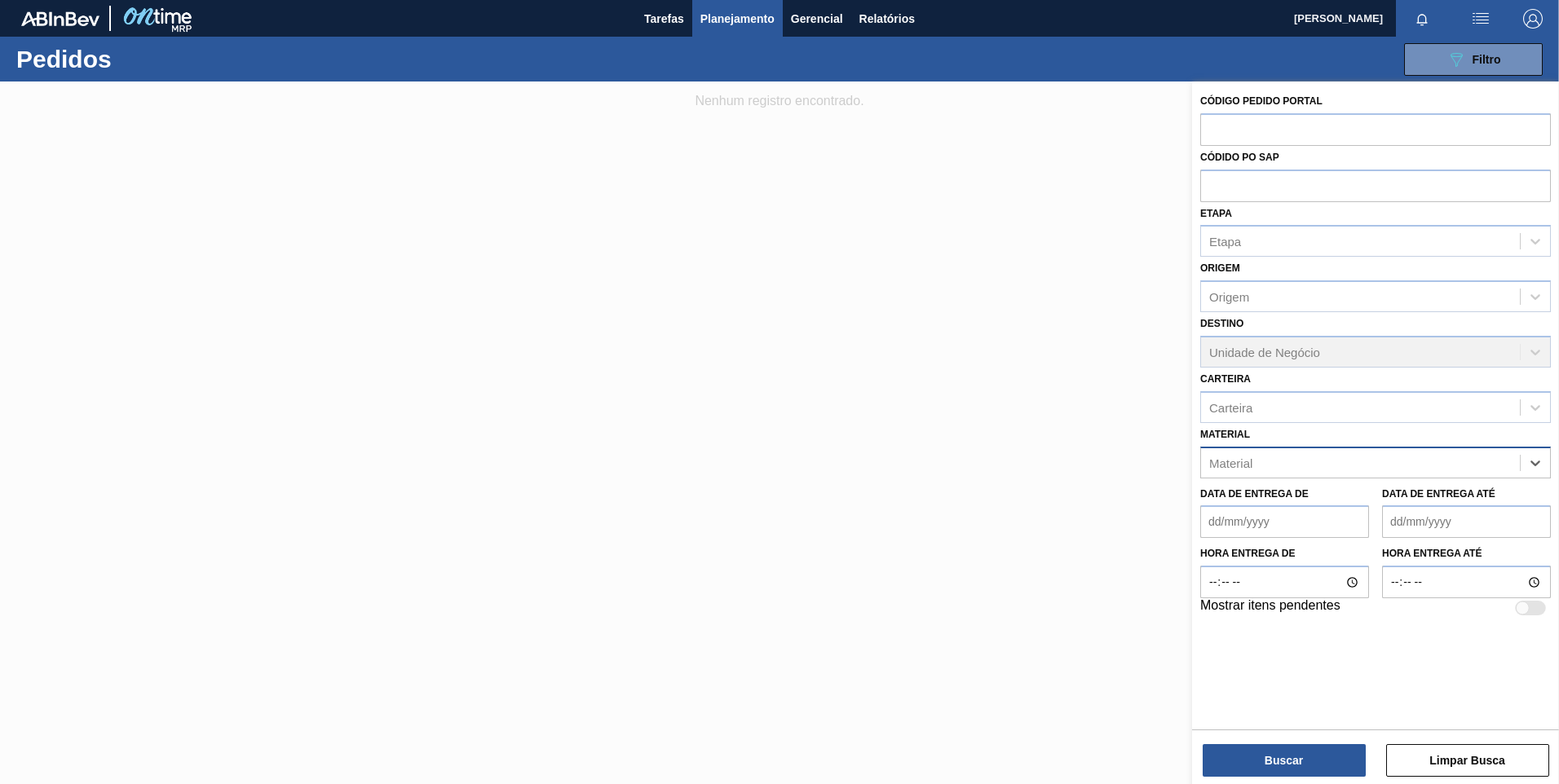
click at [1459, 462] on div "Material" at bounding box center [1360, 462] width 319 height 24
paste input "20009439"
type input "20009439"
drag, startPoint x: 1288, startPoint y: 461, endPoint x: 985, endPoint y: 469, distance: 303.1
click at [1192, 463] on div "Código Pedido Portal Códido PO SAP Etapa Etapa Origem Origem Destino Unidade de…" at bounding box center [1375, 473] width 367 height 784
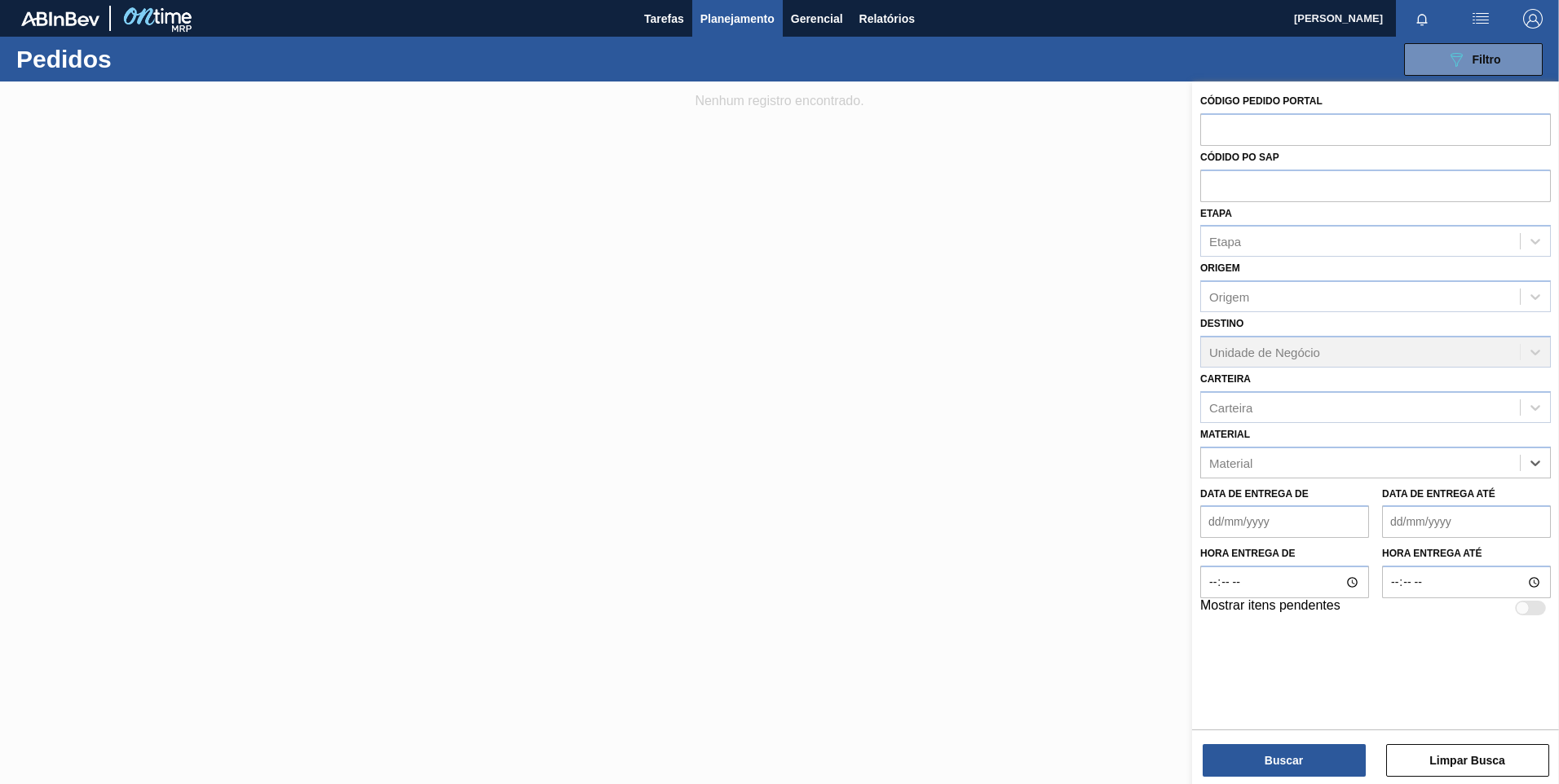
paste input "20005500"
type input "20005500"
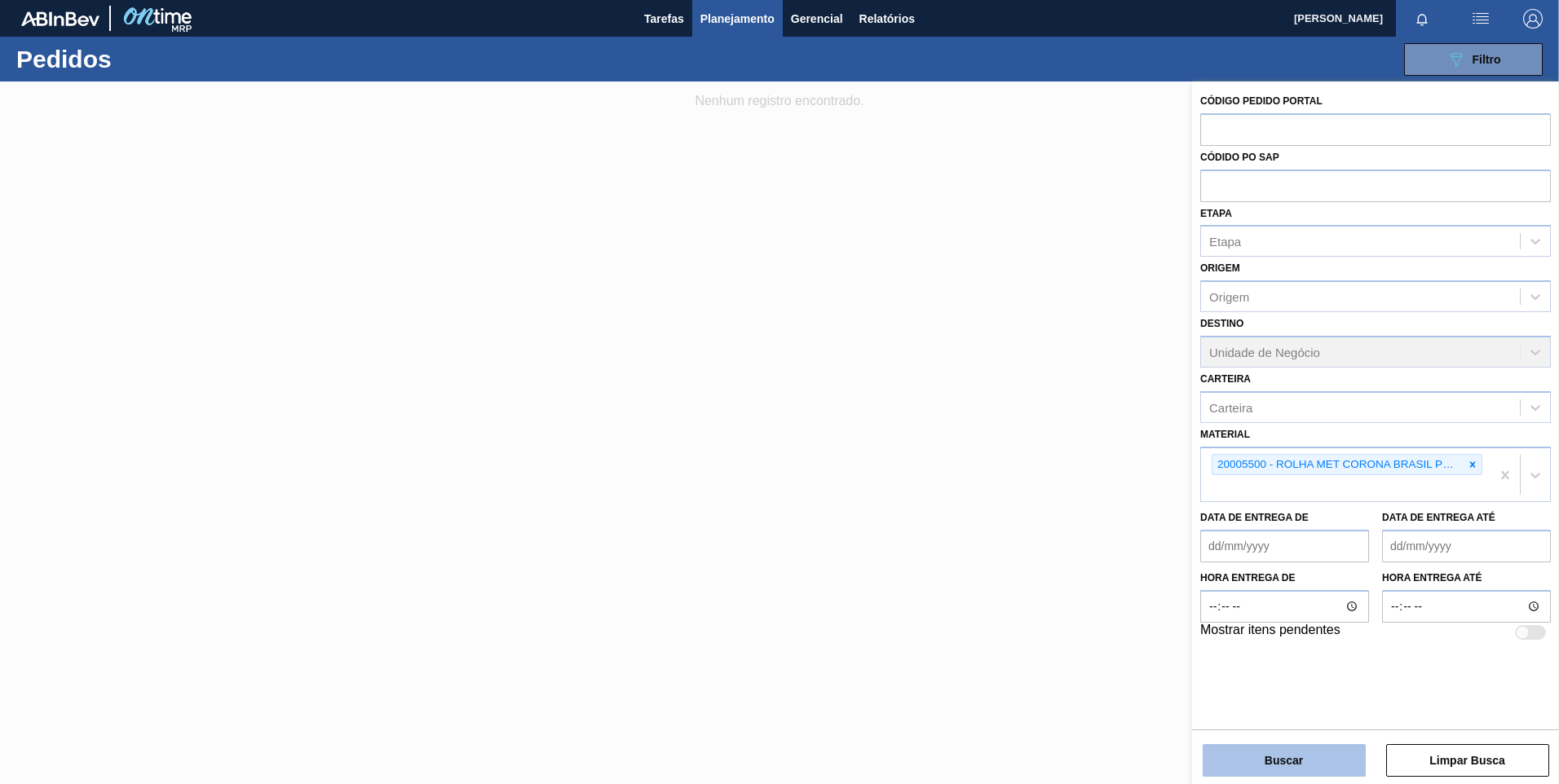
click at [1321, 768] on button "Buscar" at bounding box center [1284, 760] width 163 height 32
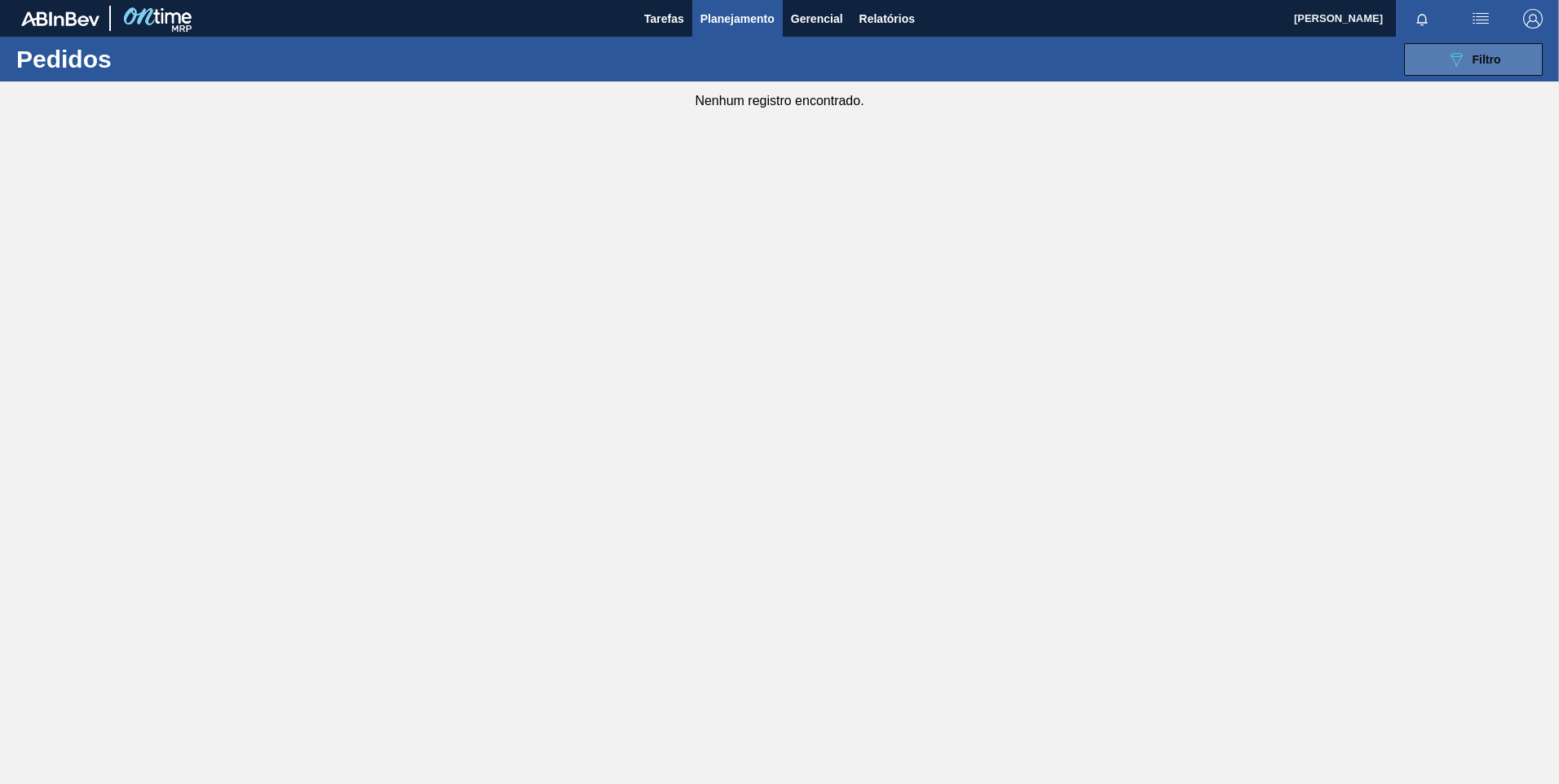
click at [1449, 48] on button "089F7B8B-B2A5-4AFE-B5C0-19BA573D28AC Filtro" at bounding box center [1474, 60] width 138 height 32
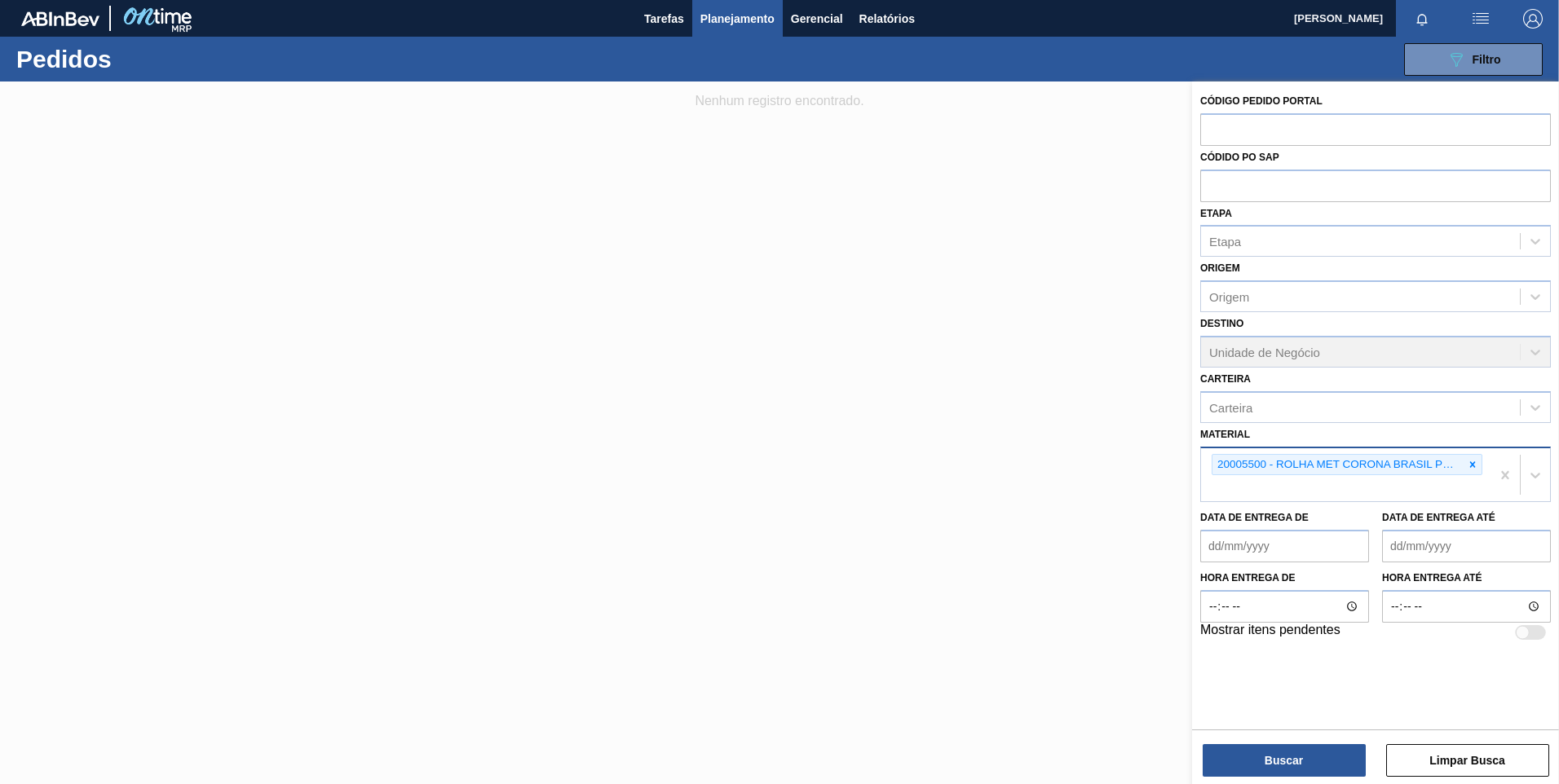
click at [1477, 463] on icon at bounding box center [1473, 465] width 11 height 11
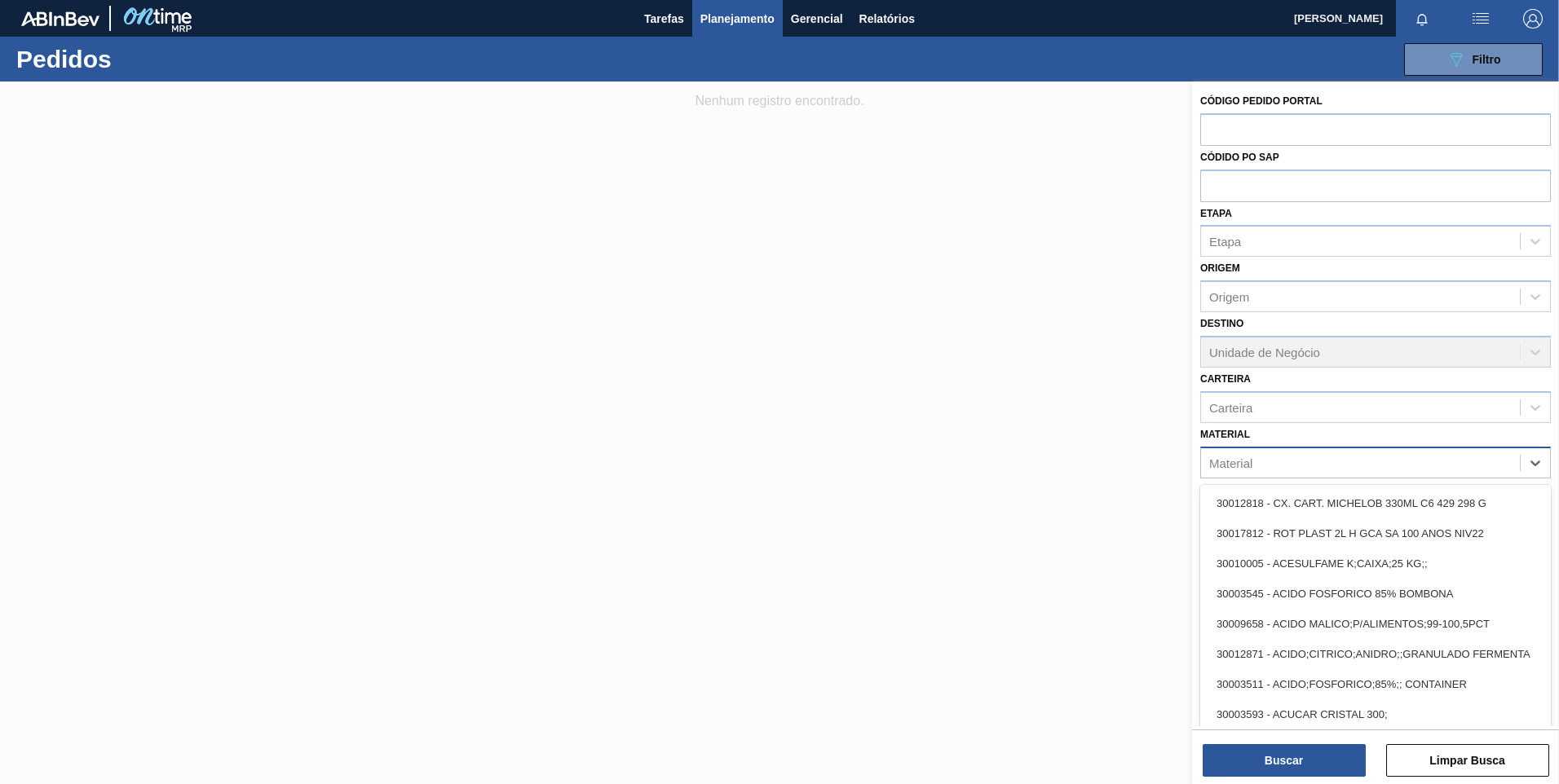
click at [1463, 462] on div "Material" at bounding box center [1360, 462] width 319 height 24
paste input "30009591"
type input "30009591"
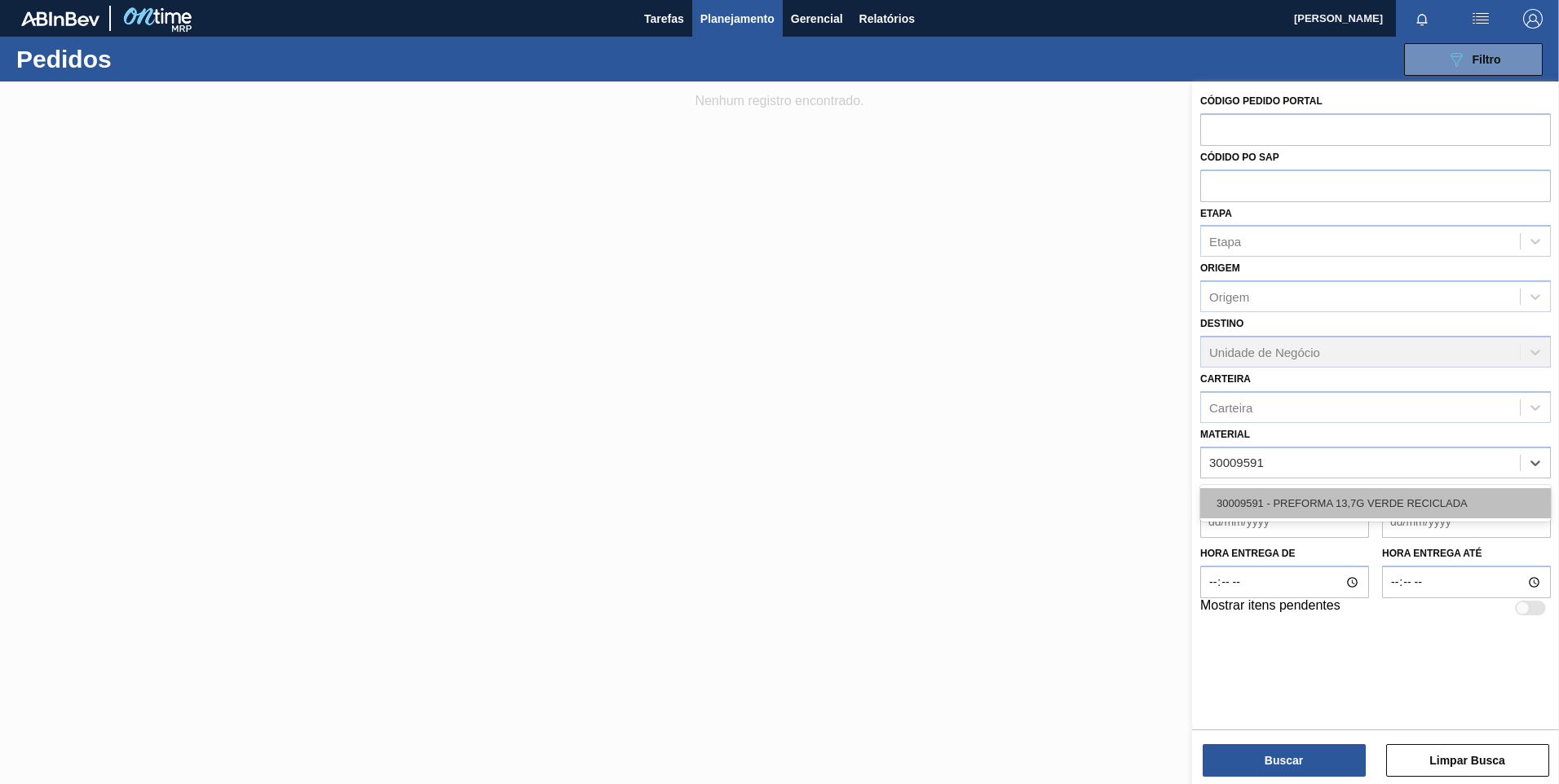
click at [1362, 499] on div "30009591 - PREFORMA 13,7G VERDE RECICLADA" at bounding box center [1376, 503] width 351 height 30
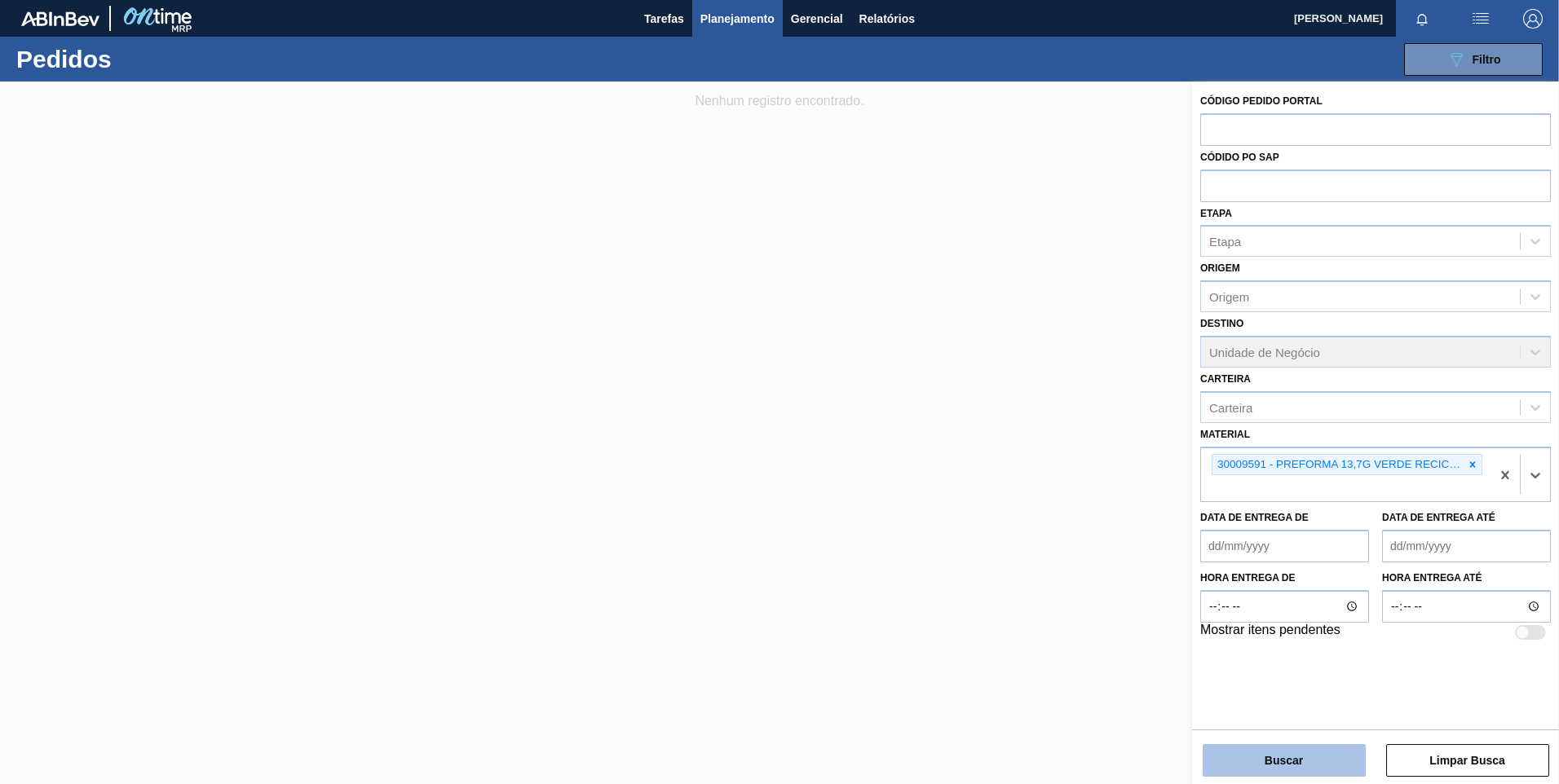
click at [1281, 768] on button "Buscar" at bounding box center [1284, 760] width 163 height 32
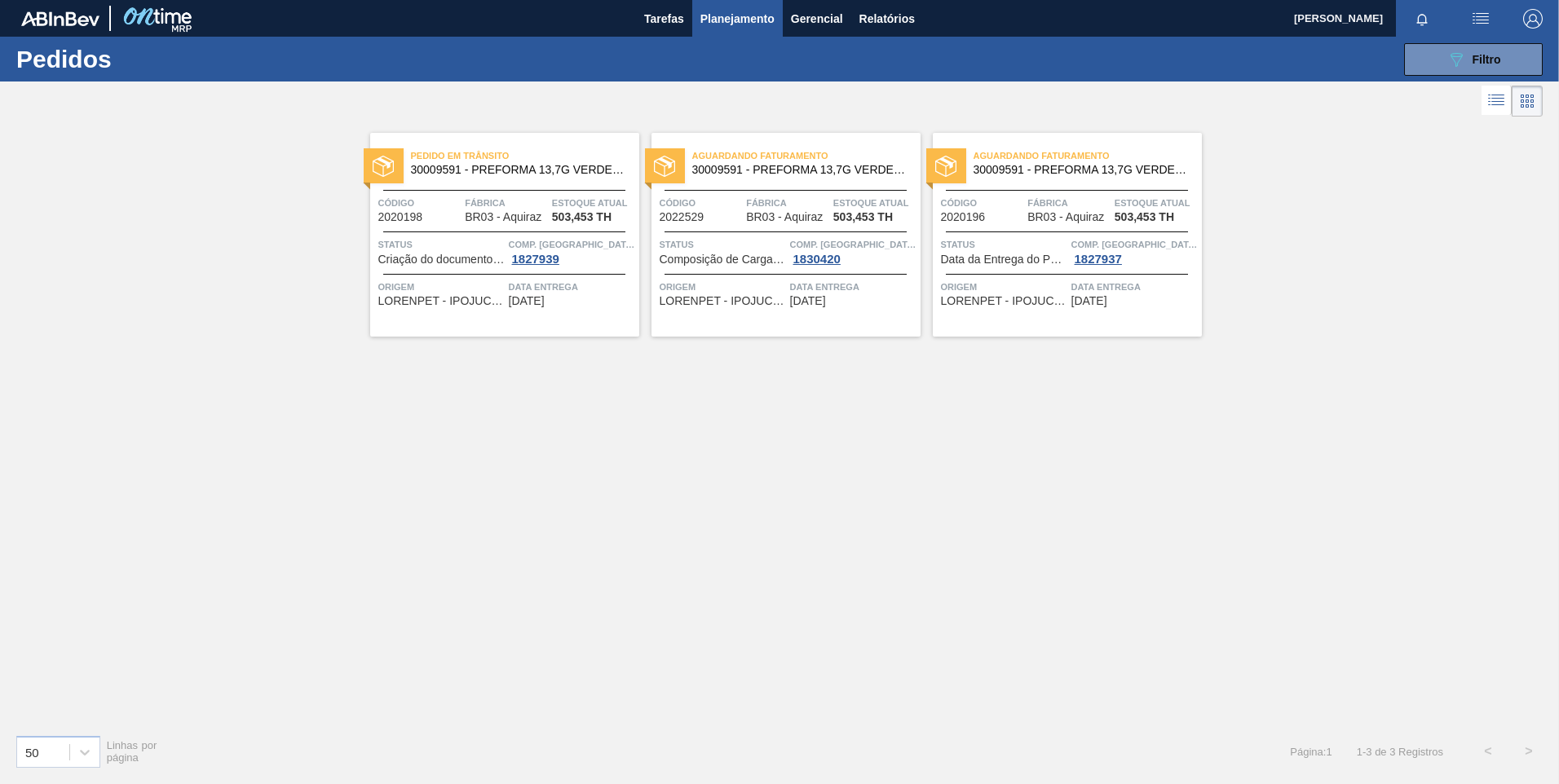
click at [387, 172] on img at bounding box center [383, 166] width 21 height 21
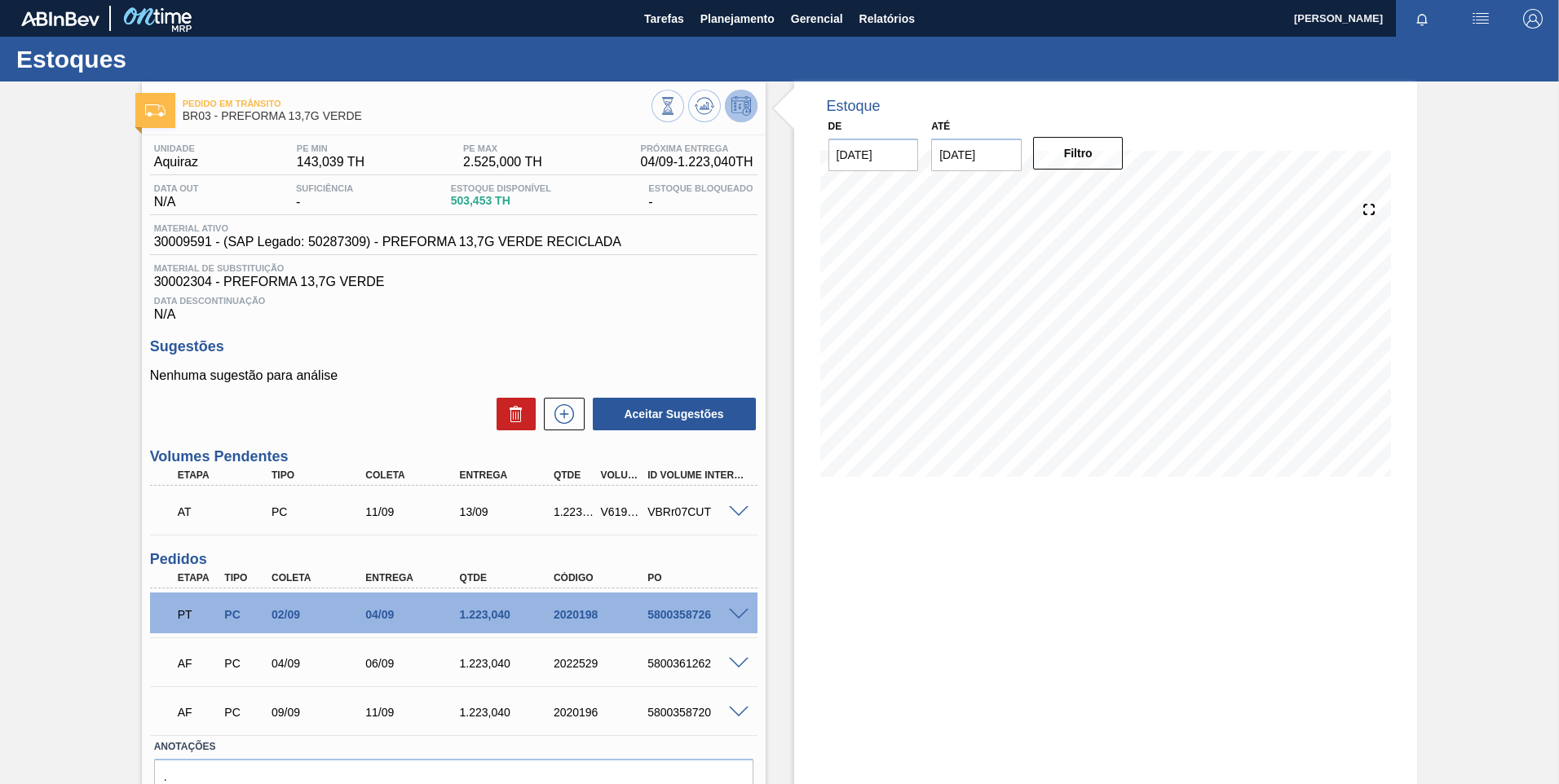
click at [736, 619] on div "5800358726" at bounding box center [695, 614] width 105 height 13
click at [736, 618] on span at bounding box center [739, 614] width 20 height 12
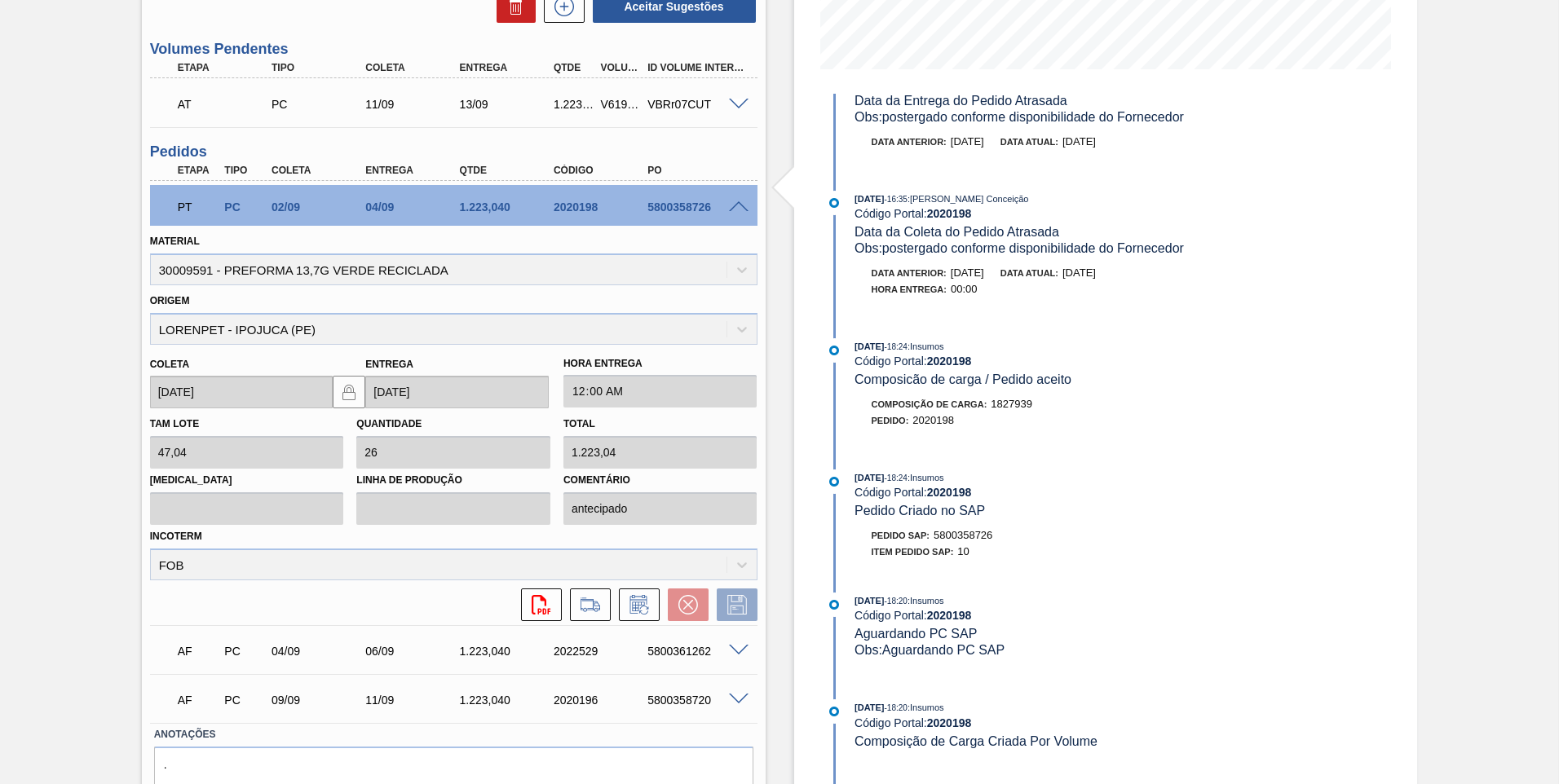
scroll to position [480, 0]
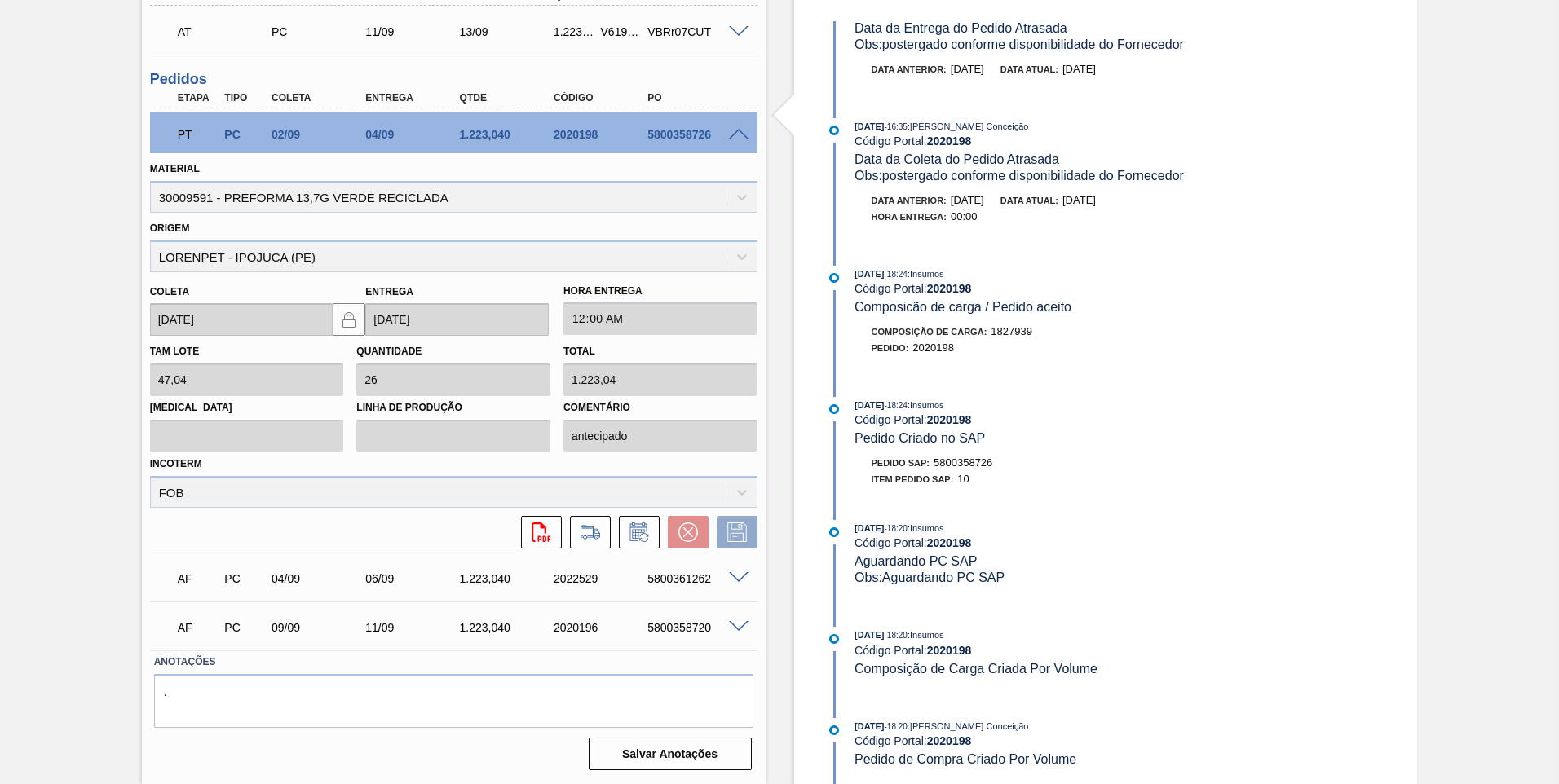
click at [982, 456] on div "Pedido SAP: 5800358726" at bounding box center [932, 463] width 121 height 16
copy span "5800358726"
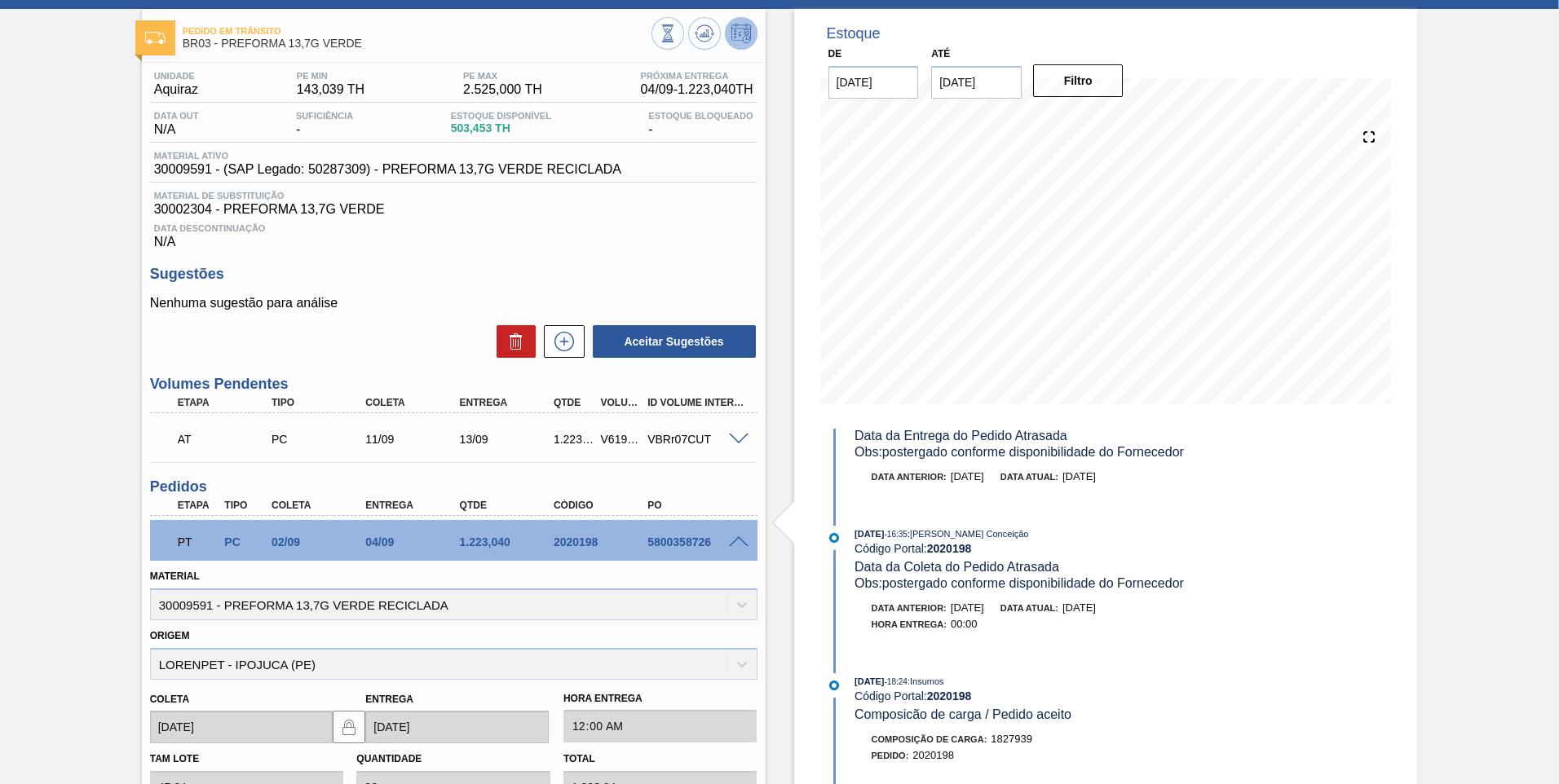
scroll to position [0, 0]
